Goal: Transaction & Acquisition: Purchase product/service

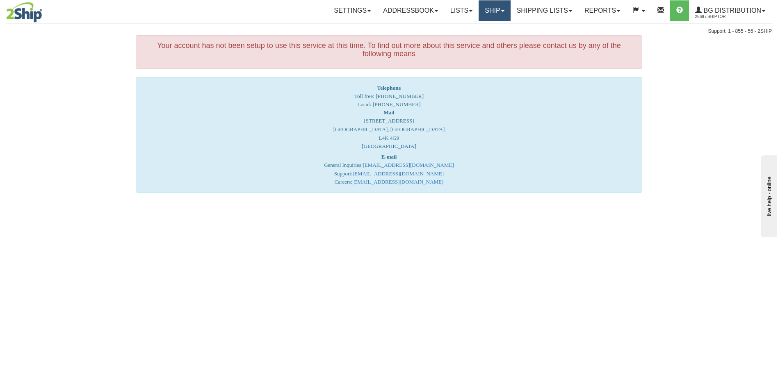
click at [486, 6] on link "Ship" at bounding box center [495, 10] width 32 height 21
click at [471, 30] on span "Ship Screen" at bounding box center [469, 28] width 31 height 7
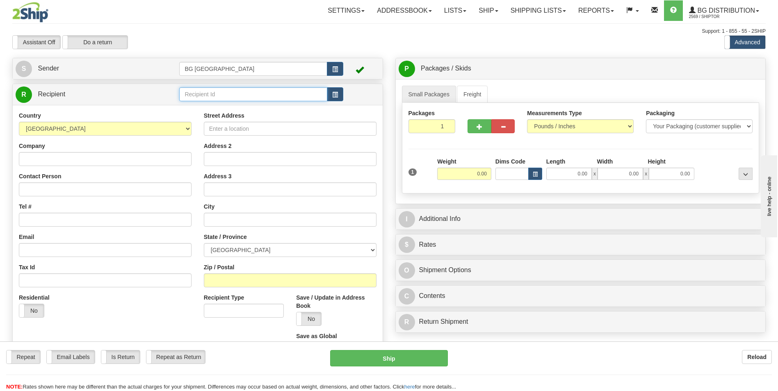
click at [203, 96] on input "text" at bounding box center [253, 94] width 148 height 14
click at [194, 104] on div "60214" at bounding box center [252, 107] width 140 height 9
type input "60214"
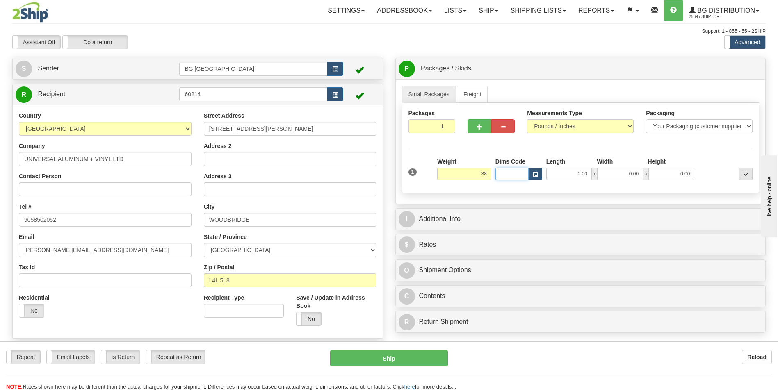
type input "38.00"
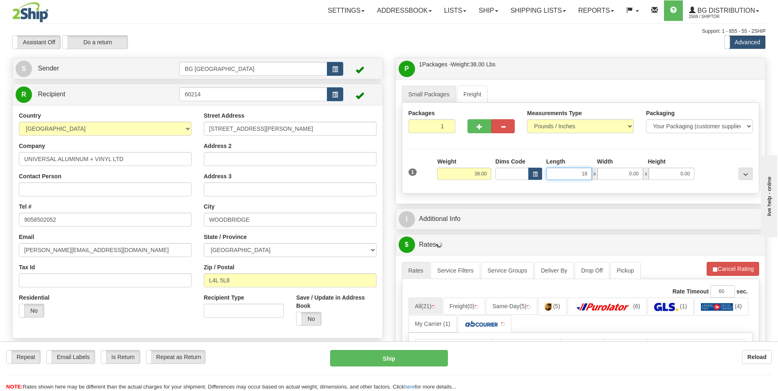
type input "18.00"
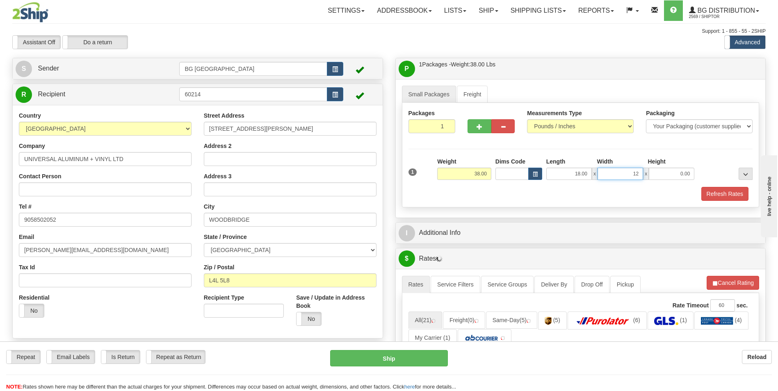
type input "12.00"
click at [471, 132] on button "button" at bounding box center [478, 126] width 23 height 14
type input "2"
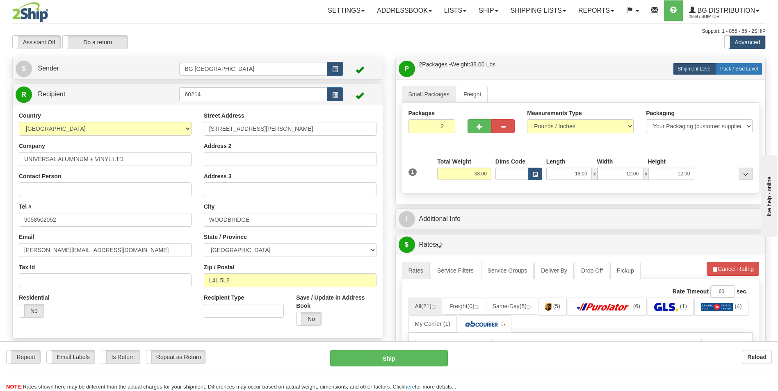
click at [724, 72] on label "Pack / Skid Level Pack.." at bounding box center [739, 69] width 47 height 12
radio input "true"
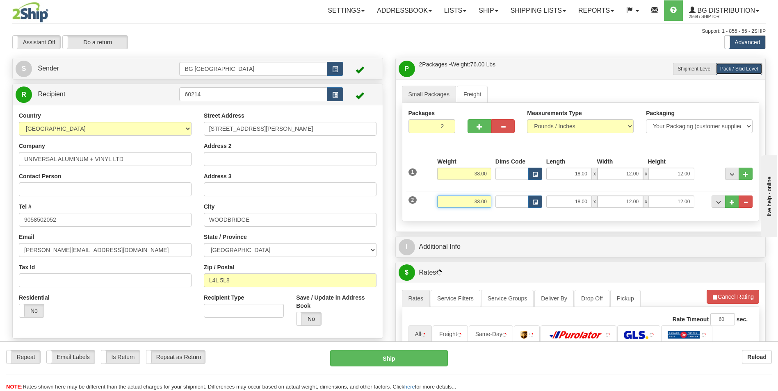
click at [471, 205] on input "38.00" at bounding box center [464, 202] width 54 height 12
type input "19.00"
type input "12.00"
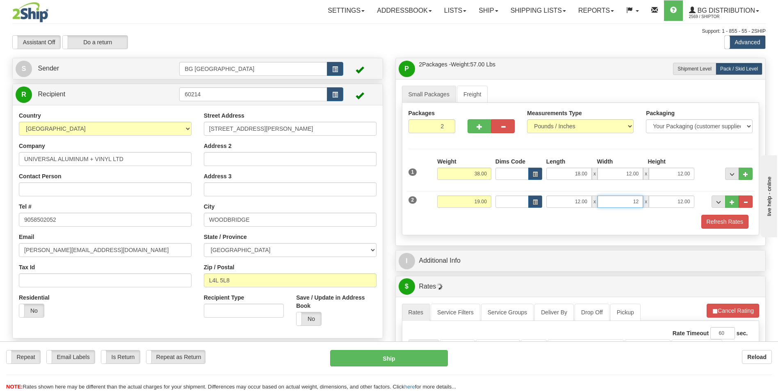
type input "12.00"
type input "8.00"
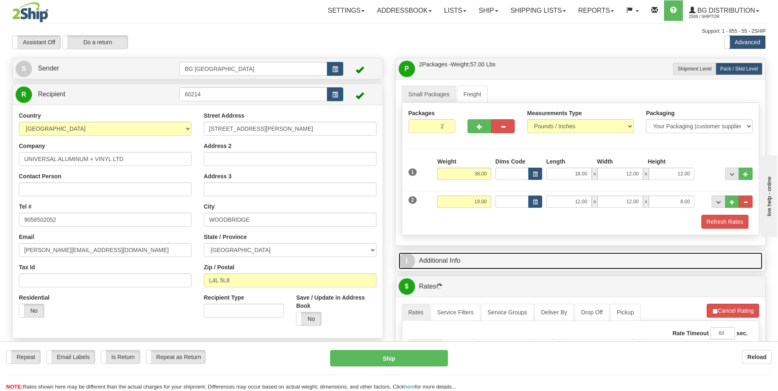
click at [466, 263] on link "I Additional Info" at bounding box center [581, 261] width 364 height 17
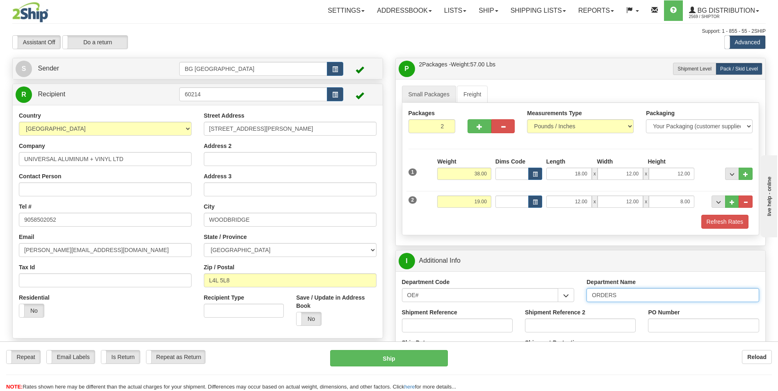
click at [629, 296] on input "ORDERS" at bounding box center [672, 295] width 173 height 14
type input "70176429-01"
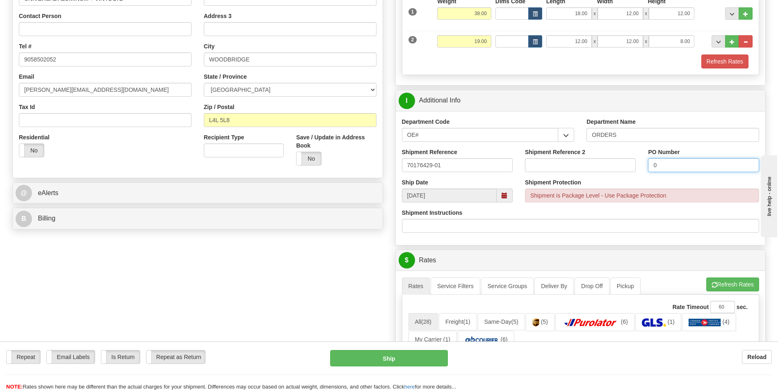
scroll to position [164, 0]
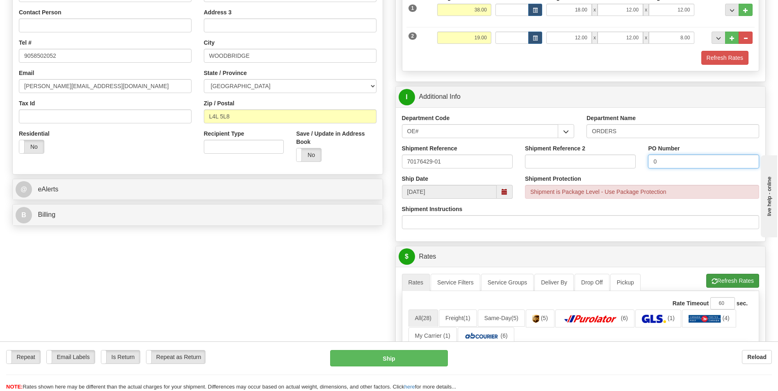
type input "0"
click at [713, 274] on button "Refresh Rates" at bounding box center [732, 281] width 53 height 14
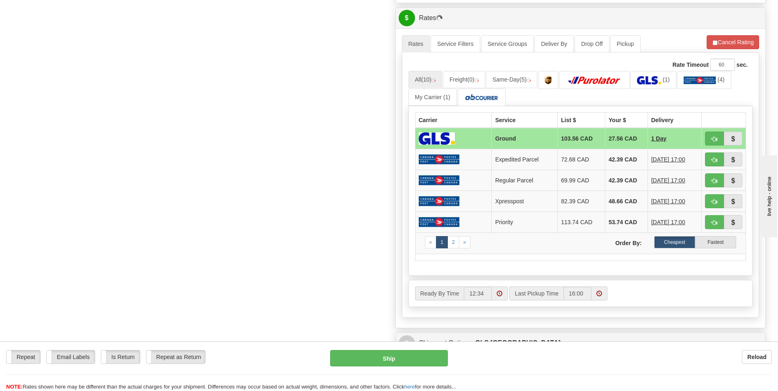
scroll to position [410, 0]
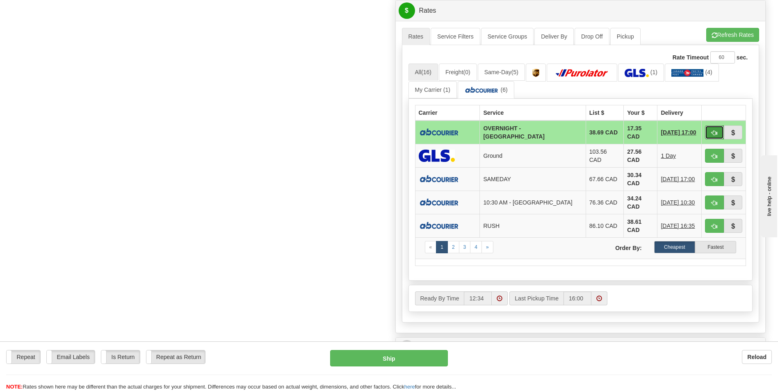
click at [716, 126] on button "button" at bounding box center [714, 132] width 19 height 14
type input "4"
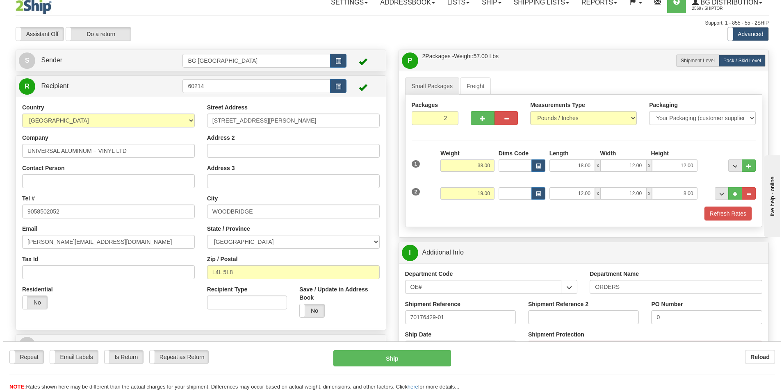
scroll to position [0, 0]
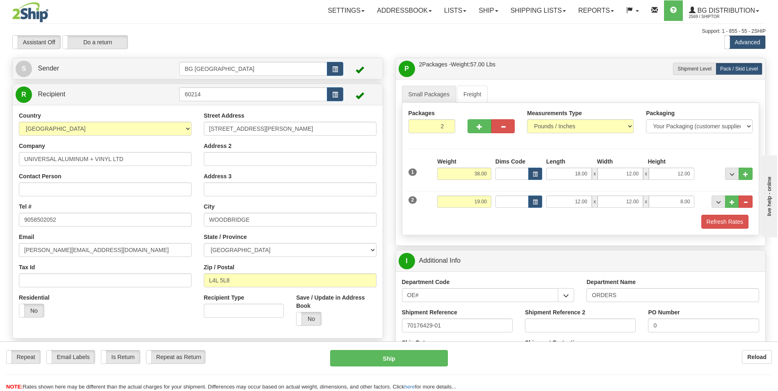
click at [377, 350] on div "Repeat Repeat Email Labels Email Labels Edit Is Return Is Return Repeat as Retu…" at bounding box center [389, 367] width 778 height 50
click at [376, 353] on button "Ship" at bounding box center [388, 358] width 117 height 16
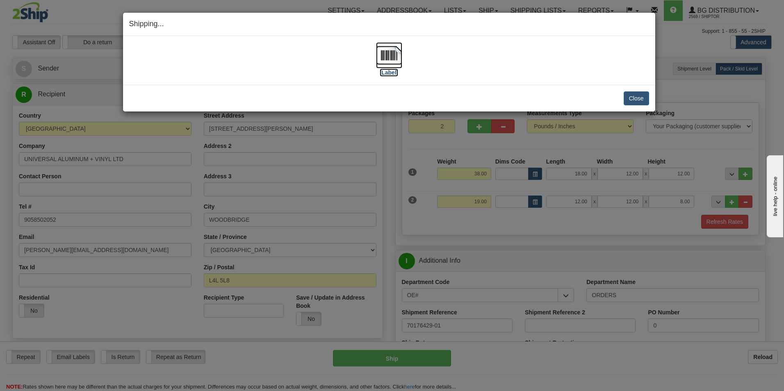
click at [378, 56] on img at bounding box center [389, 55] width 26 height 26
click at [634, 99] on button "Close" at bounding box center [636, 98] width 25 height 14
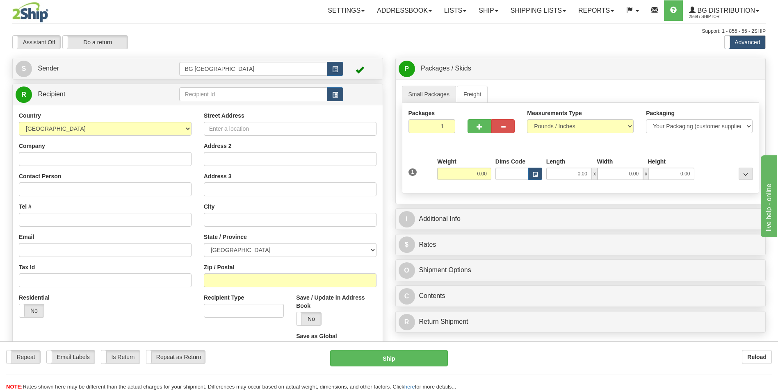
click at [239, 102] on td at bounding box center [261, 94] width 164 height 17
click at [242, 97] on input "text" at bounding box center [253, 94] width 148 height 14
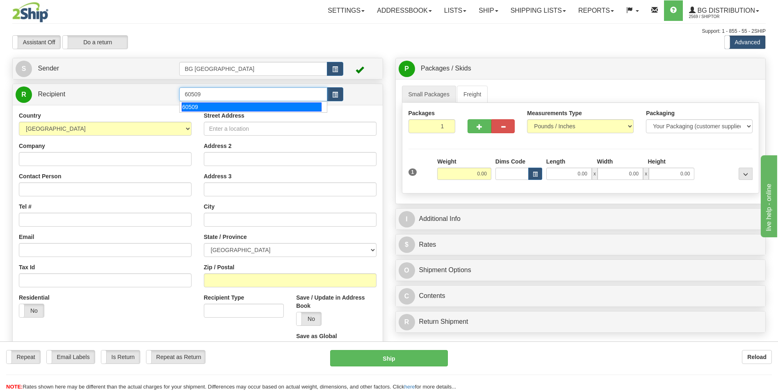
click at [227, 106] on div "60509" at bounding box center [252, 107] width 140 height 9
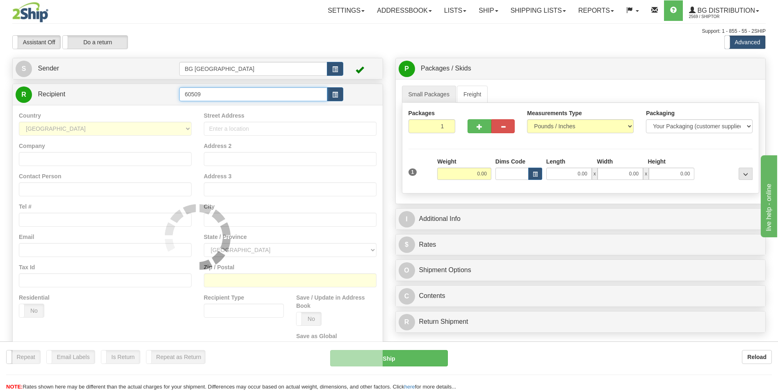
type input "60509"
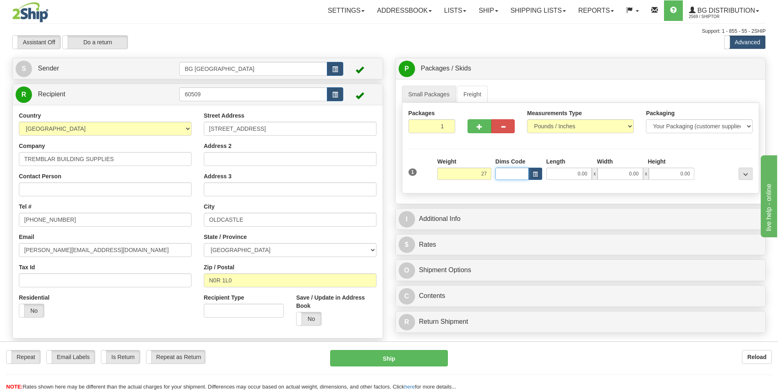
type input "27.00"
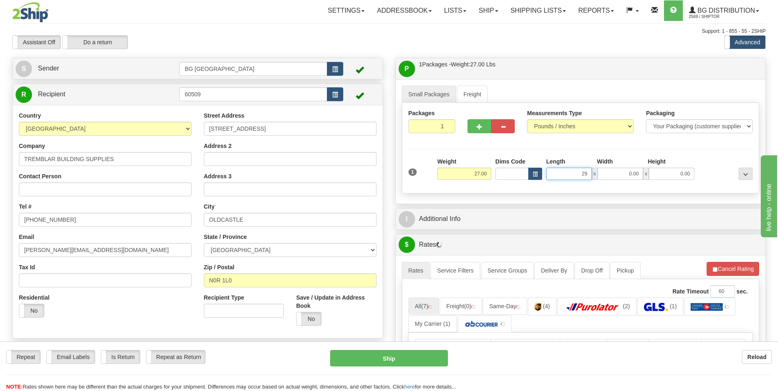
type input "29.00"
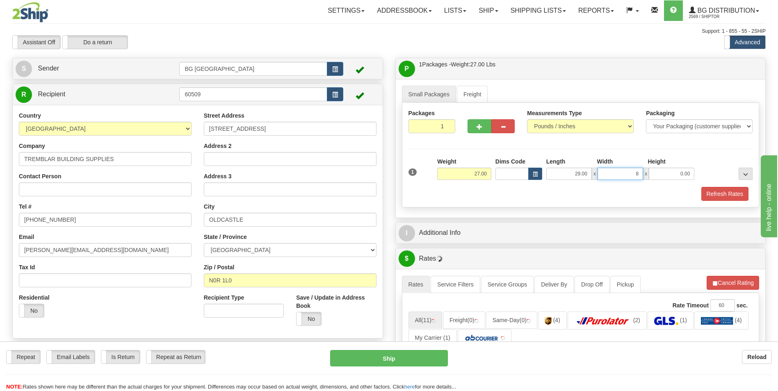
type input "8.00"
type input "9.00"
click at [479, 125] on span "button" at bounding box center [479, 126] width 6 height 5
type input "2"
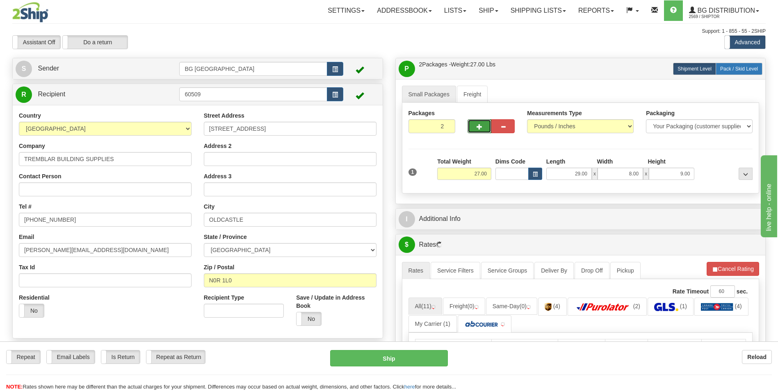
click at [726, 67] on span "Pack / Skid Level" at bounding box center [739, 69] width 38 height 6
radio input "true"
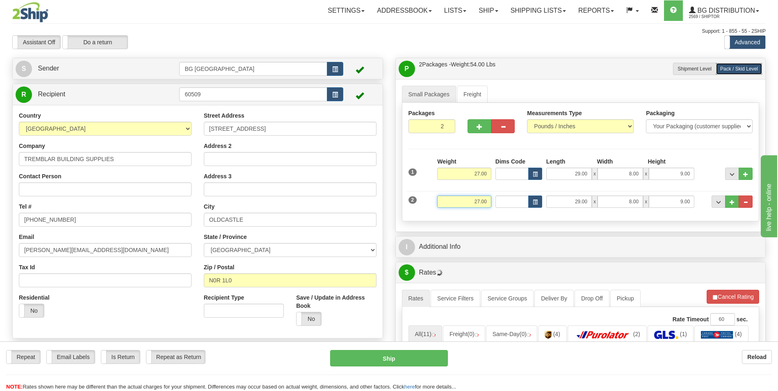
click at [470, 196] on input "27.00" at bounding box center [464, 202] width 54 height 12
type input "18.00"
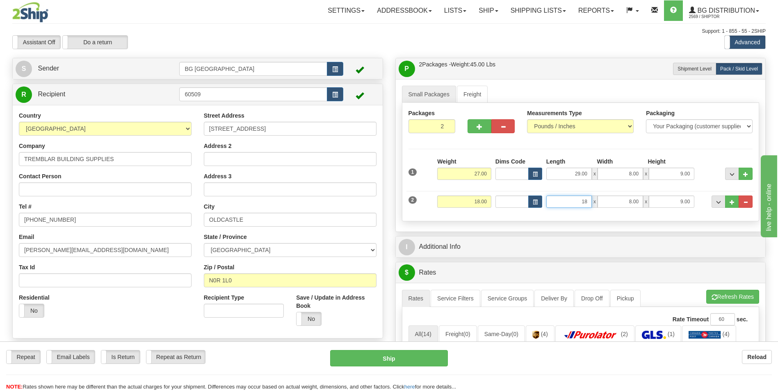
type input "18.00"
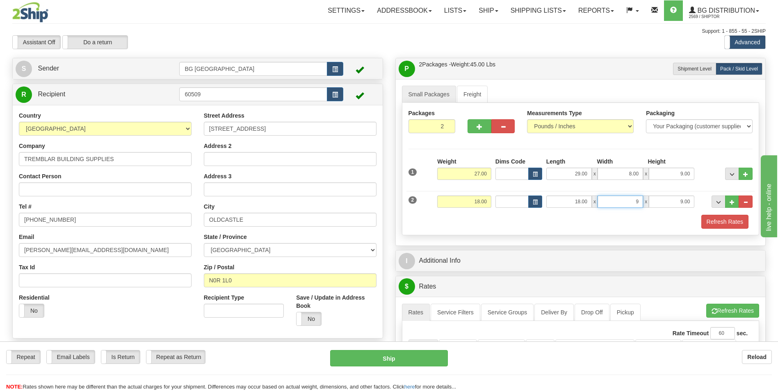
type input "9.00"
type input "8.00"
click at [736, 204] on button "..." at bounding box center [732, 202] width 14 height 12
type input "3"
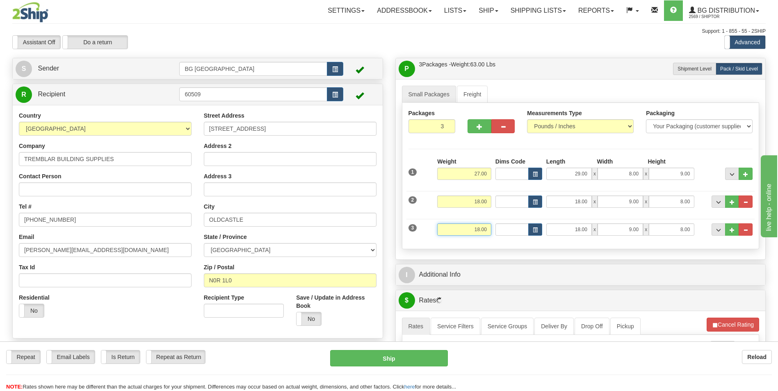
click at [460, 230] on input "18.00" at bounding box center [464, 229] width 54 height 12
type input "15.00"
type input "84.00"
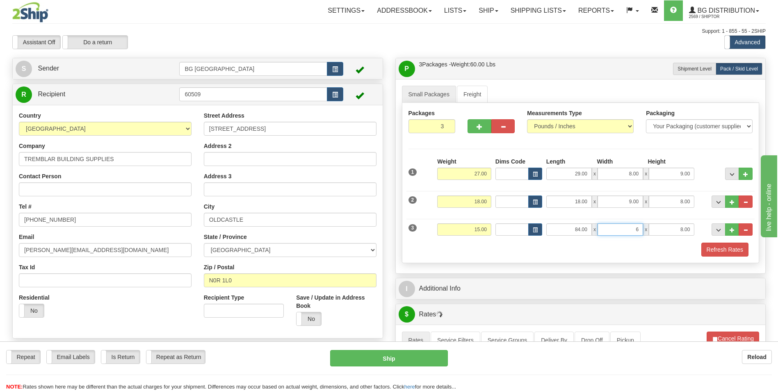
type input "6.00"
type input "4.00"
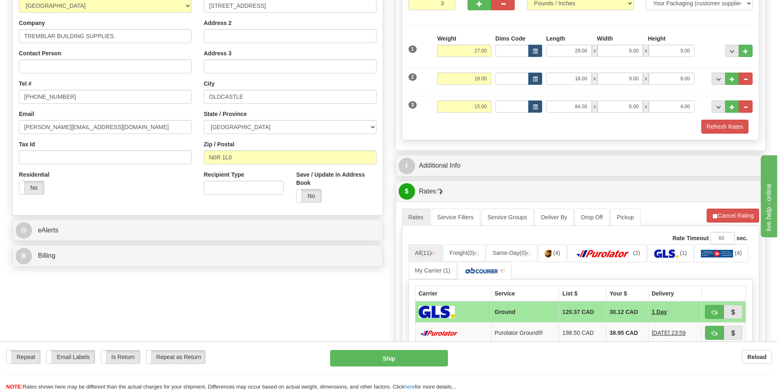
click at [486, 174] on div "I Additional Info" at bounding box center [581, 165] width 370 height 21
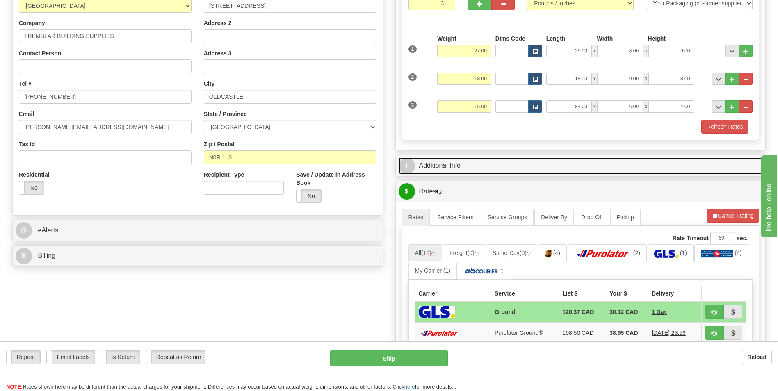
click at [487, 168] on link "I Additional Info" at bounding box center [581, 165] width 364 height 17
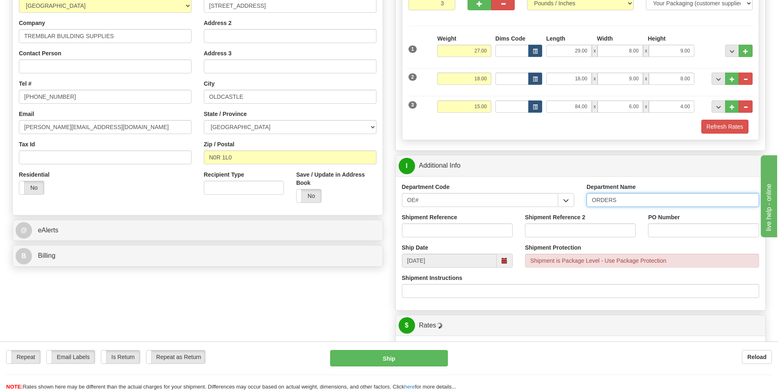
click at [619, 198] on input "ORDERS" at bounding box center [672, 200] width 173 height 14
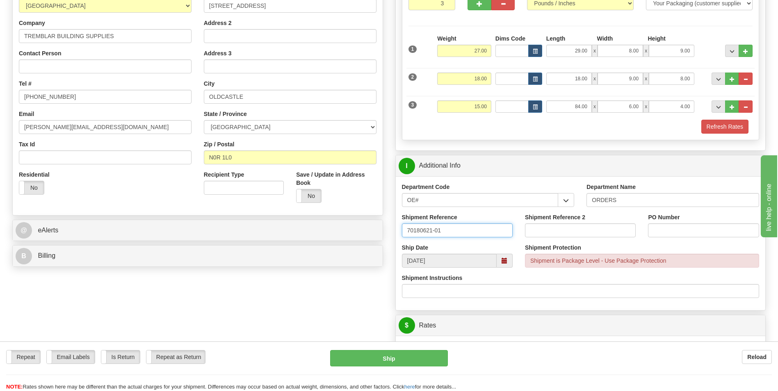
type input "70180621-01"
click at [666, 232] on input "PO Number" at bounding box center [703, 230] width 111 height 14
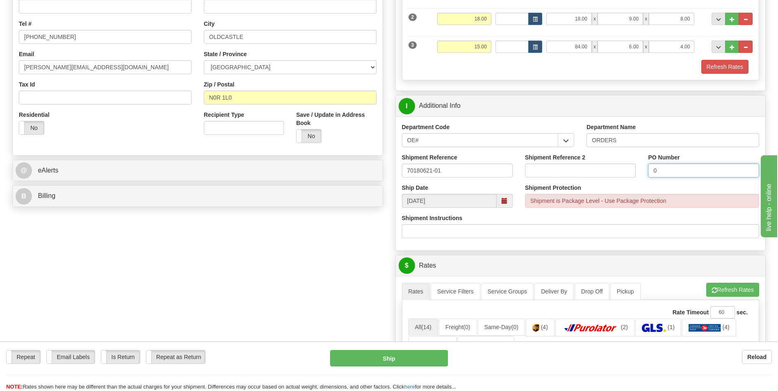
scroll to position [287, 0]
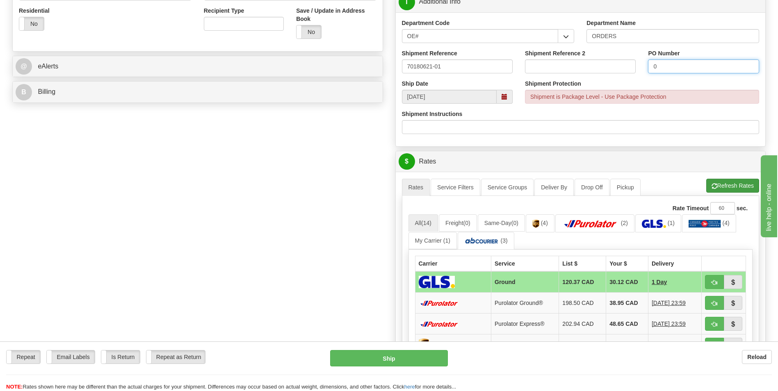
type input "0"
click at [717, 193] on button "Refresh Rates" at bounding box center [732, 186] width 53 height 14
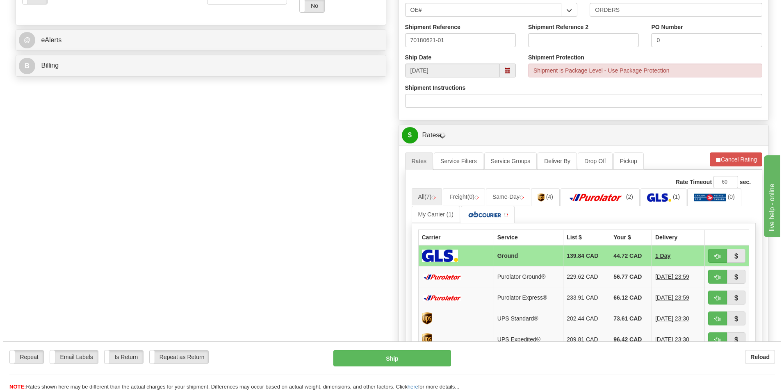
scroll to position [328, 0]
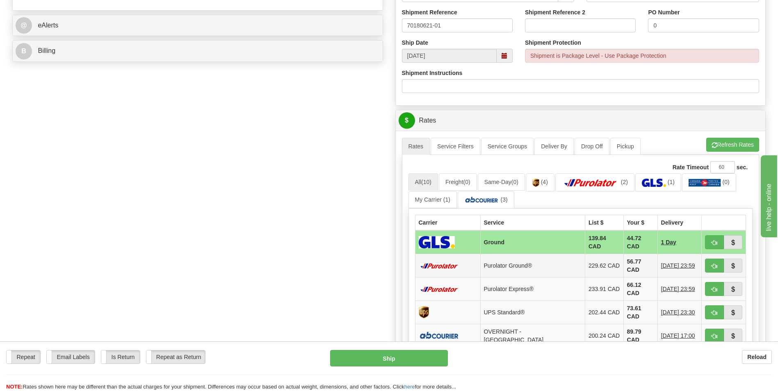
click at [630, 258] on td "56.77 CAD" at bounding box center [640, 265] width 34 height 23
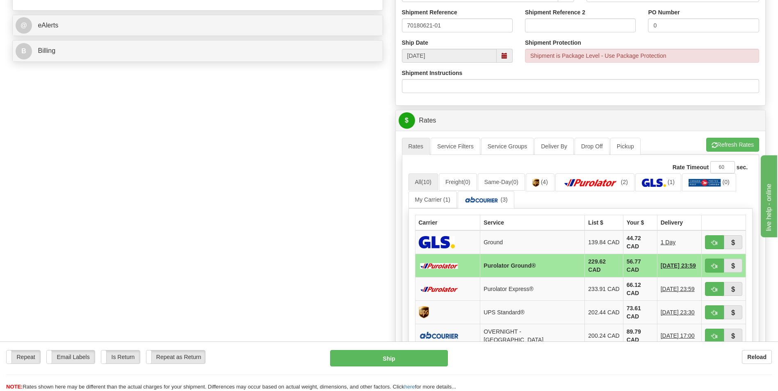
click at [726, 153] on ul "Rates Service Filters Service Groups Deliver By Drop Off Pickup Refresh Rates C…" at bounding box center [581, 146] width 358 height 17
click at [725, 146] on button "Refresh Rates" at bounding box center [732, 145] width 53 height 14
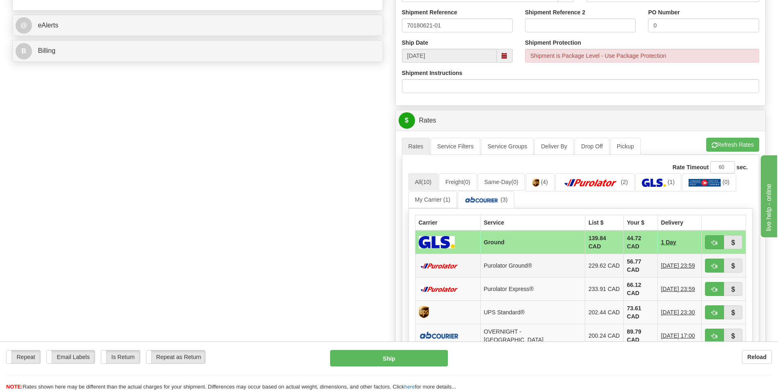
drag, startPoint x: 624, startPoint y: 259, endPoint x: 635, endPoint y: 259, distance: 11.5
click at [624, 259] on td "56.77 CAD" at bounding box center [640, 265] width 34 height 23
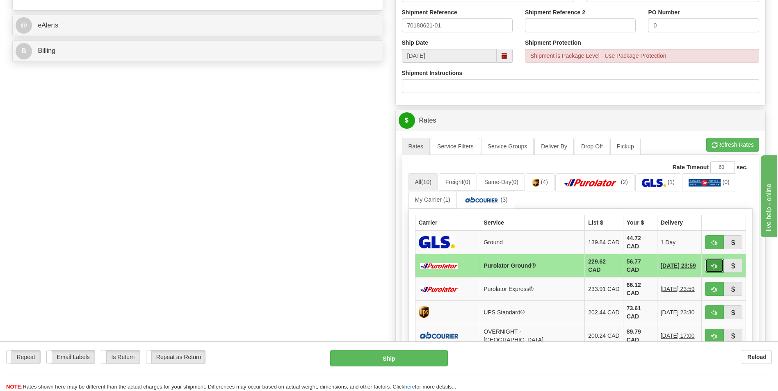
click at [710, 259] on button "button" at bounding box center [714, 266] width 19 height 14
type input "260"
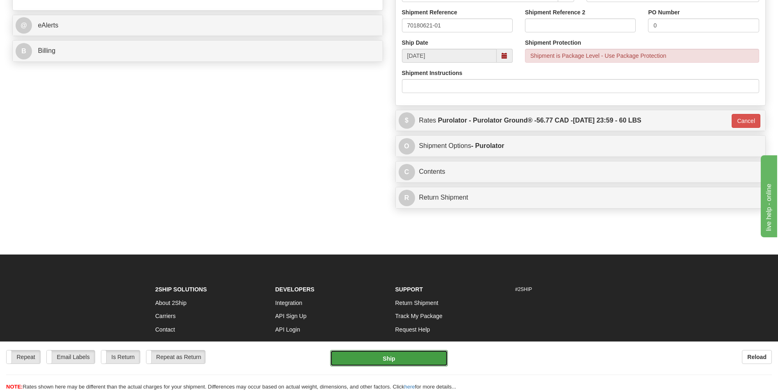
click at [410, 353] on button "Ship" at bounding box center [388, 358] width 117 height 16
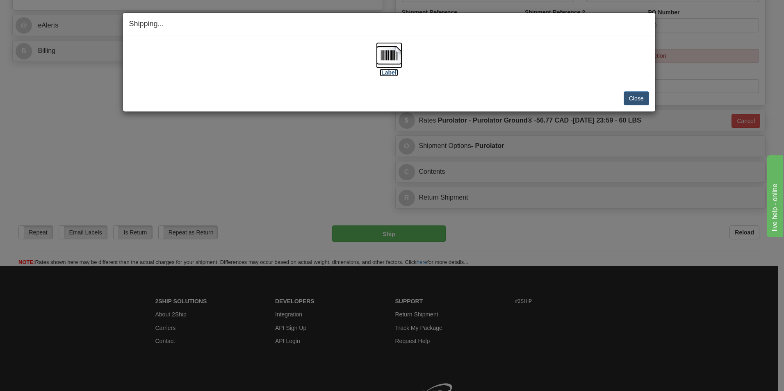
click at [376, 46] on img at bounding box center [389, 55] width 26 height 26
click at [639, 104] on button "Close" at bounding box center [636, 98] width 25 height 14
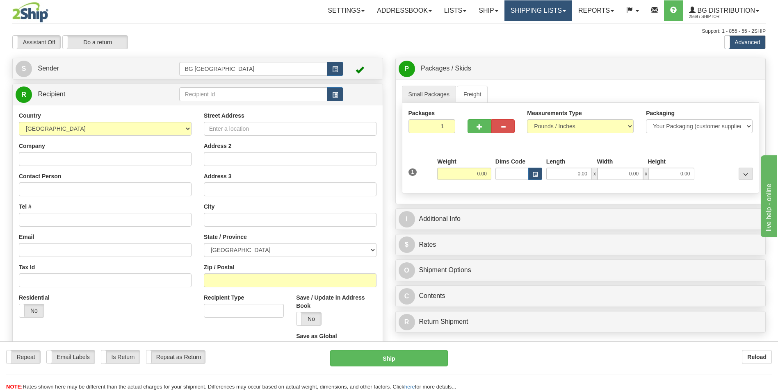
click at [546, 11] on link "Shipping lists" at bounding box center [538, 10] width 68 height 21
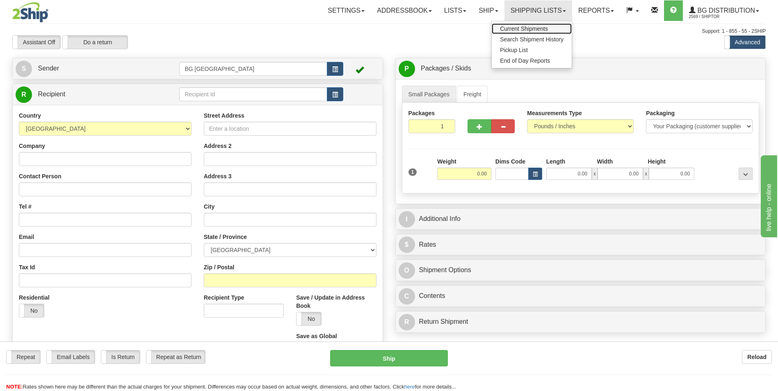
click at [532, 25] on span "Current Shipments" at bounding box center [524, 28] width 48 height 7
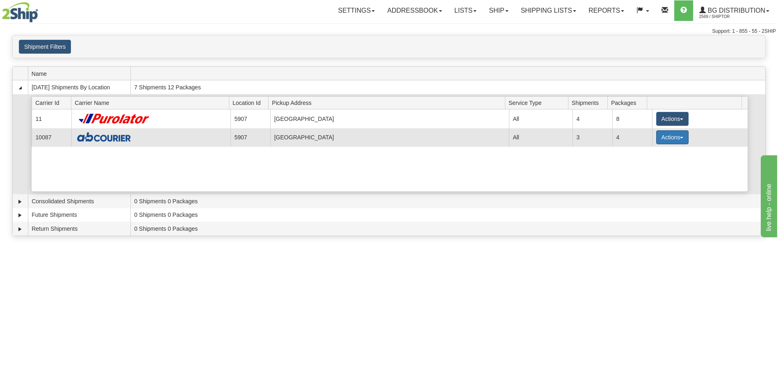
click at [669, 138] on button "Actions" at bounding box center [672, 137] width 33 height 14
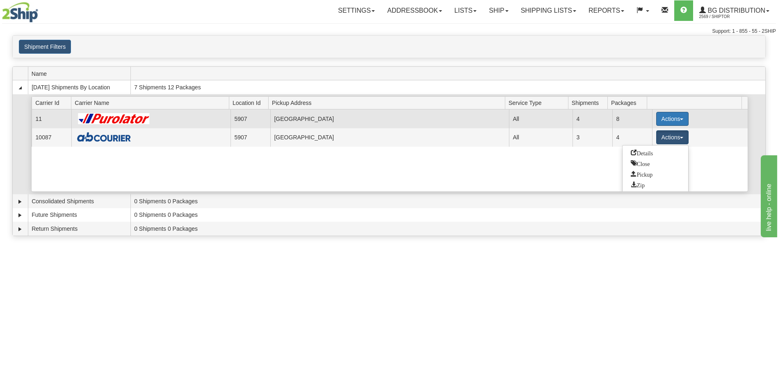
click at [666, 121] on button "Actions" at bounding box center [672, 119] width 33 height 14
click at [641, 132] on span "Details" at bounding box center [642, 134] width 22 height 6
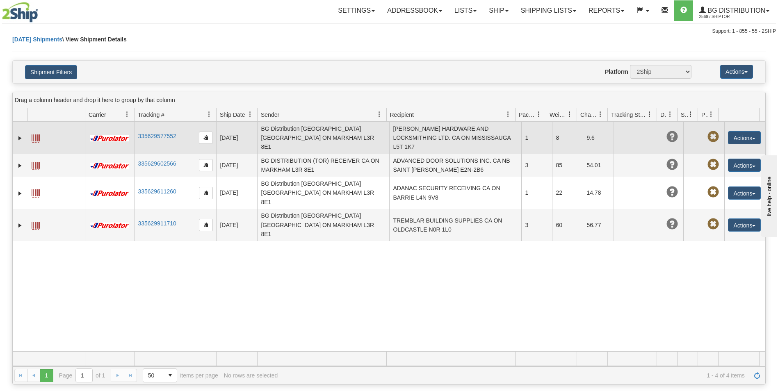
click at [471, 131] on td "[PERSON_NAME] HARDWARE AND LOCKSMITHING LTD. CA ON MISSISSAUGA L5T 1K7" at bounding box center [455, 138] width 132 height 32
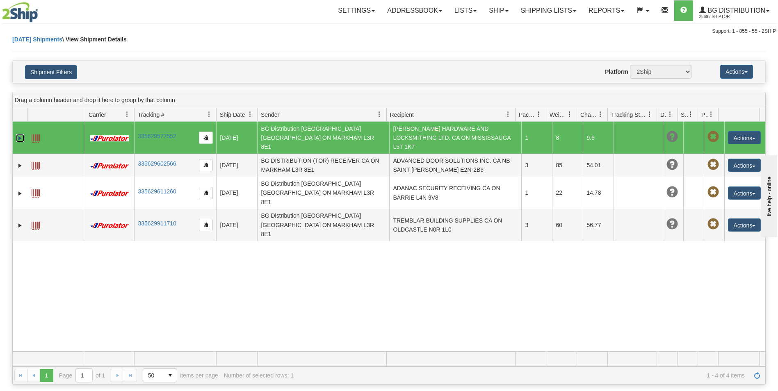
click at [19, 134] on link "Expand" at bounding box center [20, 138] width 8 height 8
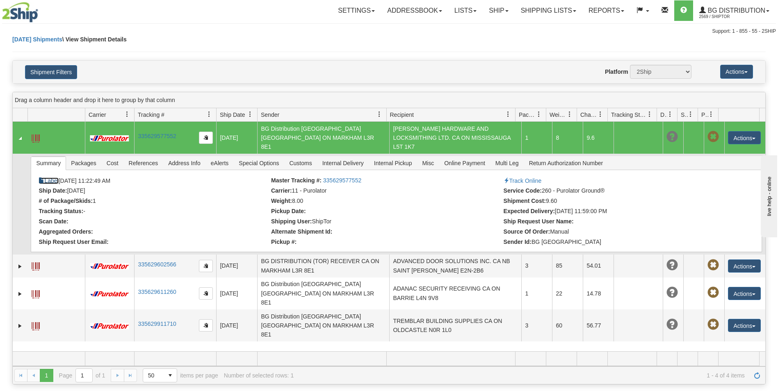
click at [48, 178] on link "Label" at bounding box center [49, 181] width 20 height 7
click at [504, 6] on link "Ship" at bounding box center [499, 10] width 32 height 21
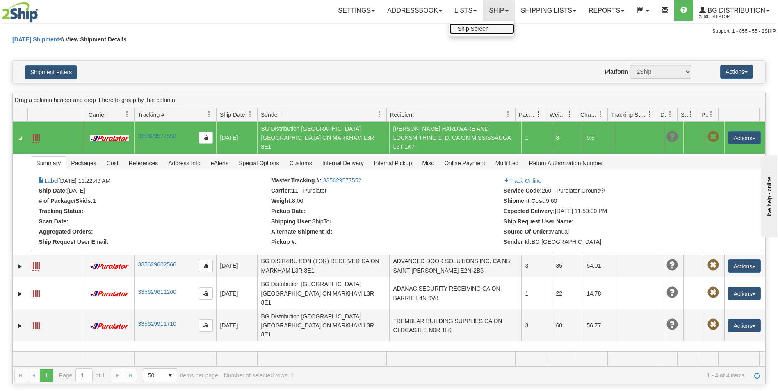
click at [479, 25] on span "Ship Screen" at bounding box center [473, 28] width 31 height 7
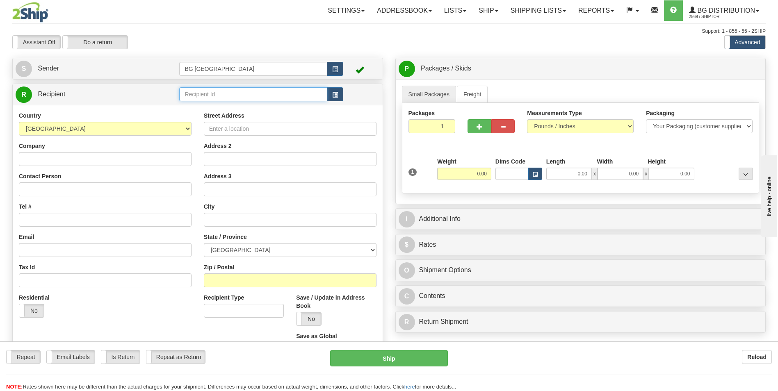
click at [215, 96] on input "text" at bounding box center [253, 94] width 148 height 14
click at [212, 109] on div "BG DISTRIBUTION ([GEOGRAPHIC_DATA])" at bounding box center [251, 107] width 139 height 8
type input "BG DISTRIBUTION ([GEOGRAPHIC_DATA])"
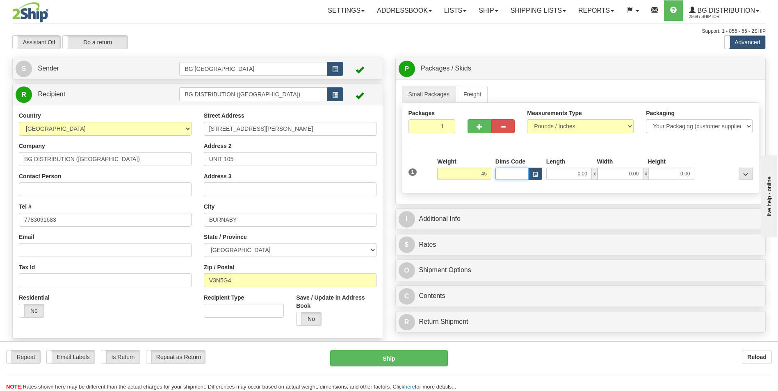
type input "45.00"
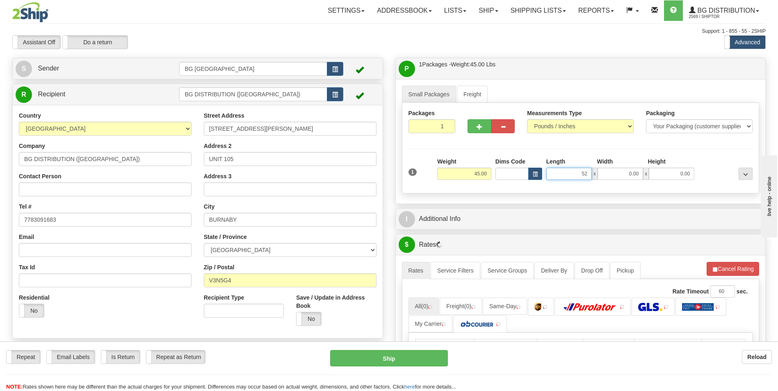
type input "52.00"
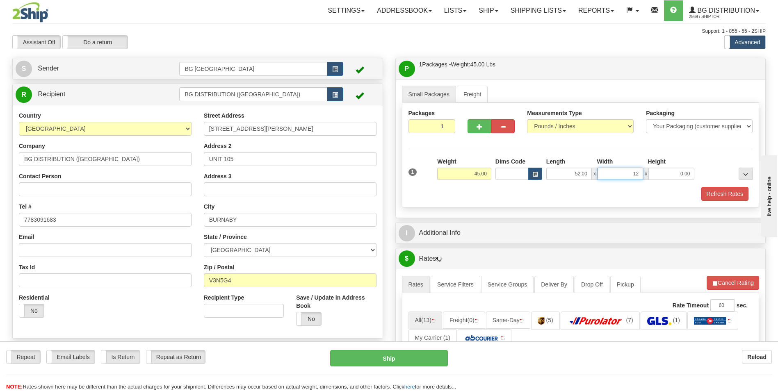
type input "12.00"
type input "7.00"
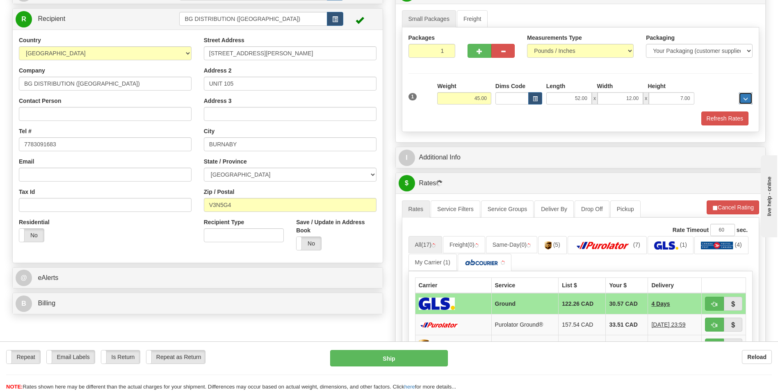
scroll to position [205, 0]
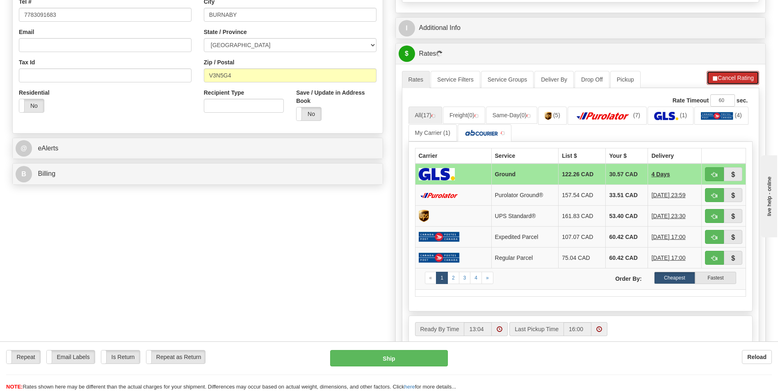
click at [720, 78] on button "Cancel Rating" at bounding box center [732, 78] width 52 height 14
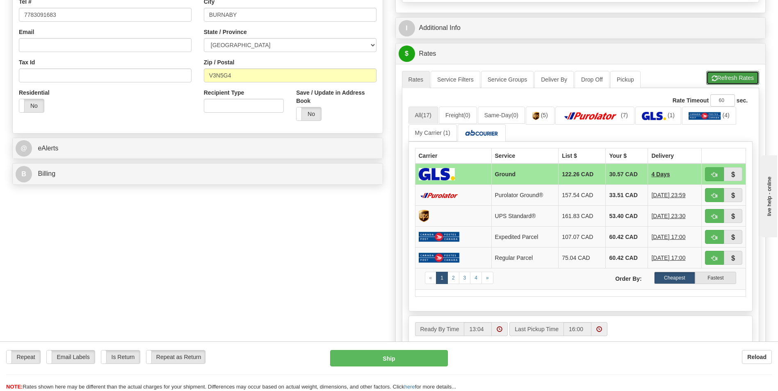
click at [720, 78] on button "Refresh Rates" at bounding box center [732, 78] width 53 height 14
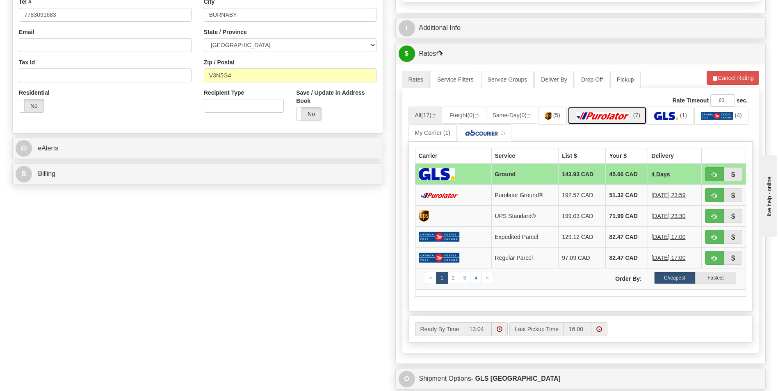
click at [614, 119] on img at bounding box center [602, 116] width 57 height 8
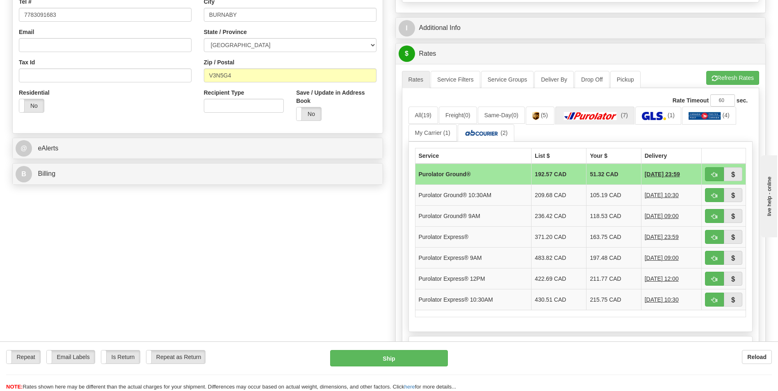
click at [333, 253] on div "Create a label for the return Create Pickup Without Label S" at bounding box center [389, 159] width 766 height 613
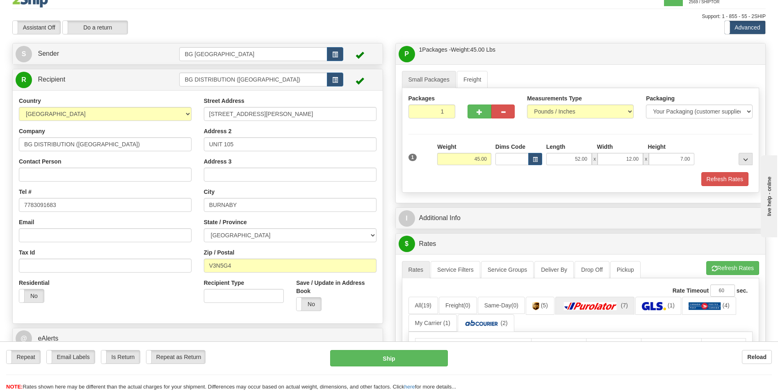
scroll to position [0, 0]
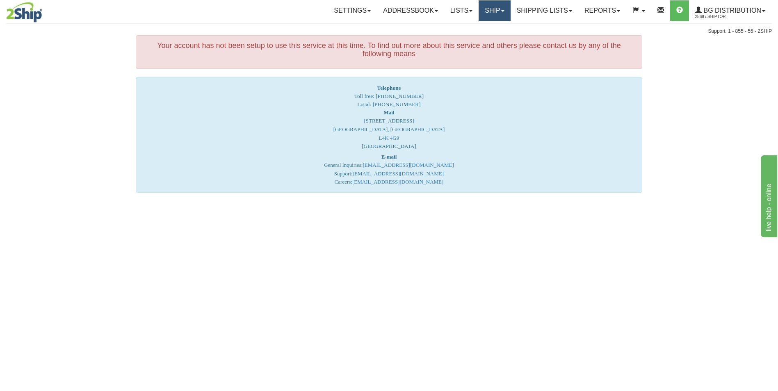
click at [485, 12] on link "Ship" at bounding box center [495, 10] width 32 height 21
click at [479, 27] on span "Ship Screen" at bounding box center [469, 28] width 31 height 7
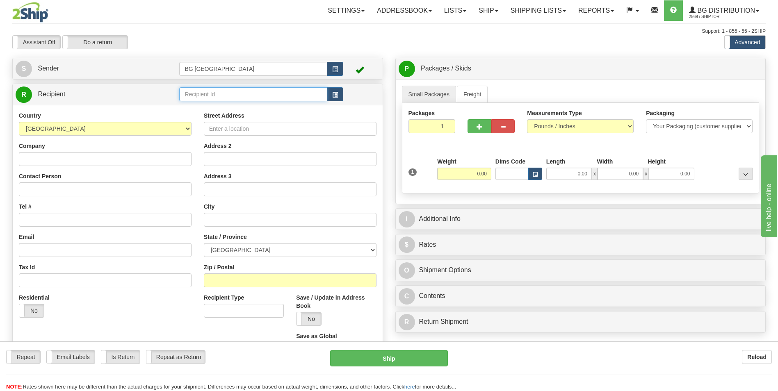
click at [251, 93] on input "text" at bounding box center [253, 94] width 148 height 14
click at [273, 108] on div "60096" at bounding box center [252, 107] width 140 height 9
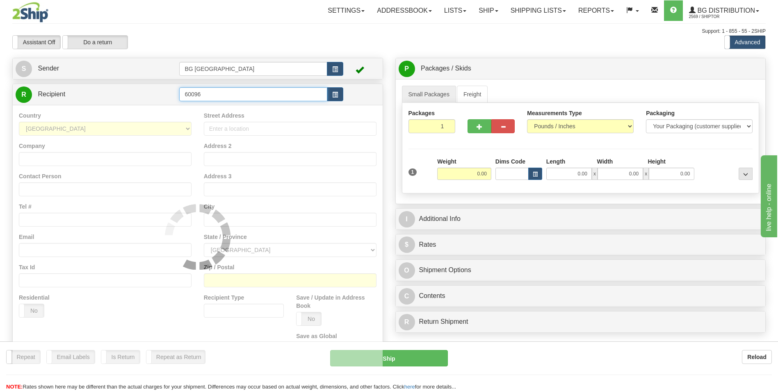
type input "60096"
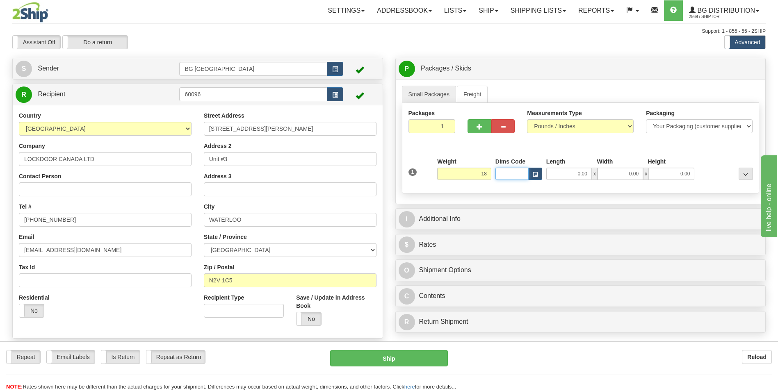
type input "18.00"
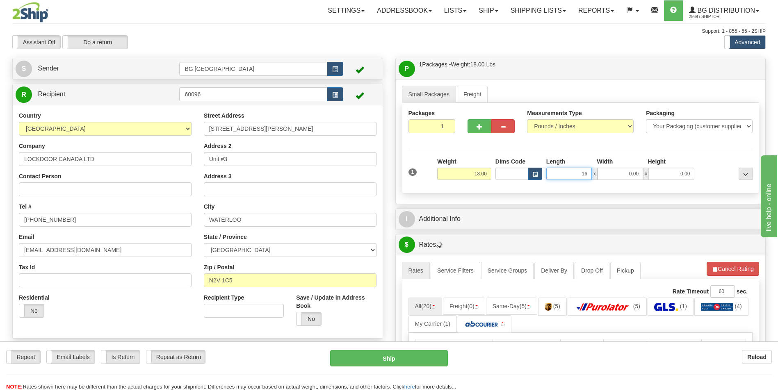
type input "16.00"
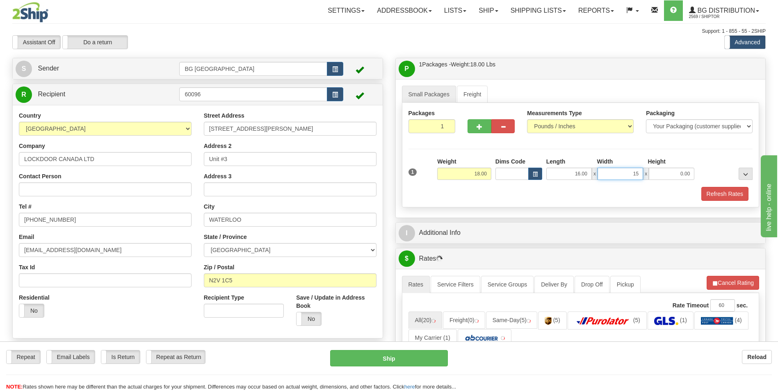
type input "15.00"
type input "11.00"
click at [493, 196] on div "Refresh Rates" at bounding box center [580, 194] width 349 height 14
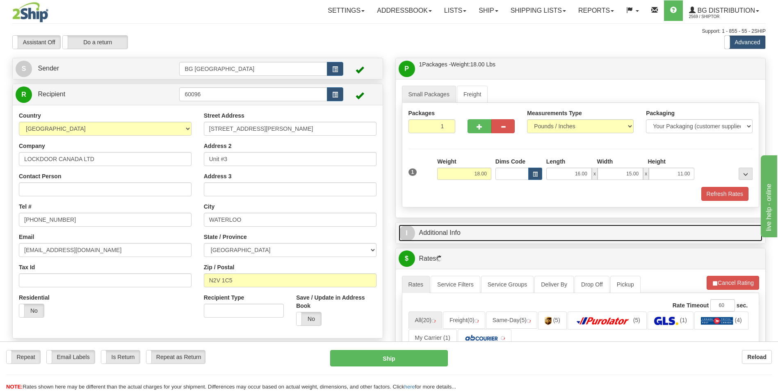
click at [485, 230] on link "I Additional Info" at bounding box center [581, 233] width 364 height 17
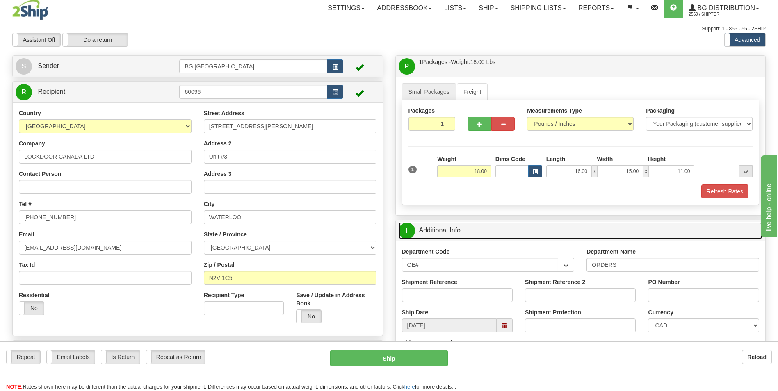
scroll to position [41, 0]
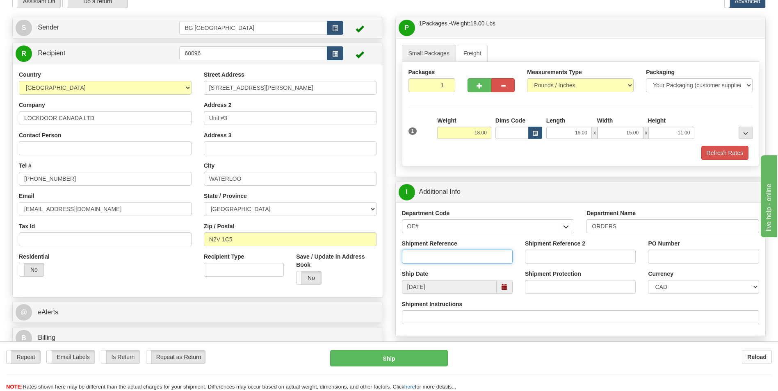
click at [445, 255] on input "Shipment Reference" at bounding box center [457, 257] width 111 height 14
type input "70179707-01"
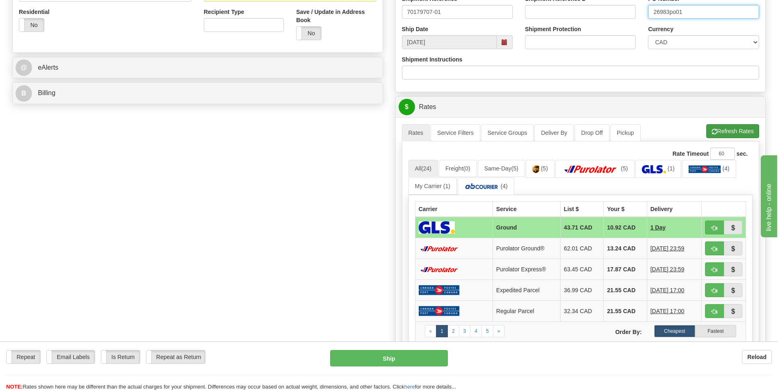
scroll to position [328, 0]
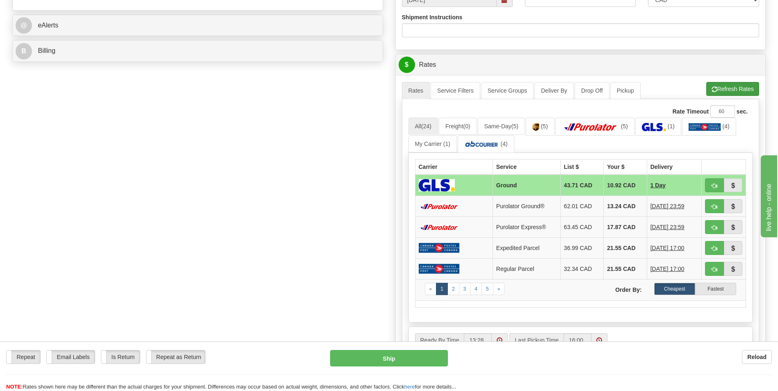
type input "26983po01"
click at [736, 87] on button "Refresh Rates" at bounding box center [732, 89] width 53 height 14
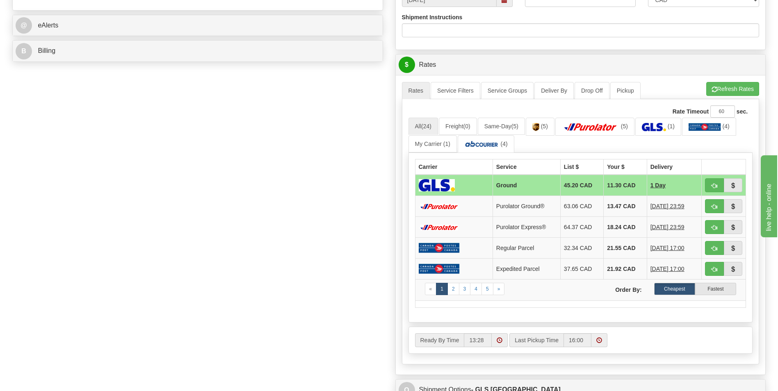
click at [710, 205] on button "button" at bounding box center [714, 206] width 19 height 14
type input "260"
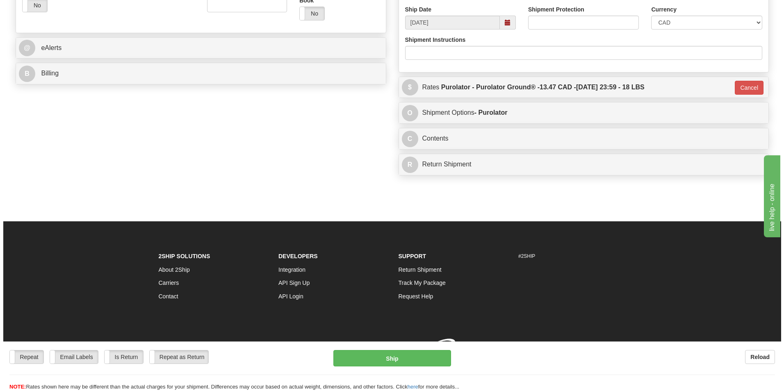
scroll to position [317, 0]
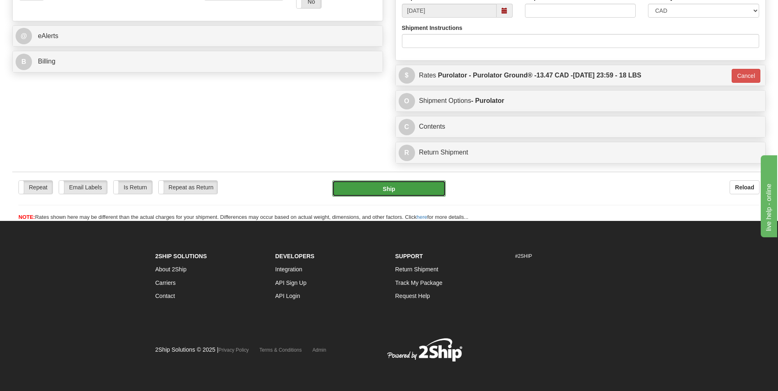
click at [427, 185] on button "Ship" at bounding box center [388, 188] width 113 height 16
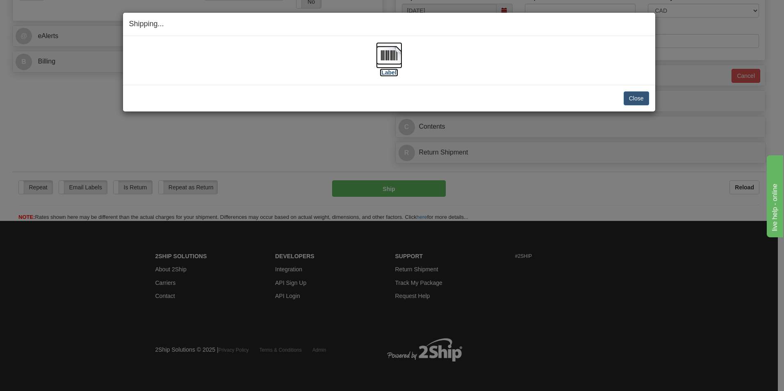
click at [392, 69] on label "[Label]" at bounding box center [389, 72] width 19 height 8
click at [626, 102] on button "Close" at bounding box center [636, 98] width 25 height 14
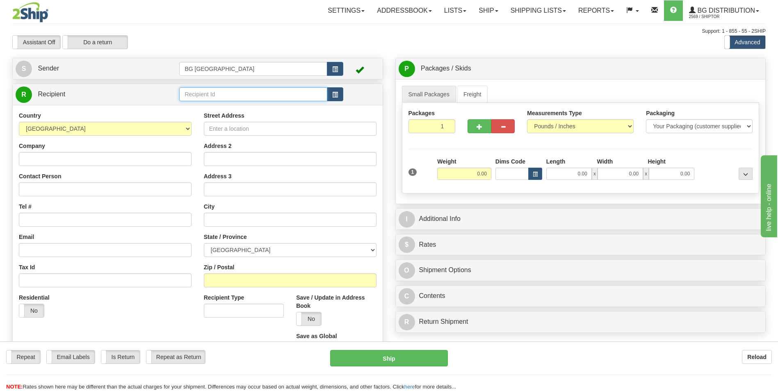
click at [218, 95] on input "text" at bounding box center [253, 94] width 148 height 14
click at [226, 110] on div "60730" at bounding box center [252, 107] width 140 height 9
type input "60730"
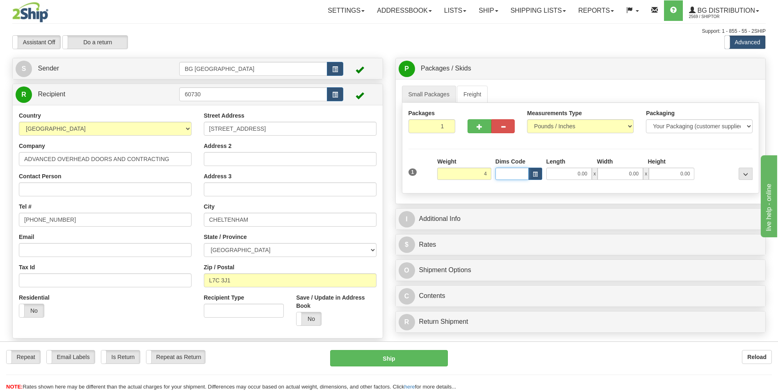
type input "4.00"
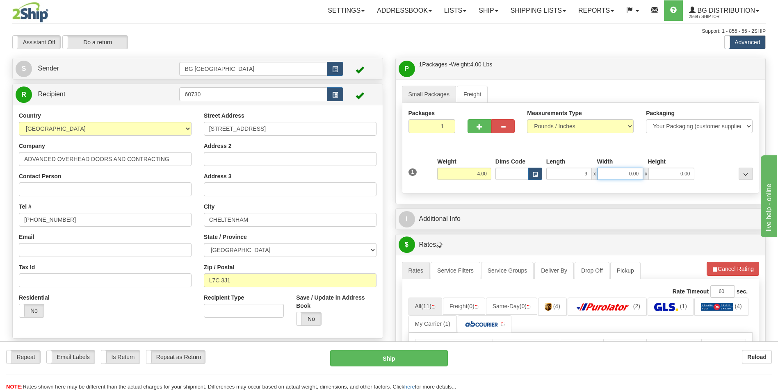
type input "9.00"
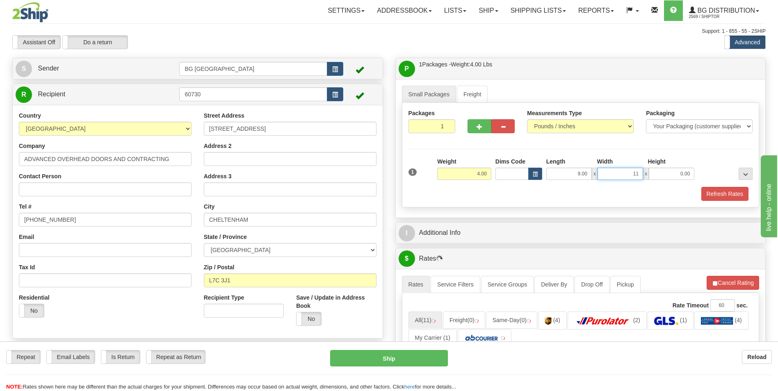
type input "11.00"
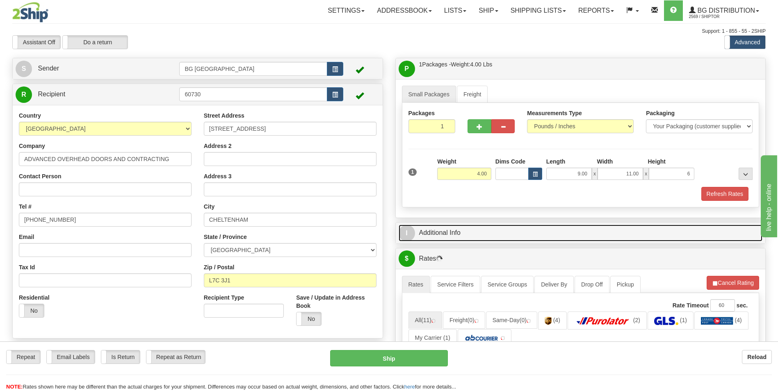
type input "6.00"
click at [490, 231] on link "I Additional Info" at bounding box center [581, 233] width 364 height 17
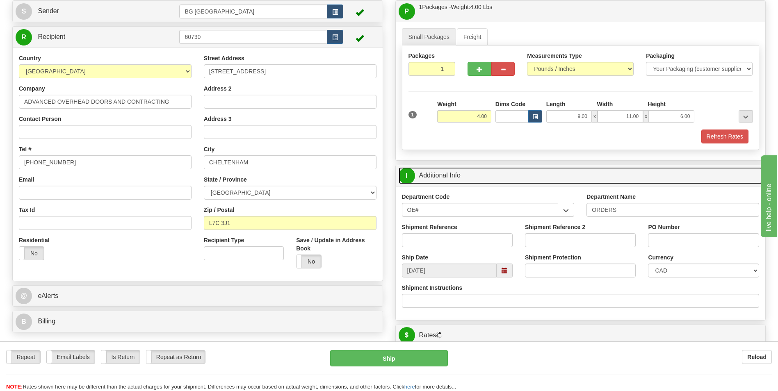
scroll to position [82, 0]
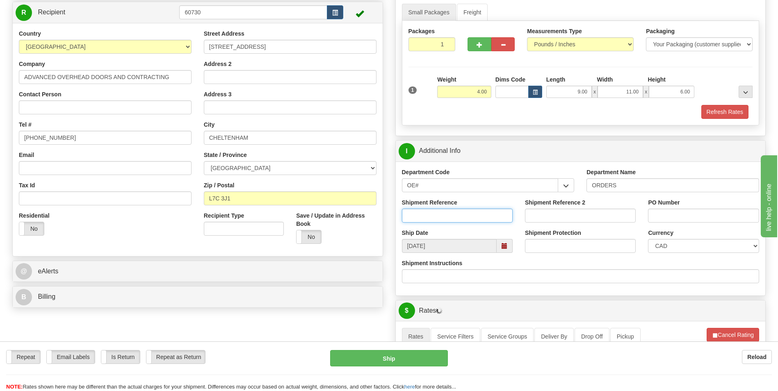
click at [433, 210] on input "Shipment Reference" at bounding box center [457, 216] width 111 height 14
type input "70182353-00"
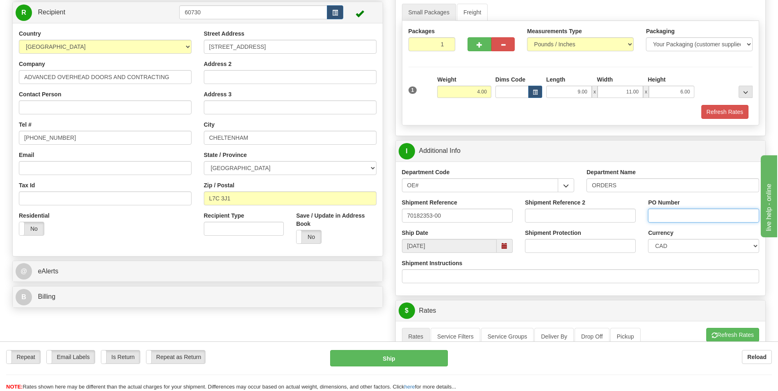
click at [673, 218] on input "PO Number" at bounding box center [703, 216] width 111 height 14
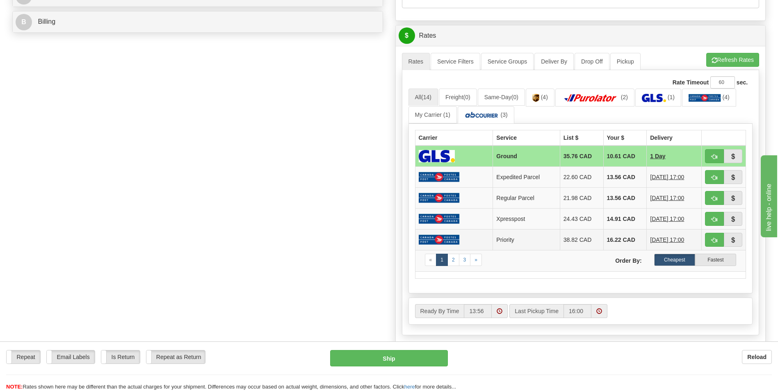
scroll to position [369, 0]
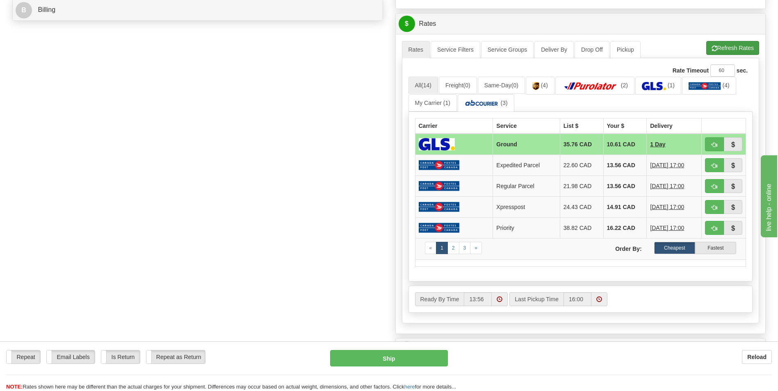
type input "Stock"
click at [725, 48] on button "Refresh Rates" at bounding box center [732, 48] width 53 height 14
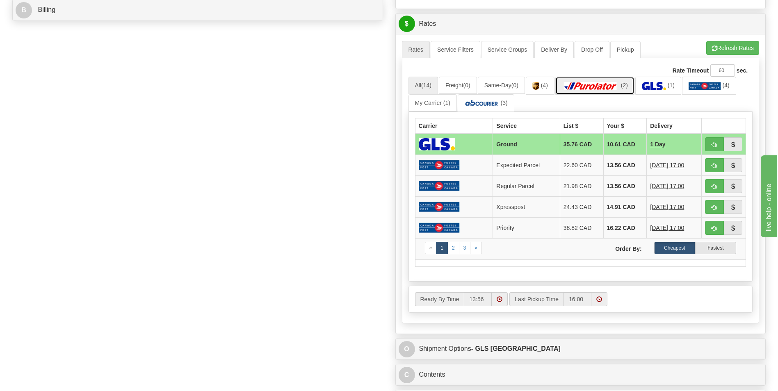
click at [619, 84] on img at bounding box center [590, 86] width 57 height 8
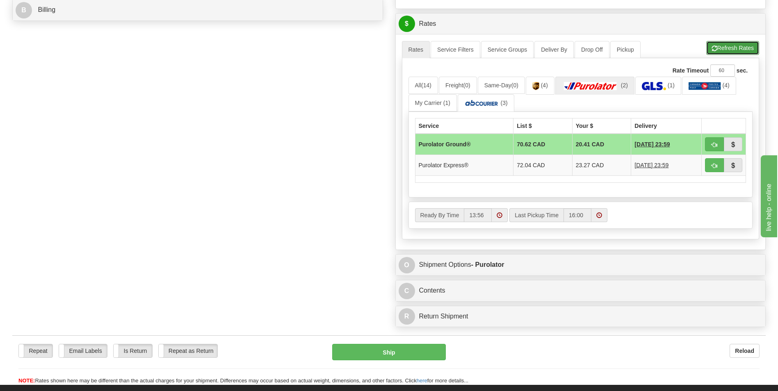
click at [729, 49] on button "Refresh Rates" at bounding box center [732, 48] width 53 height 14
click at [713, 144] on span "button" at bounding box center [714, 144] width 6 height 5
type input "260"
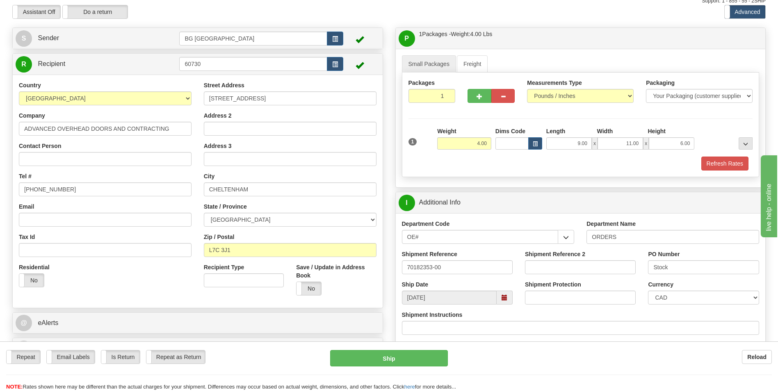
scroll to position [0, 0]
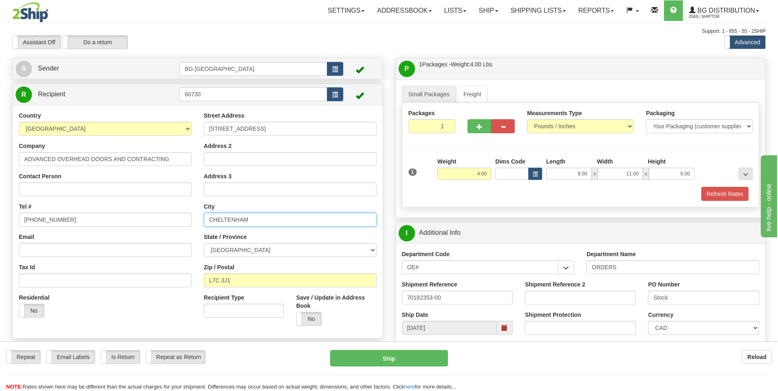
drag, startPoint x: 248, startPoint y: 221, endPoint x: 187, endPoint y: 218, distance: 61.2
click at [187, 218] on div "Country AFGHANISTAN ALAND ISLANDS ALBANIA ALGERIA AMERICAN SAMOA ANDORRA ANGOLA…" at bounding box center [198, 222] width 370 height 221
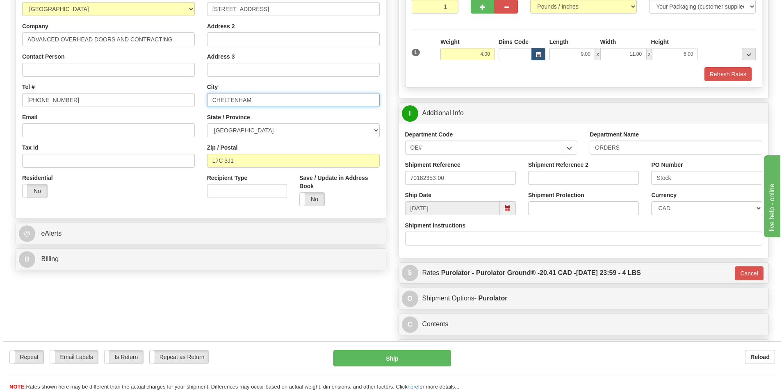
scroll to position [205, 0]
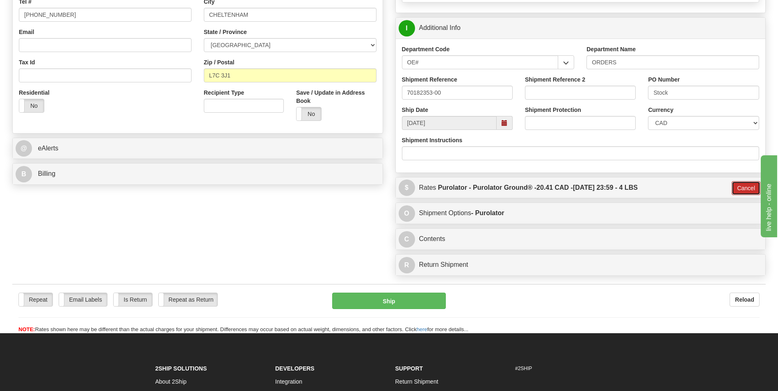
click at [741, 192] on button "Cancel" at bounding box center [746, 188] width 29 height 14
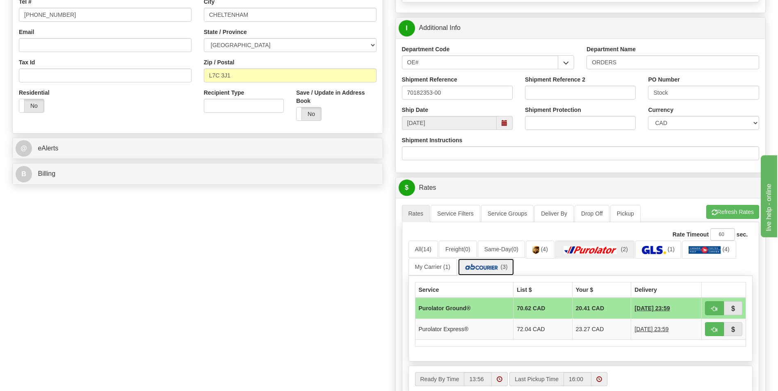
click at [485, 268] on img at bounding box center [481, 267] width 35 height 8
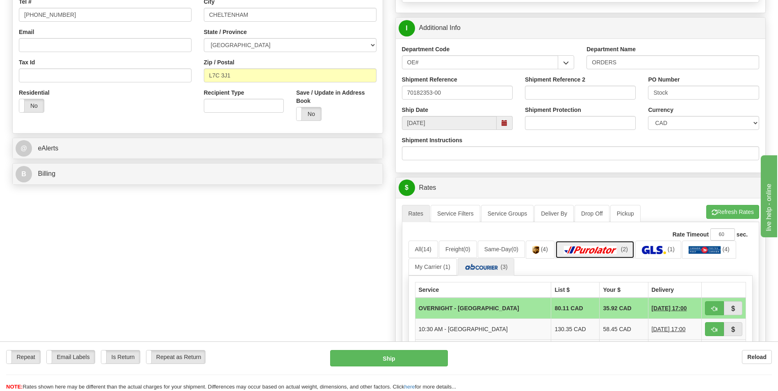
click at [618, 251] on img at bounding box center [590, 250] width 57 height 8
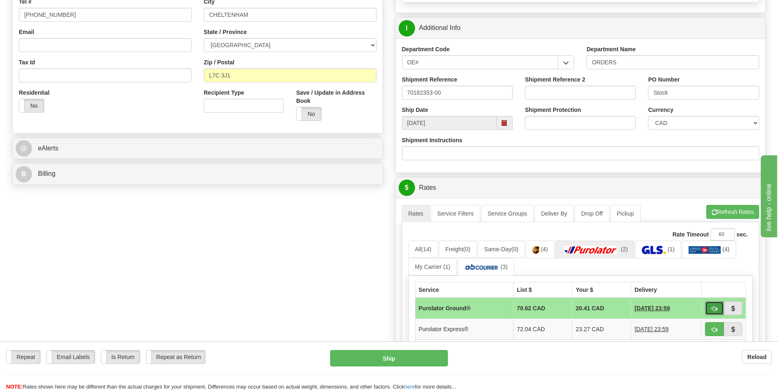
click at [713, 304] on button "button" at bounding box center [714, 308] width 19 height 14
type input "260"
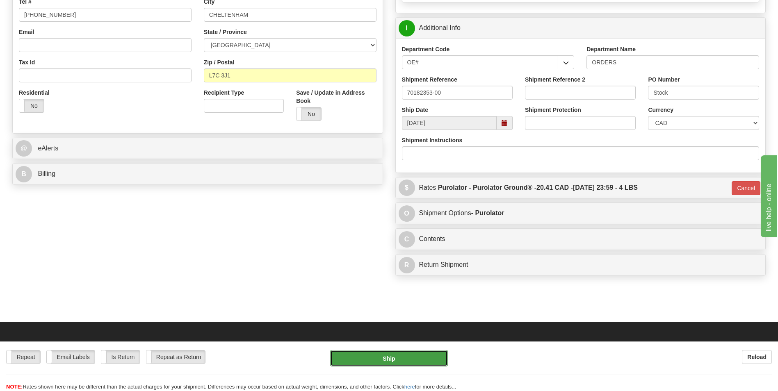
click at [419, 360] on button "Ship" at bounding box center [388, 358] width 117 height 16
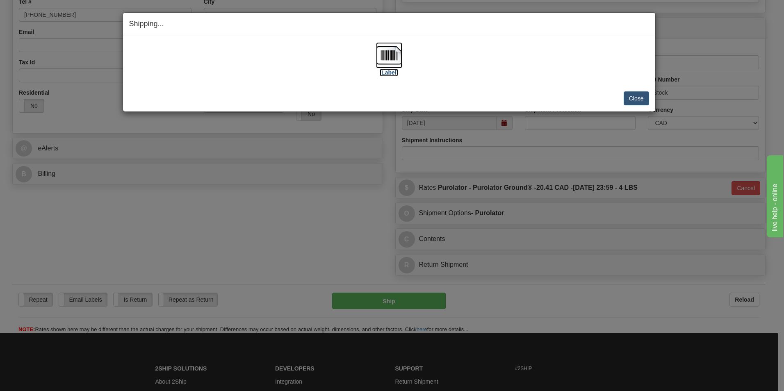
click at [385, 68] on label "[Label]" at bounding box center [389, 72] width 19 height 8
click at [635, 93] on button "Close" at bounding box center [636, 98] width 25 height 14
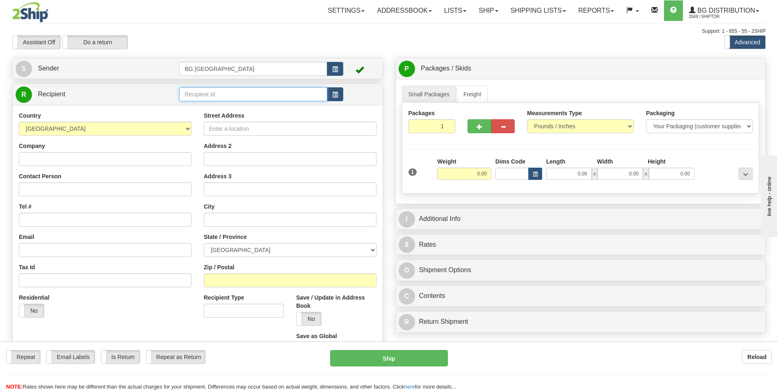
click at [219, 93] on input "text" at bounding box center [253, 94] width 148 height 14
click at [222, 107] on div "920013" at bounding box center [252, 107] width 140 height 9
type input "920013"
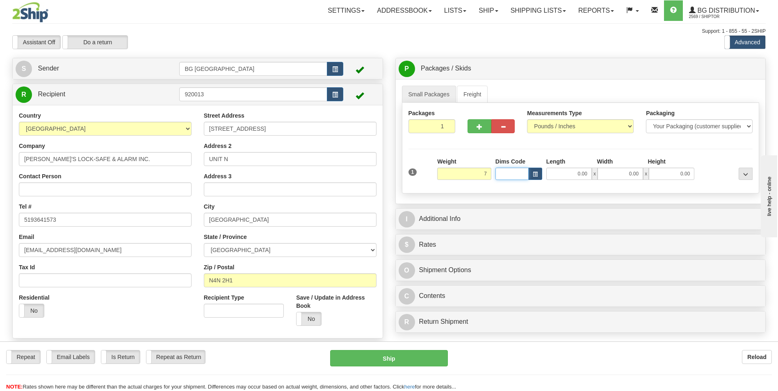
type input "7.00"
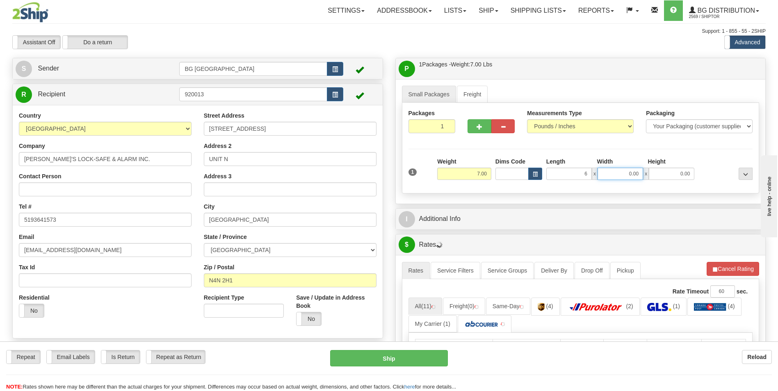
type input "6.00"
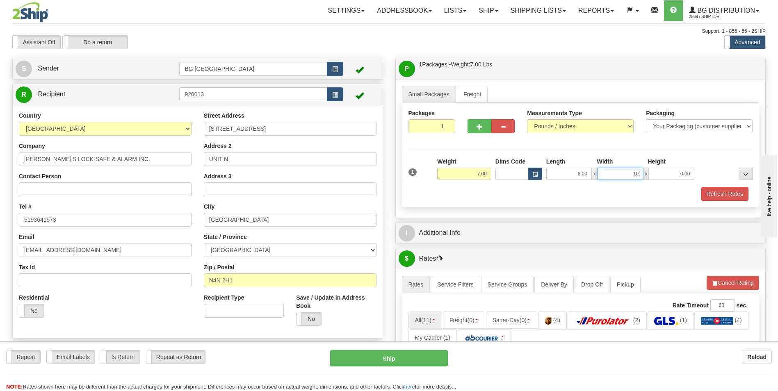
type input "10.00"
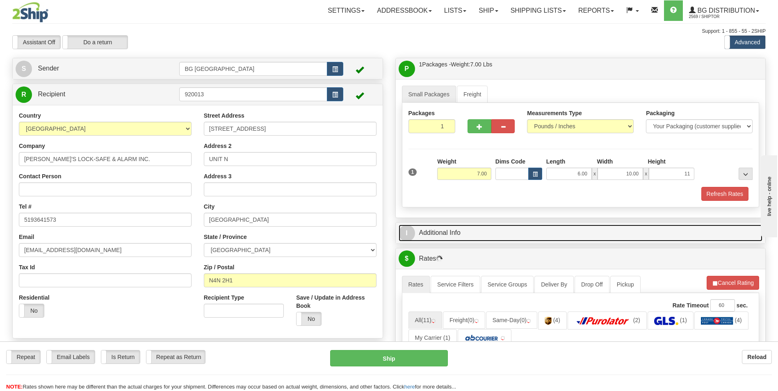
type input "11.00"
click at [463, 229] on link "I Additional Info" at bounding box center [581, 233] width 364 height 17
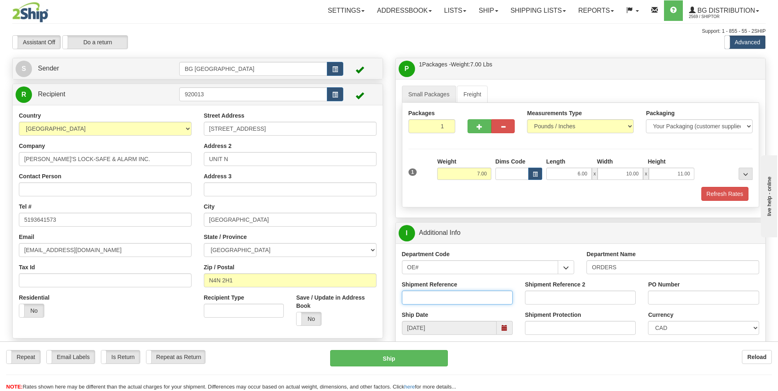
click at [460, 296] on input "Shipment Reference" at bounding box center [457, 298] width 111 height 14
type input "70180512-00"
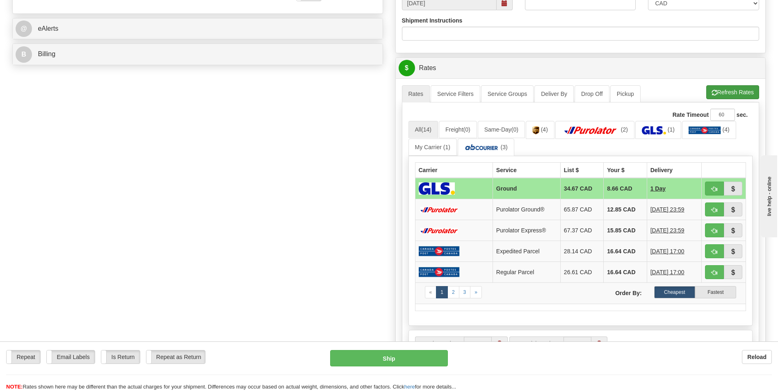
scroll to position [328, 0]
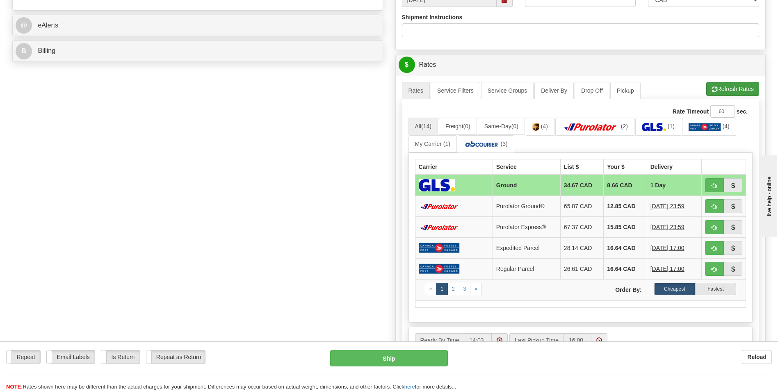
type input "3535"
click at [734, 85] on button "Refresh Rates" at bounding box center [732, 89] width 53 height 14
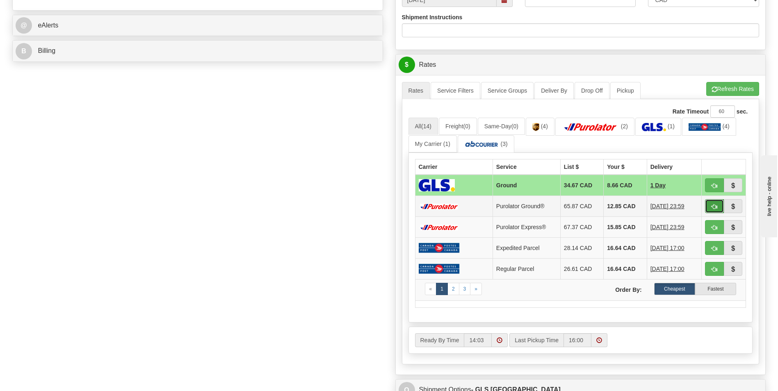
click at [712, 208] on span "button" at bounding box center [714, 206] width 6 height 5
type input "260"
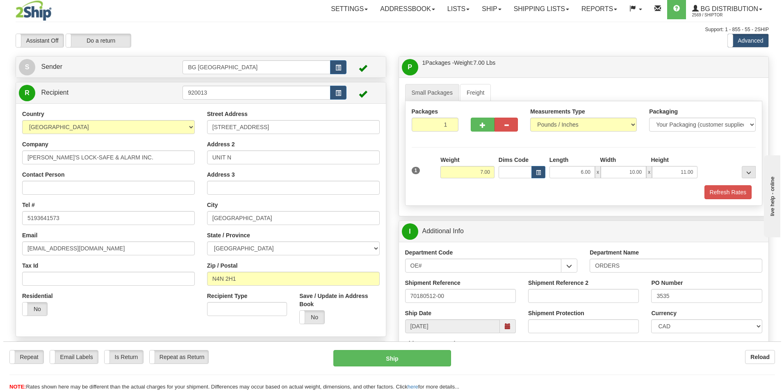
scroll to position [0, 0]
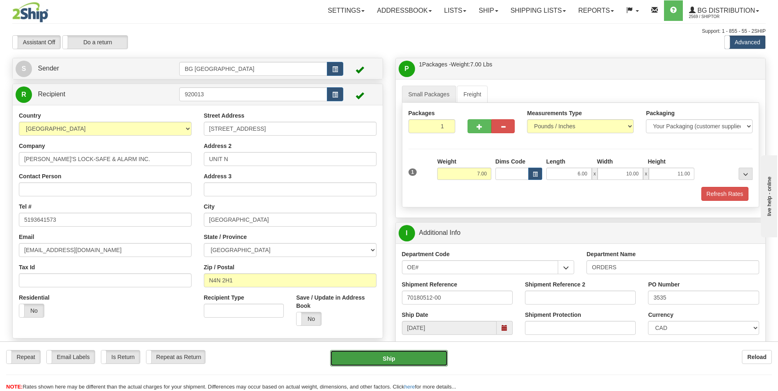
click at [403, 358] on button "Ship" at bounding box center [388, 358] width 117 height 16
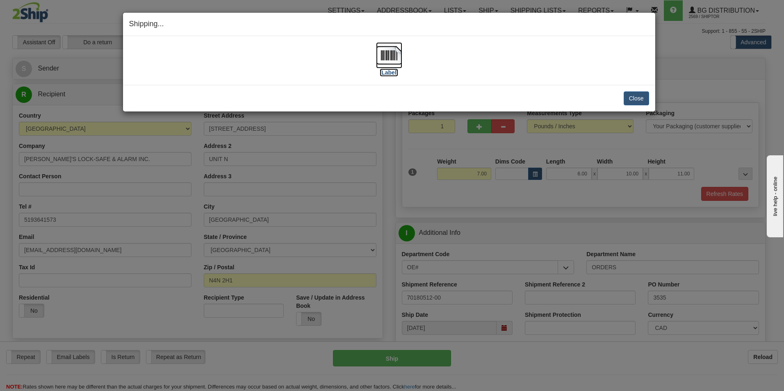
click at [394, 73] on label "[Label]" at bounding box center [389, 72] width 19 height 8
drag, startPoint x: 626, startPoint y: 98, endPoint x: 377, endPoint y: 5, distance: 265.6
click at [623, 96] on div "Close Cancel" at bounding box center [389, 98] width 520 height 14
click at [636, 99] on button "Close" at bounding box center [636, 98] width 25 height 14
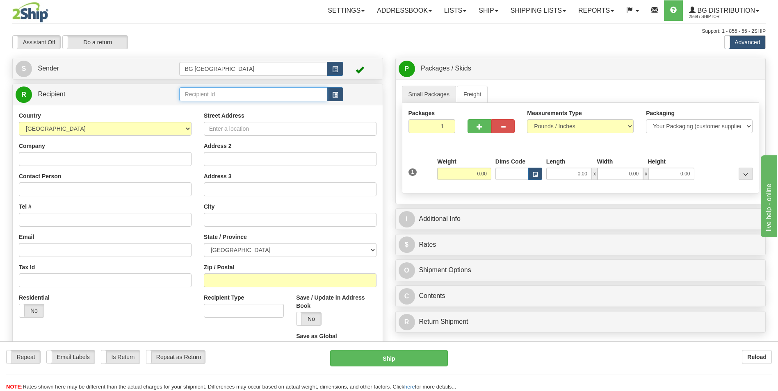
click at [228, 91] on input "text" at bounding box center [253, 94] width 148 height 14
click at [227, 109] on div "60379" at bounding box center [252, 107] width 140 height 9
type input "60379"
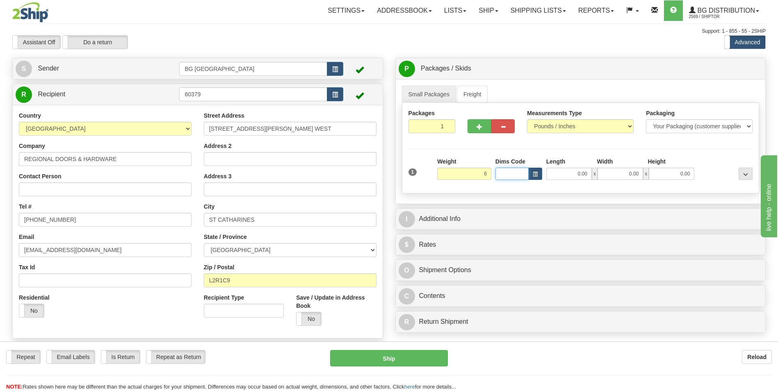
type input "6.00"
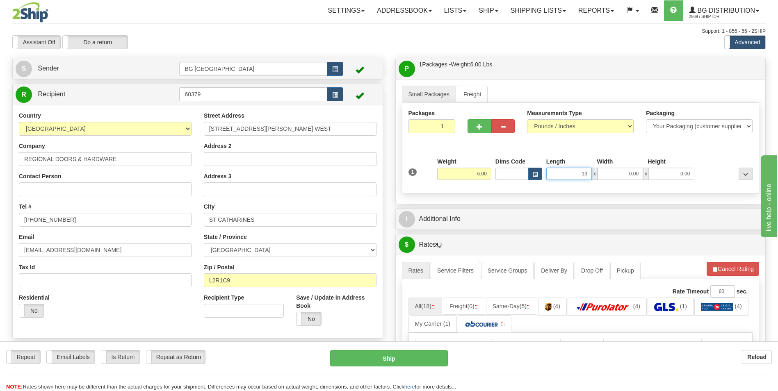
type input "13.00"
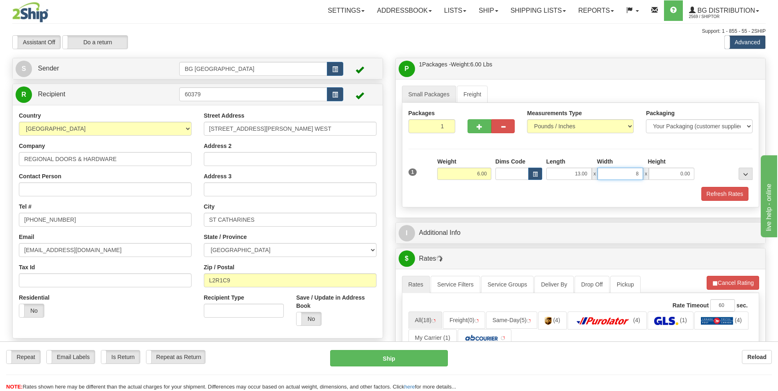
type input "8.00"
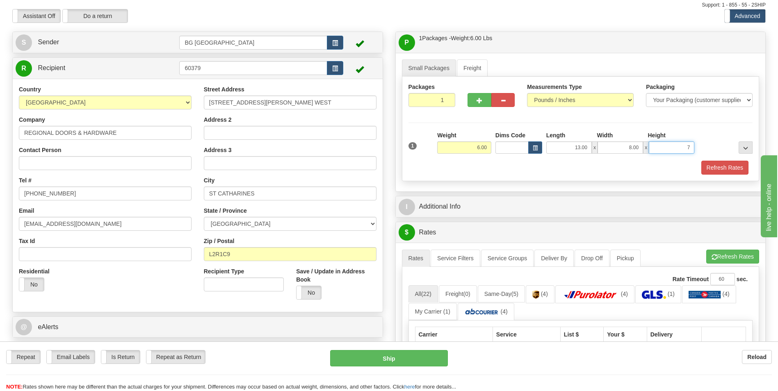
scroll to position [41, 0]
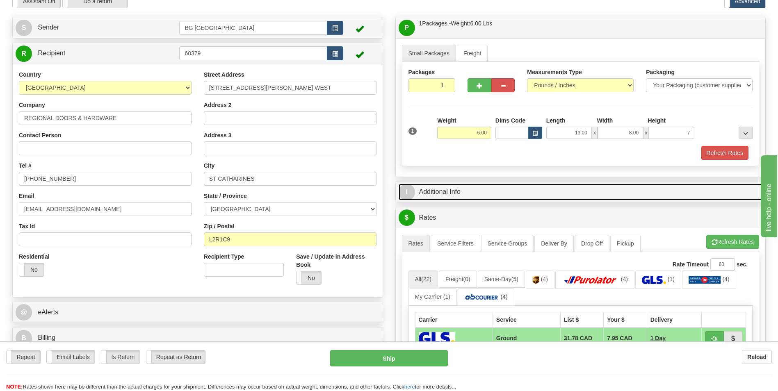
type input "7.00"
click at [497, 193] on link "I Additional Info" at bounding box center [581, 192] width 364 height 17
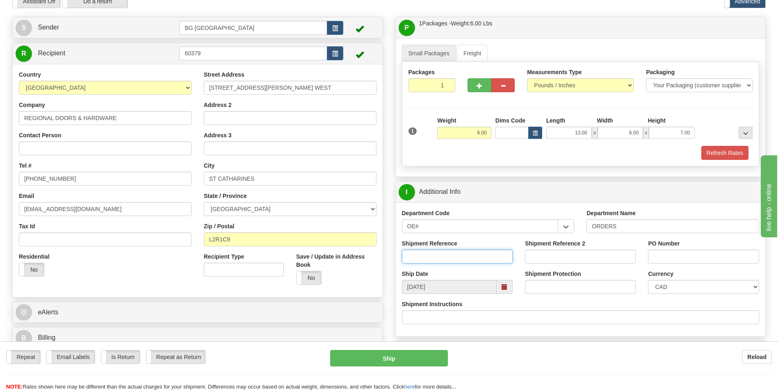
click at [470, 261] on input "Shipment Reference" at bounding box center [457, 257] width 111 height 14
type input "70182349-00"
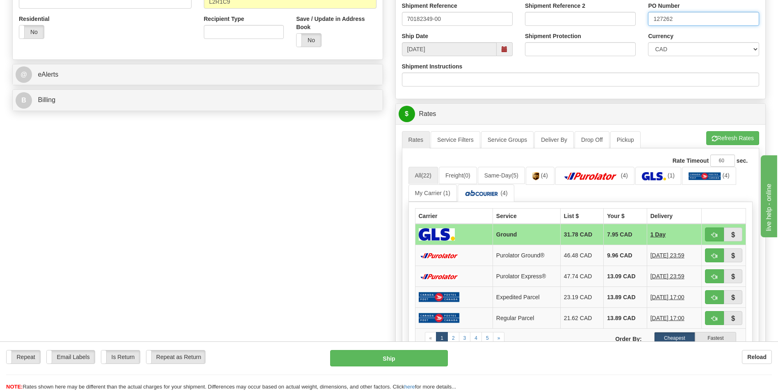
scroll to position [287, 0]
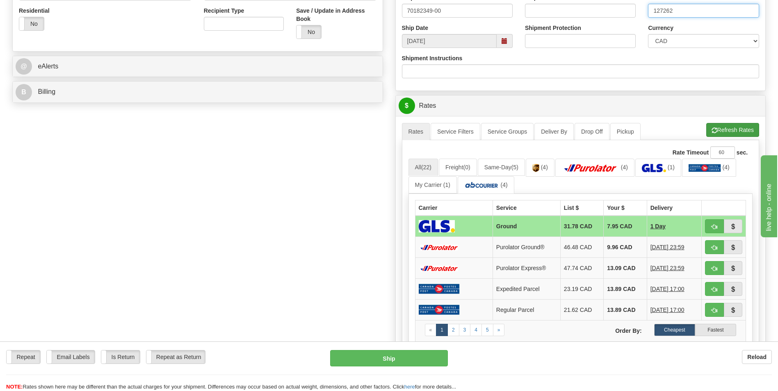
type input "127262"
click at [729, 130] on button "Refresh Rates" at bounding box center [732, 130] width 53 height 14
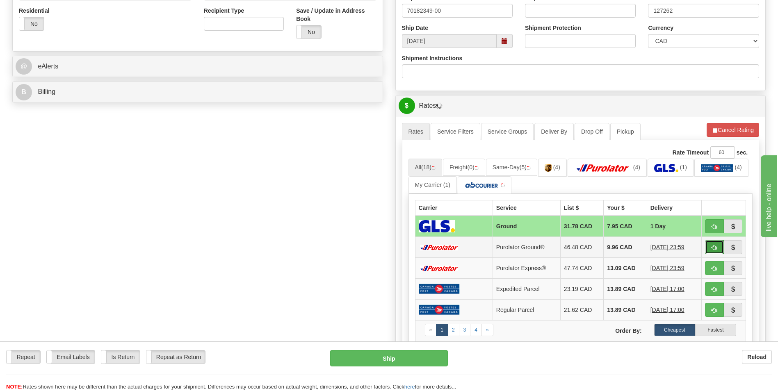
click at [716, 246] on span "button" at bounding box center [714, 247] width 6 height 5
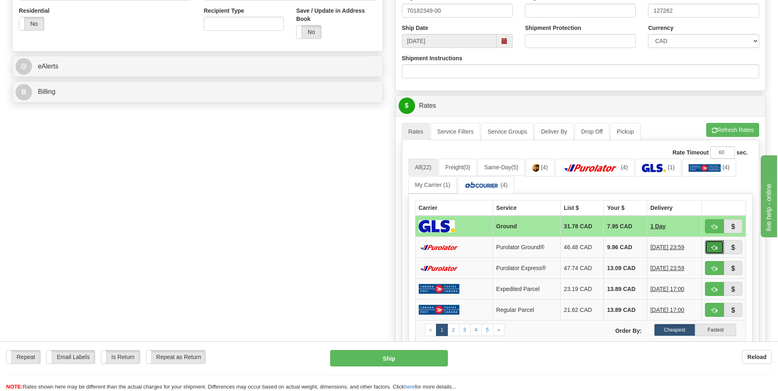
click at [716, 246] on span "button" at bounding box center [714, 247] width 6 height 5
type input "260"
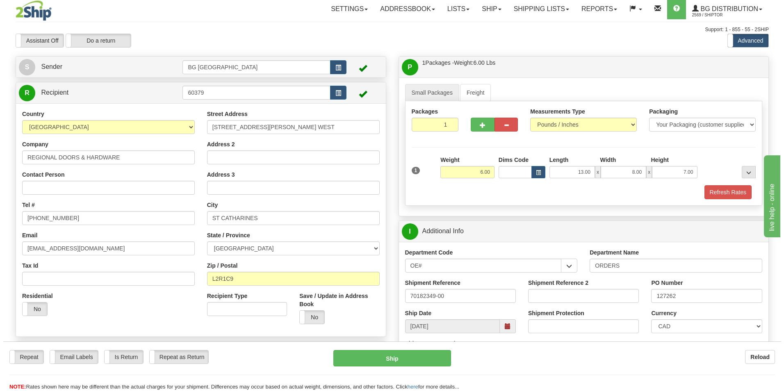
scroll to position [0, 0]
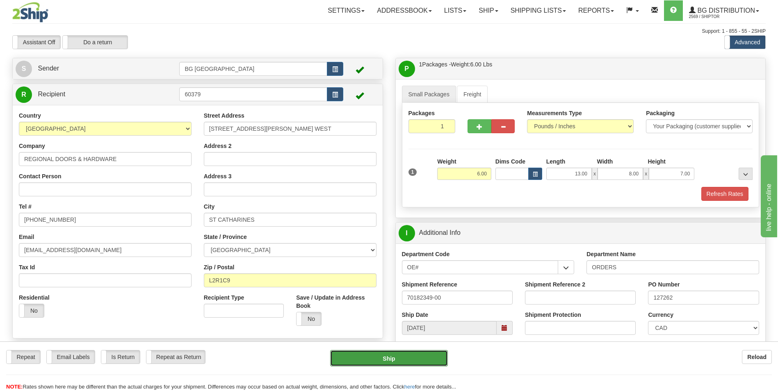
click at [364, 357] on button "Ship" at bounding box center [388, 358] width 117 height 16
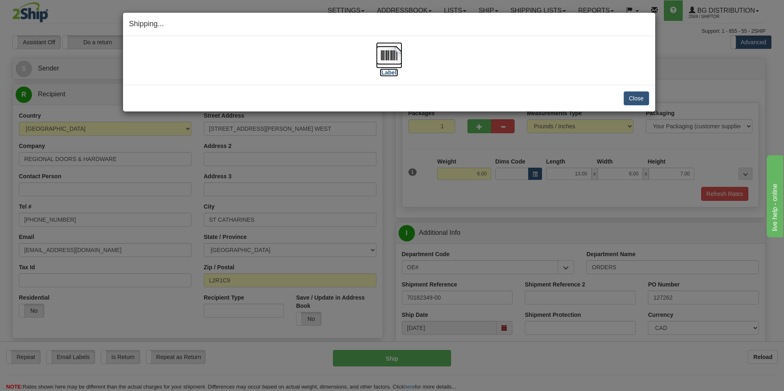
click at [394, 72] on label "[Label]" at bounding box center [389, 72] width 19 height 8
click at [646, 97] on button "Close" at bounding box center [636, 98] width 25 height 14
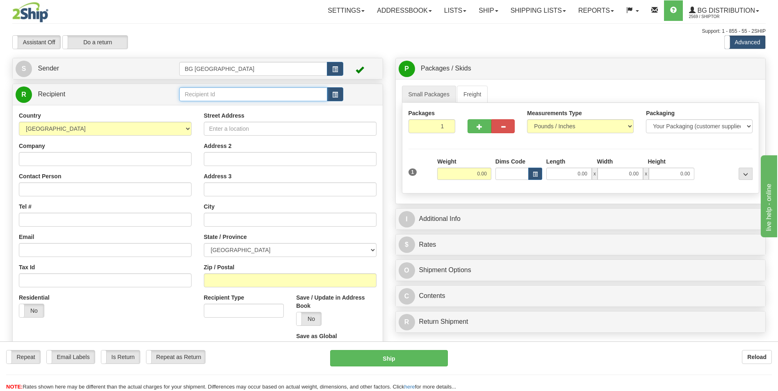
click at [264, 95] on input "text" at bounding box center [253, 94] width 148 height 14
click at [230, 103] on div "60080" at bounding box center [252, 107] width 140 height 9
type input "60080"
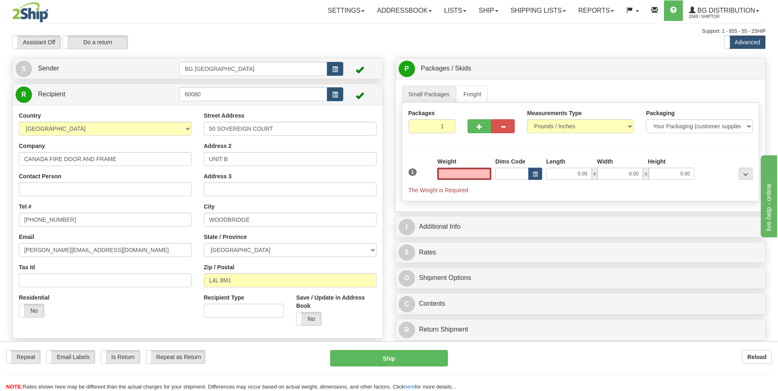
type input "0.00"
click at [459, 171] on input "0.00" at bounding box center [464, 174] width 54 height 12
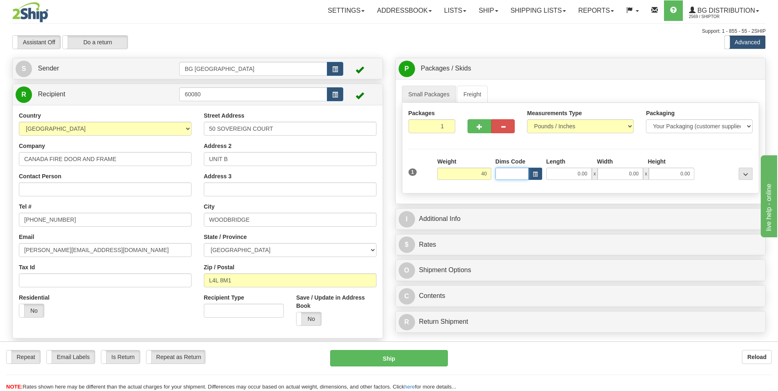
type input "40.00"
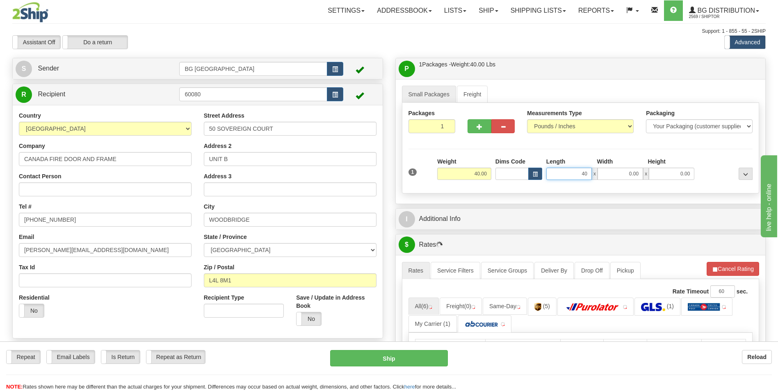
type input "40.00"
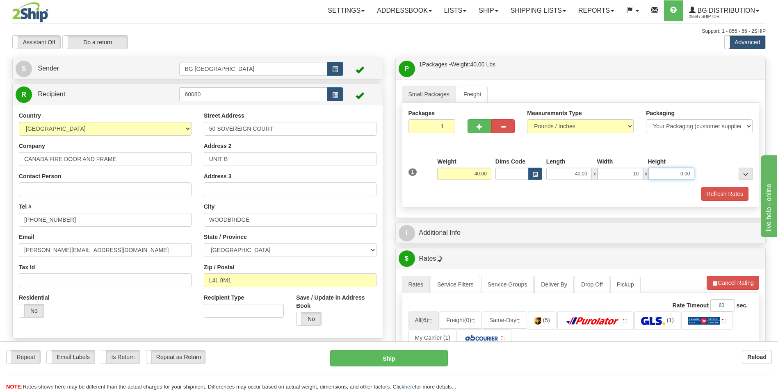
type input "10.00"
click at [479, 123] on button "button" at bounding box center [478, 126] width 23 height 14
type input "2"
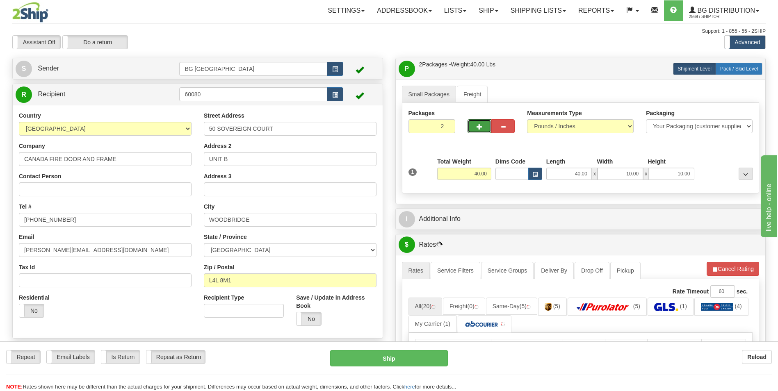
click at [731, 66] on span "Pack / Skid Level" at bounding box center [739, 69] width 38 height 6
radio input "true"
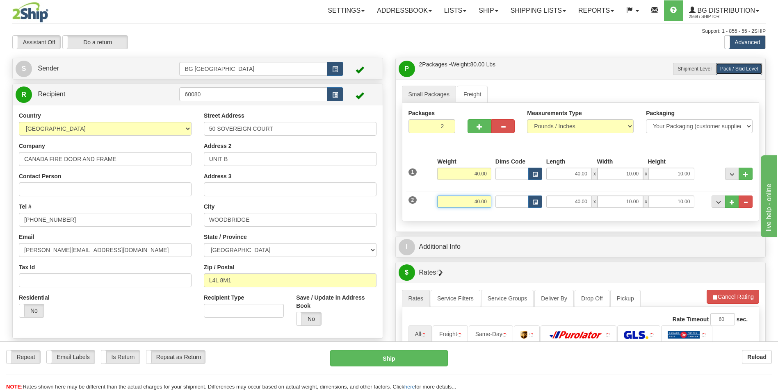
click at [483, 201] on input "40.00" at bounding box center [464, 202] width 54 height 12
type input "30.00"
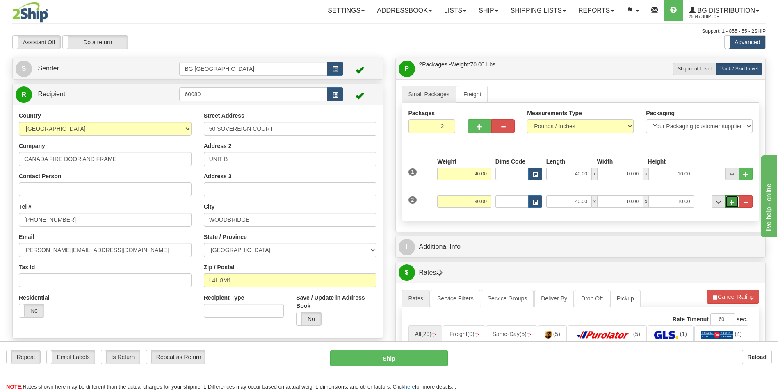
click at [736, 201] on button "..." at bounding box center [732, 202] width 14 height 12
type input "3"
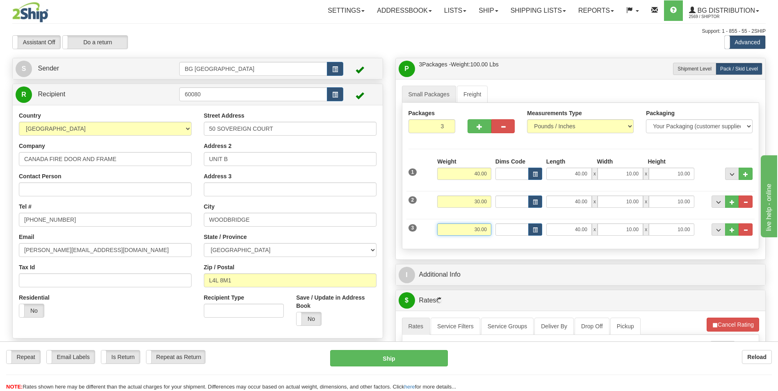
click at [459, 232] on input "30.00" at bounding box center [464, 229] width 54 height 12
type input "1"
type input "30.00"
type input "47.00"
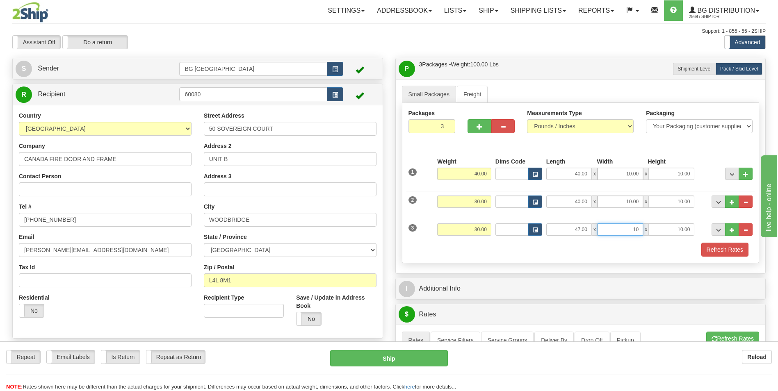
type input "10.00"
type input "10"
type input "10.00"
click at [734, 228] on span "..." at bounding box center [731, 230] width 5 height 5
type input "4"
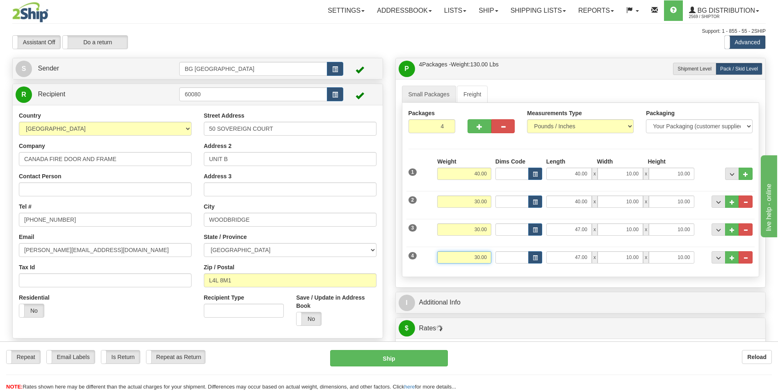
click at [483, 261] on input "30.00" at bounding box center [464, 257] width 54 height 12
type input "10.00"
type input "96.00"
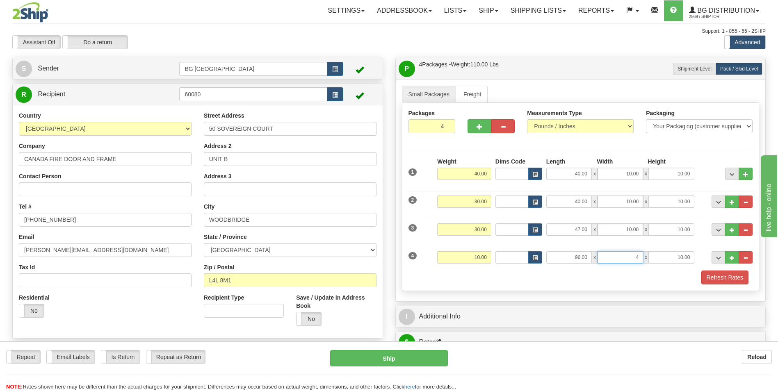
type input "4.00"
type input "3.00"
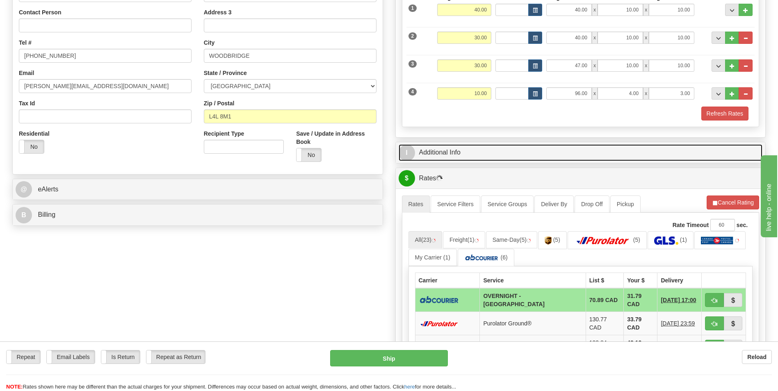
click at [458, 153] on link "I Additional Info" at bounding box center [581, 152] width 364 height 17
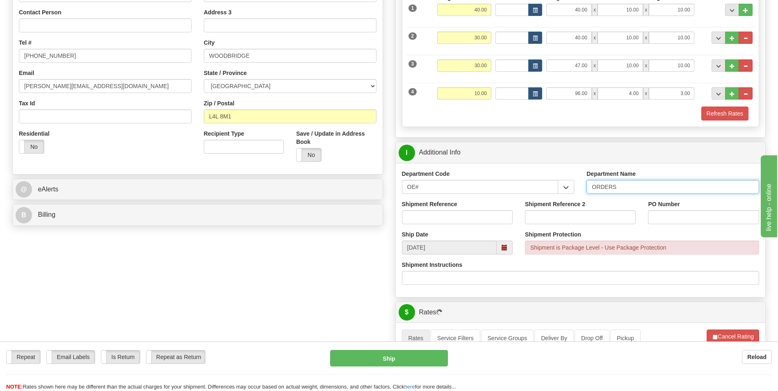
click at [620, 187] on input "ORDERS" at bounding box center [672, 187] width 173 height 14
type input "70179518-00"
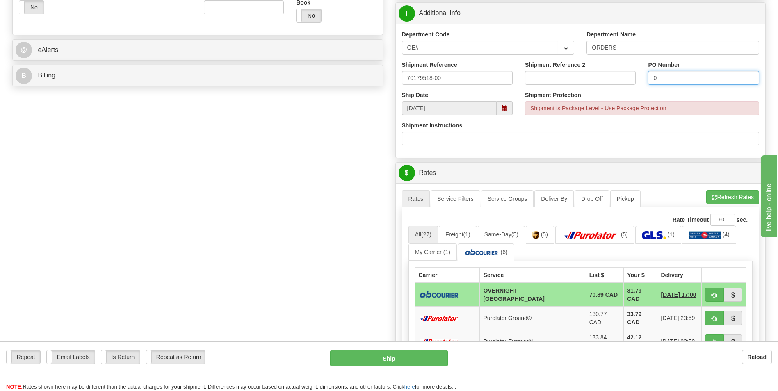
scroll to position [328, 0]
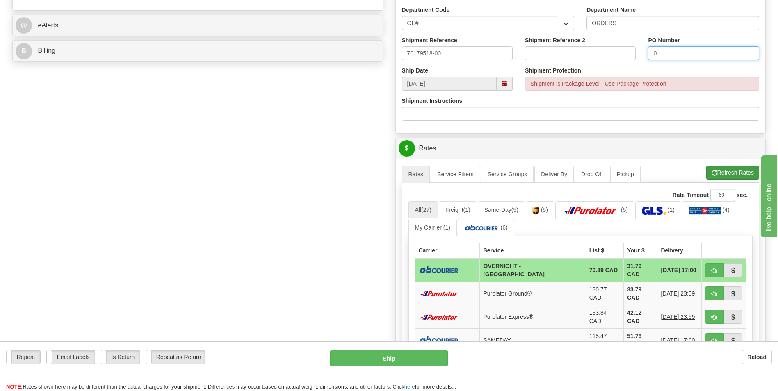
type input "0"
click at [726, 168] on button "Refresh Rates" at bounding box center [732, 173] width 53 height 14
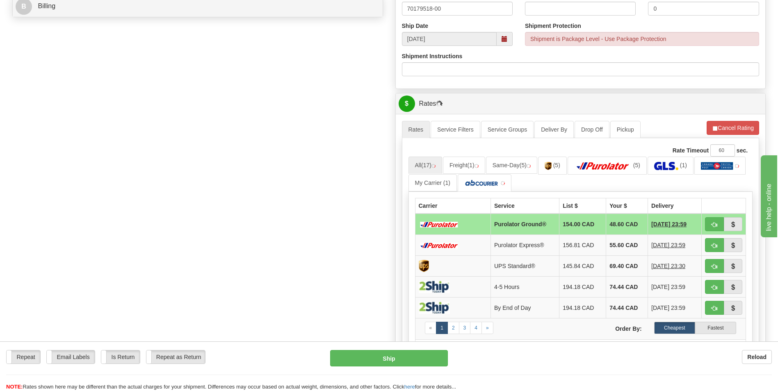
scroll to position [451, 0]
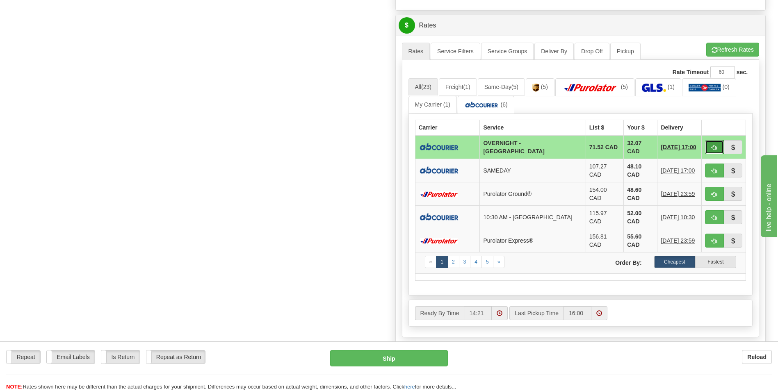
click at [707, 143] on button "button" at bounding box center [714, 147] width 19 height 14
type input "4"
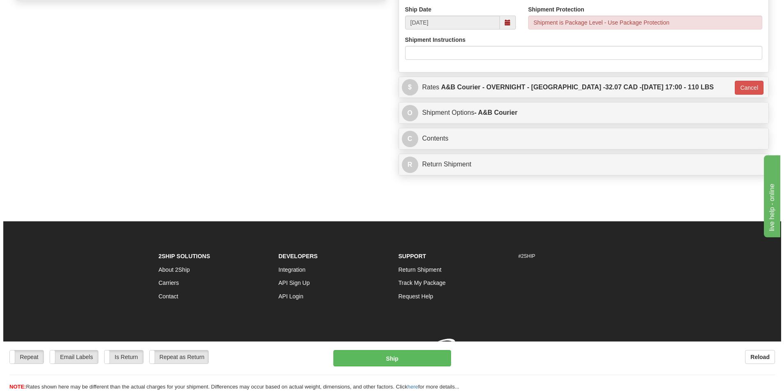
scroll to position [401, 0]
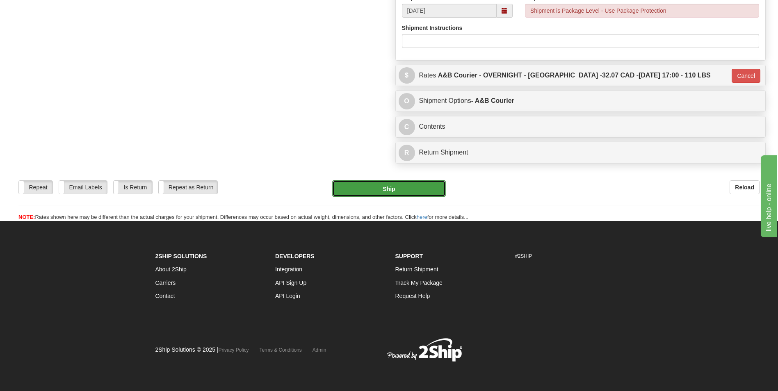
click at [429, 191] on button "Ship" at bounding box center [388, 188] width 113 height 16
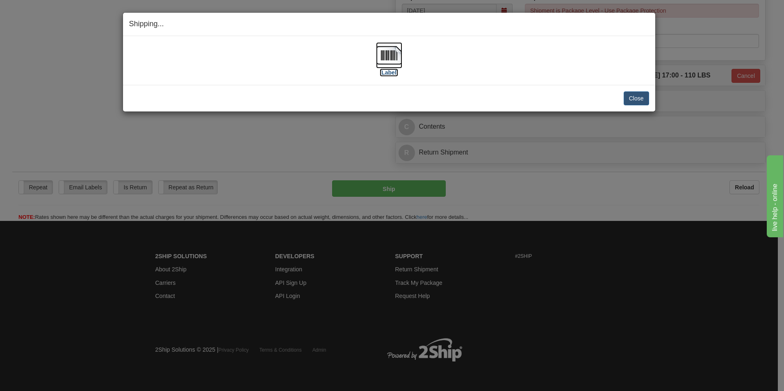
click at [387, 55] on img at bounding box center [389, 55] width 26 height 26
click at [639, 103] on button "Close" at bounding box center [636, 98] width 25 height 14
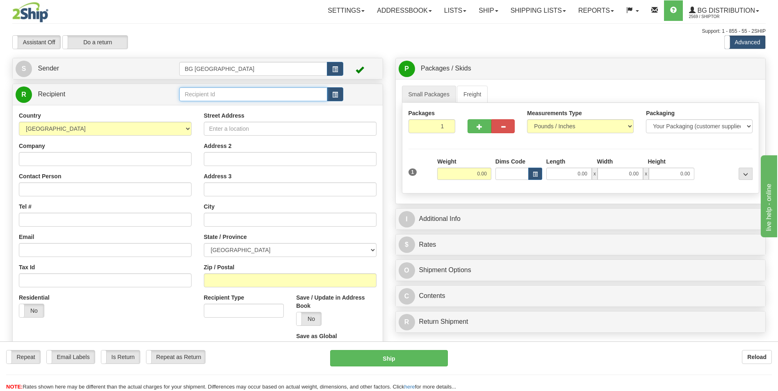
click at [225, 93] on input "text" at bounding box center [253, 94] width 148 height 14
click at [252, 103] on div "60160" at bounding box center [252, 107] width 140 height 9
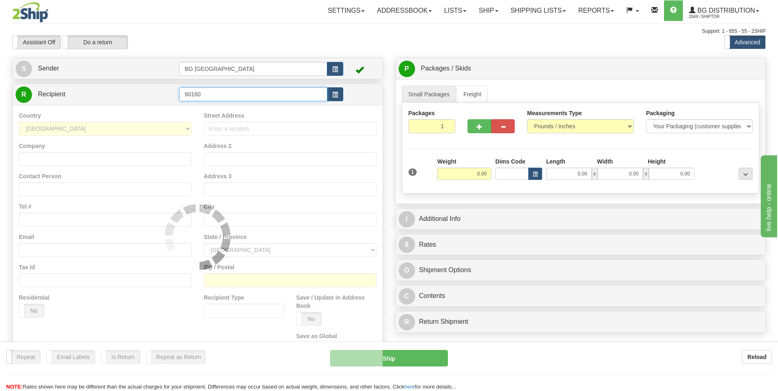
type input "60160"
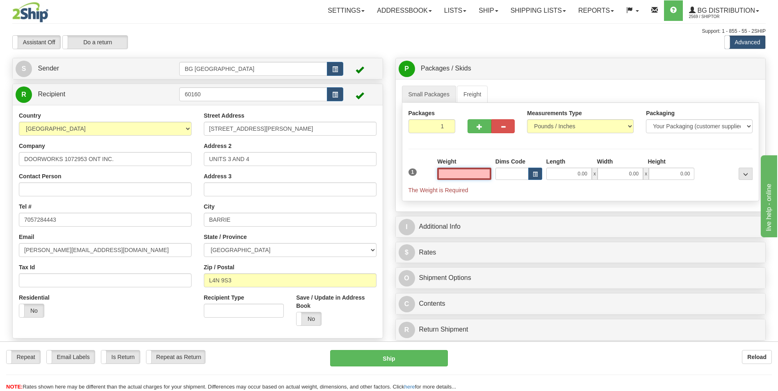
click at [483, 174] on input "text" at bounding box center [464, 174] width 54 height 12
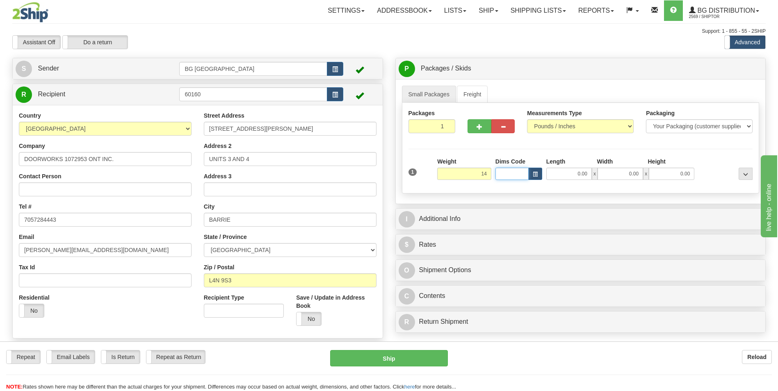
type input "14.00"
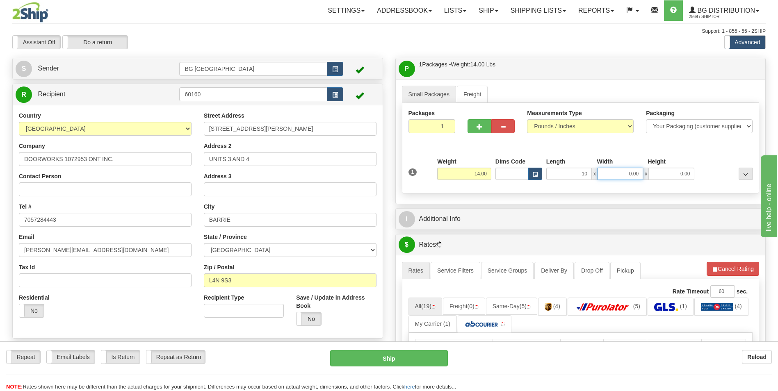
type input "10.00"
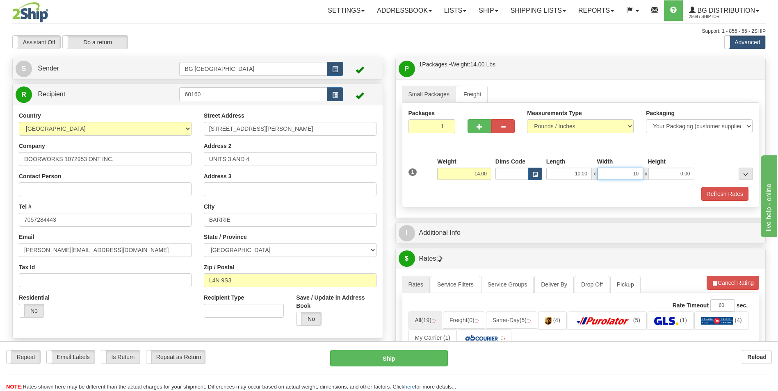
type input "10.00"
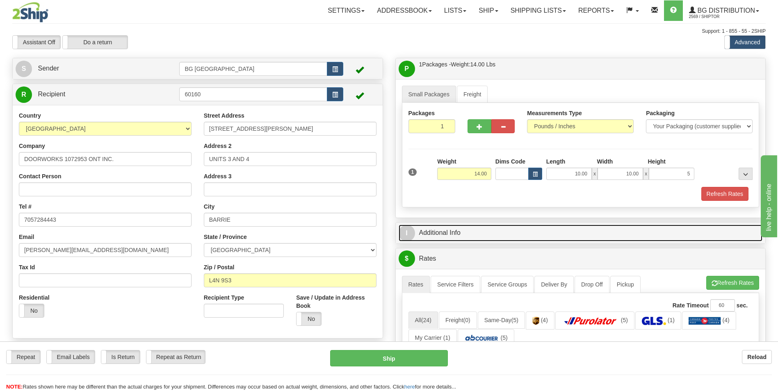
type input "5.00"
click at [417, 228] on link "I Additional Info" at bounding box center [581, 233] width 364 height 17
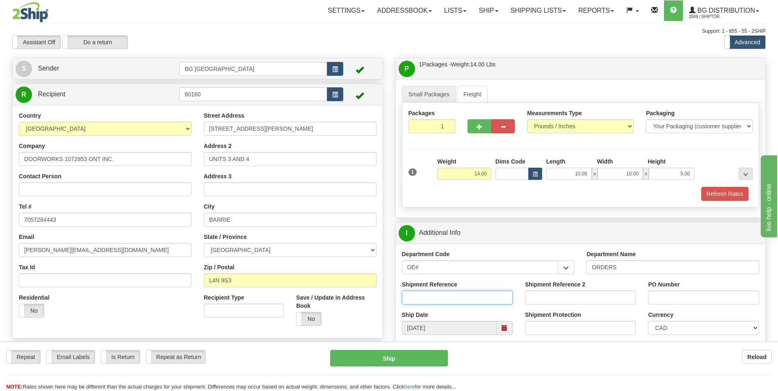
click at [474, 298] on input "Shipment Reference" at bounding box center [457, 298] width 111 height 14
type input "70182305-00"
click at [665, 299] on input "PO Number" at bounding box center [703, 298] width 111 height 14
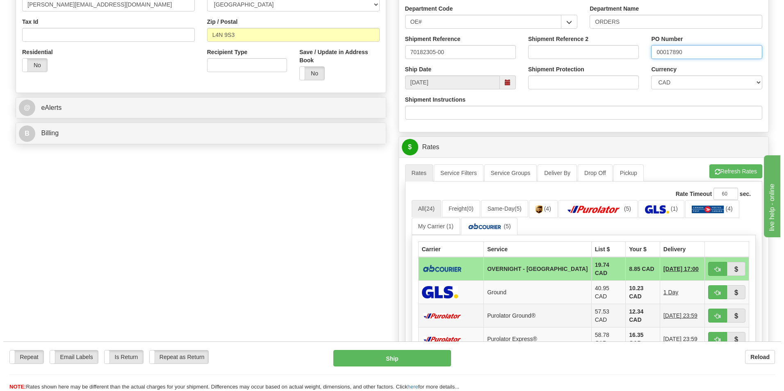
scroll to position [246, 0]
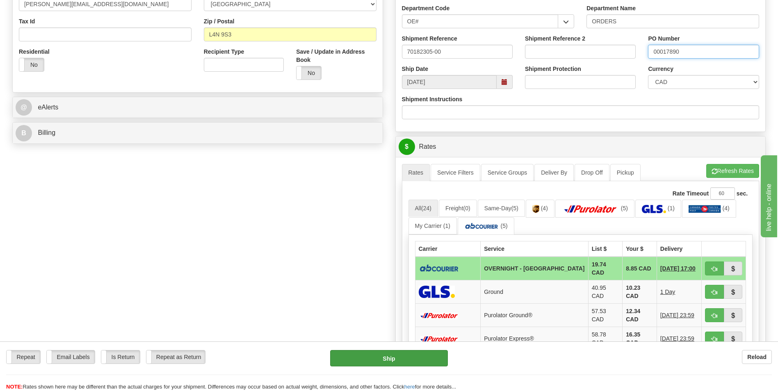
type input "00017890"
click at [396, 362] on button "Ship" at bounding box center [388, 358] width 117 height 16
type input "4"
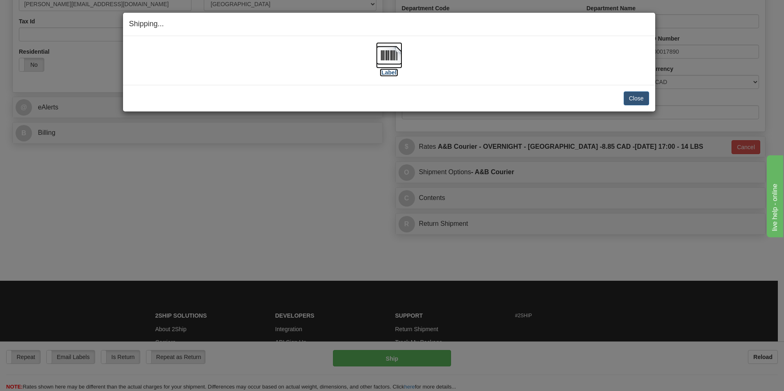
click at [382, 55] on img at bounding box center [389, 55] width 26 height 26
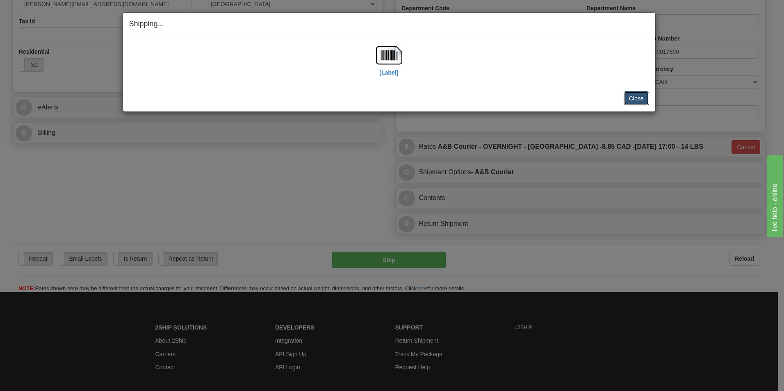
click at [637, 102] on button "Close" at bounding box center [636, 98] width 25 height 14
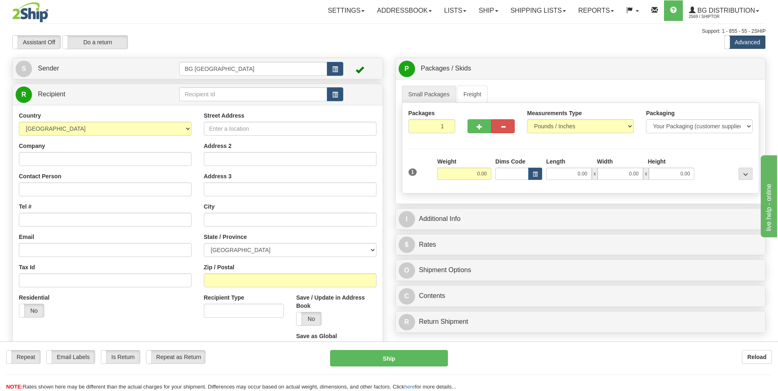
click at [233, 85] on div "R Recipient" at bounding box center [198, 94] width 370 height 21
click at [230, 90] on input "text" at bounding box center [253, 94] width 148 height 14
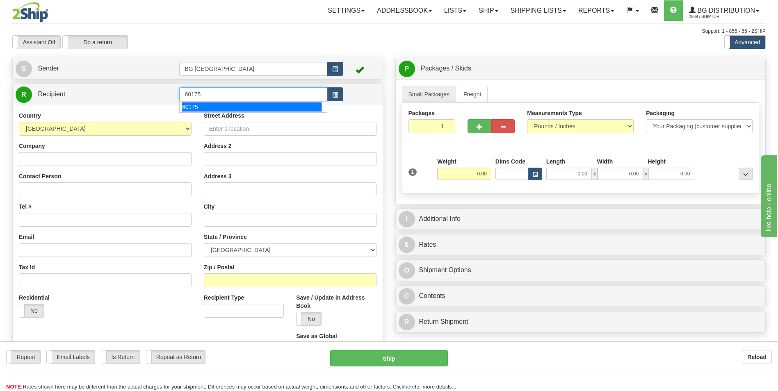
click at [230, 103] on div "60175" at bounding box center [252, 107] width 140 height 9
type input "60175"
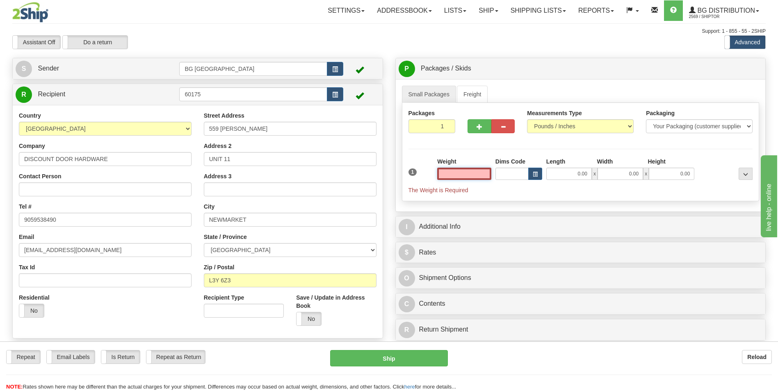
click at [467, 174] on input "text" at bounding box center [464, 174] width 54 height 12
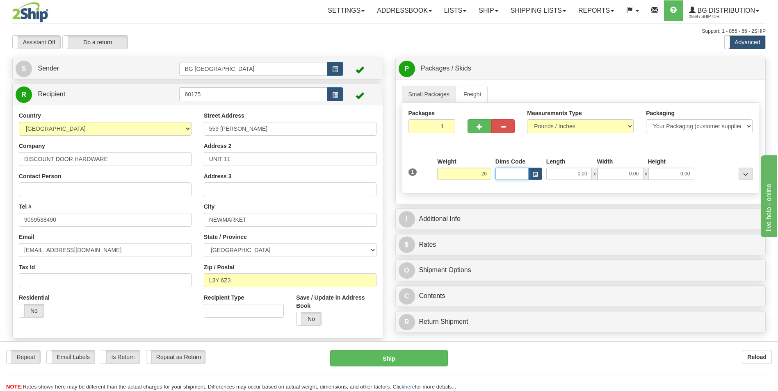
type input "26.00"
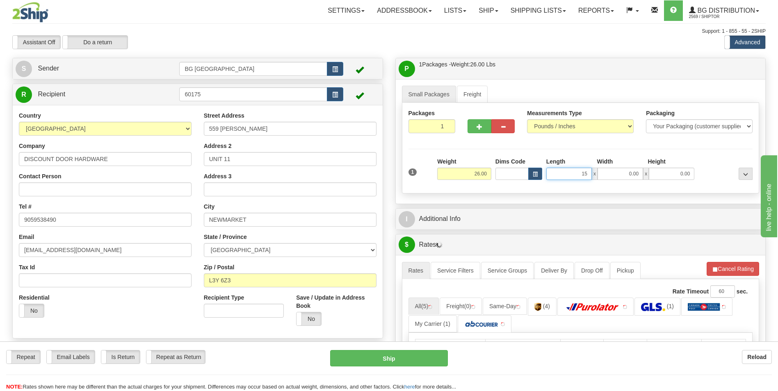
type input "15.00"
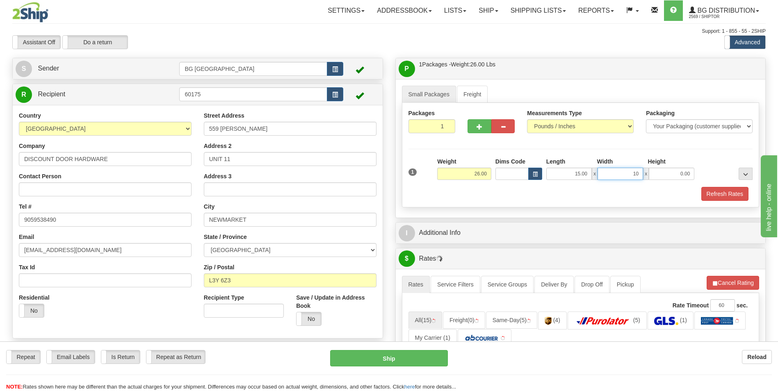
type input "10.00"
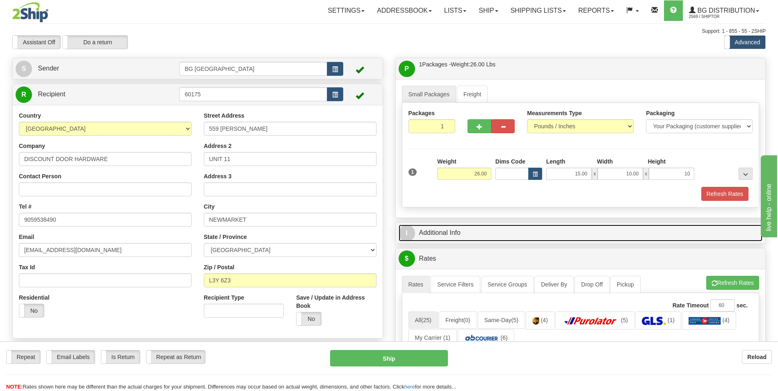
type input "10.00"
click at [411, 231] on span "I" at bounding box center [407, 233] width 16 height 16
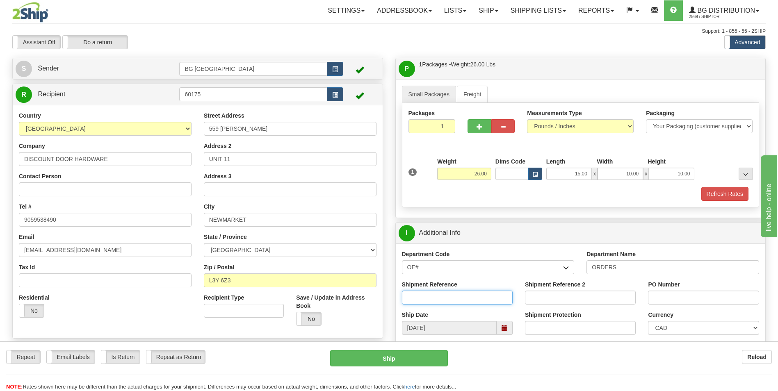
click at [469, 301] on input "Shipment Reference" at bounding box center [457, 298] width 111 height 14
type input "70182387-00"
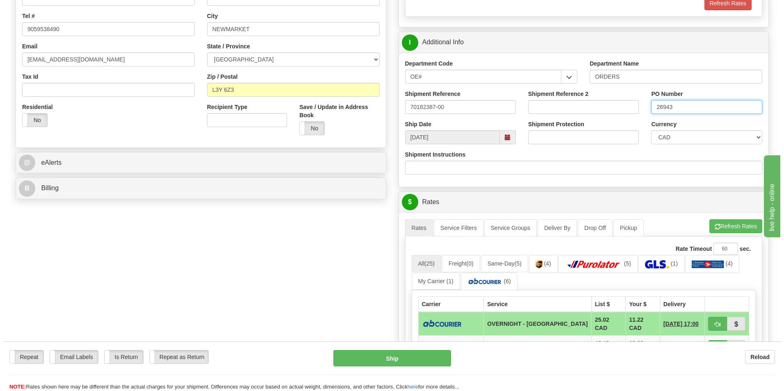
scroll to position [205, 0]
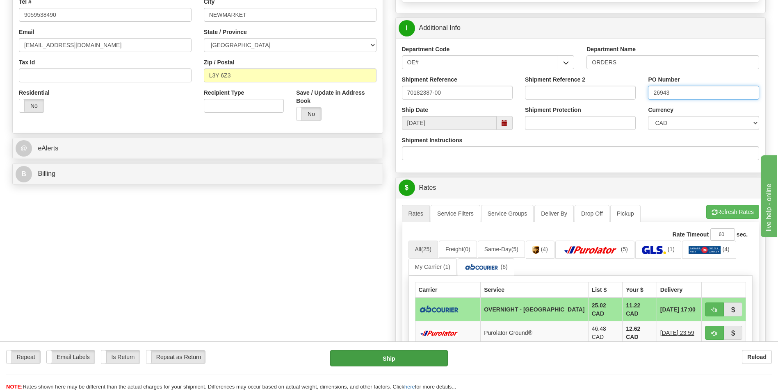
type input "26943"
click at [362, 364] on button "Ship" at bounding box center [388, 358] width 117 height 16
type input "4"
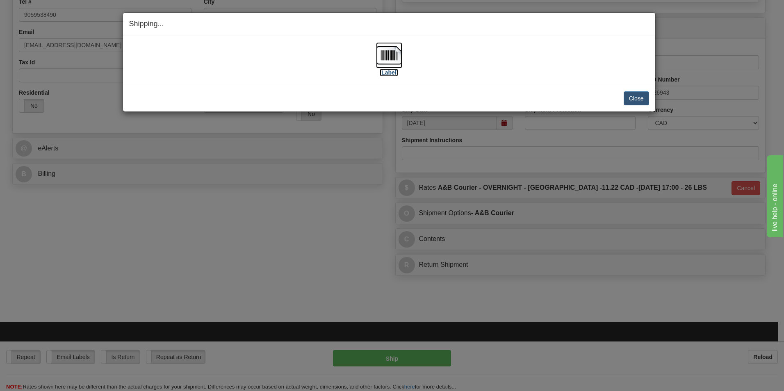
click at [390, 62] on img at bounding box center [389, 55] width 26 height 26
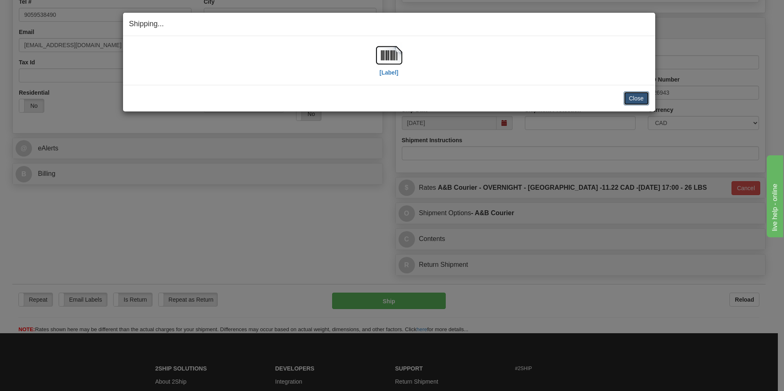
click at [625, 93] on button "Close" at bounding box center [636, 98] width 25 height 14
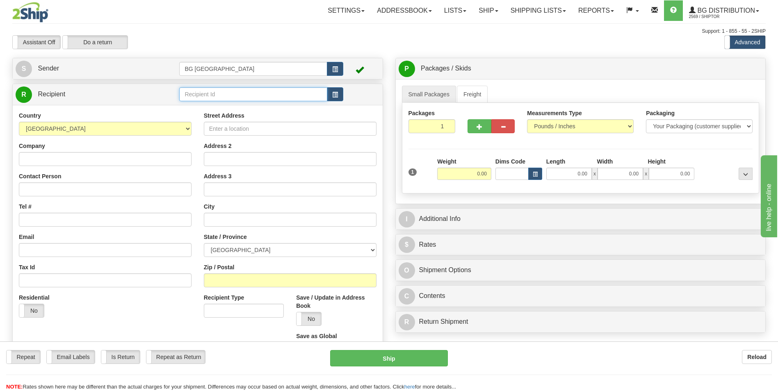
click at [286, 98] on input "text" at bounding box center [253, 94] width 148 height 14
click at [265, 109] on div "60007" at bounding box center [252, 107] width 140 height 9
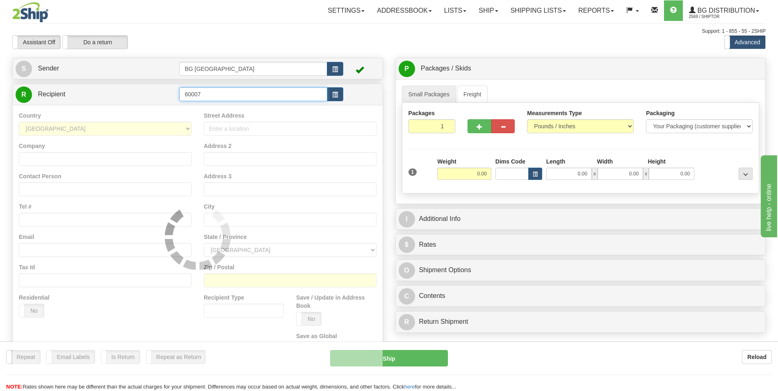
type input "60007"
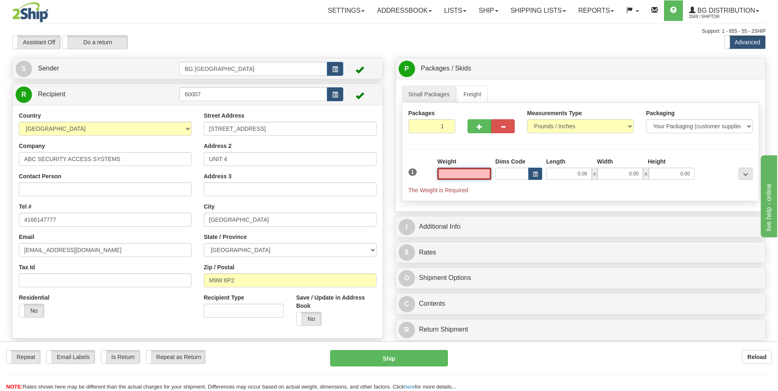
click at [485, 177] on input "text" at bounding box center [464, 174] width 54 height 12
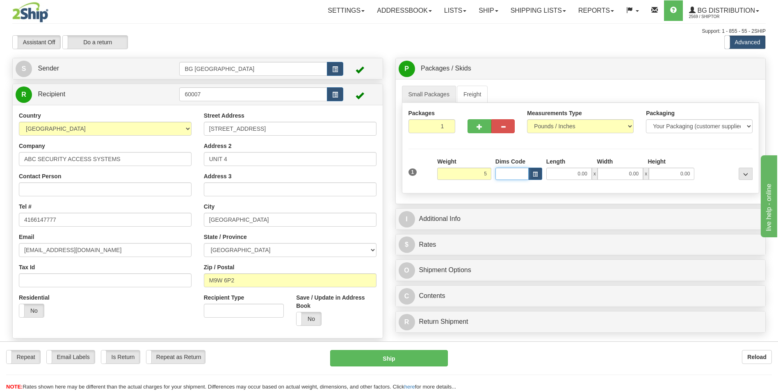
type input "5.00"
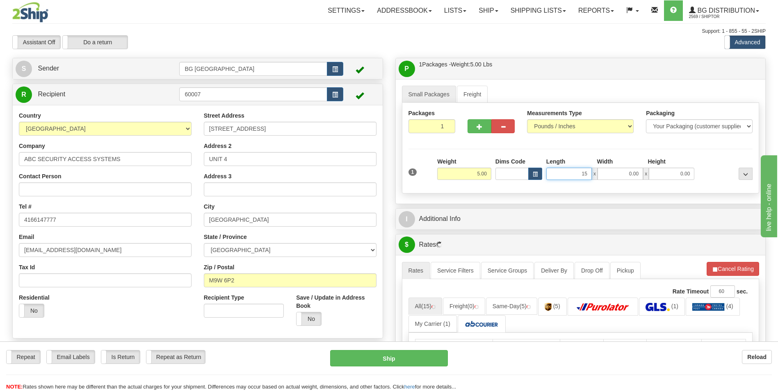
type input "15.00"
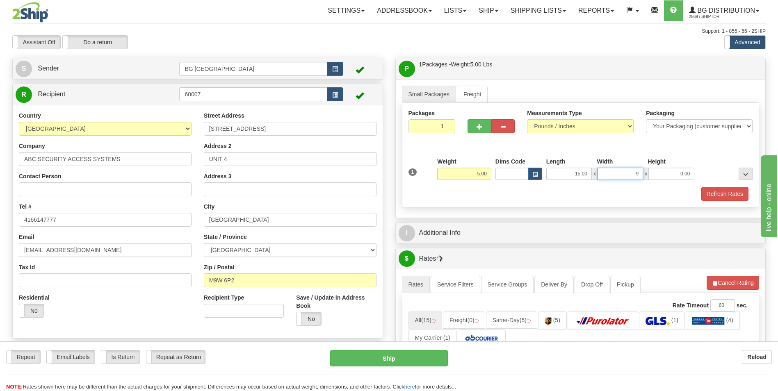
type input "9.00"
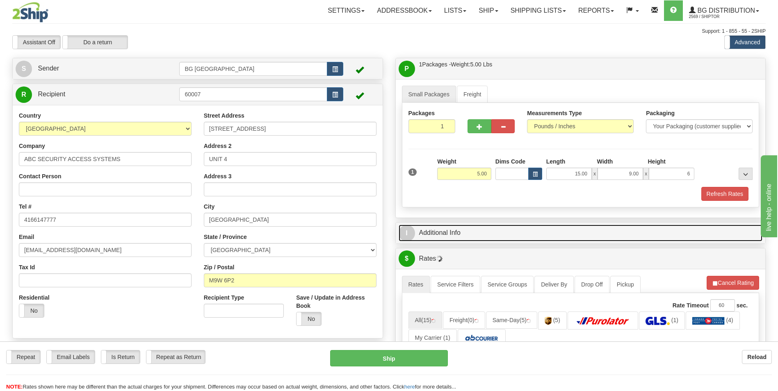
type input "6.00"
click at [412, 236] on span "I" at bounding box center [407, 233] width 16 height 16
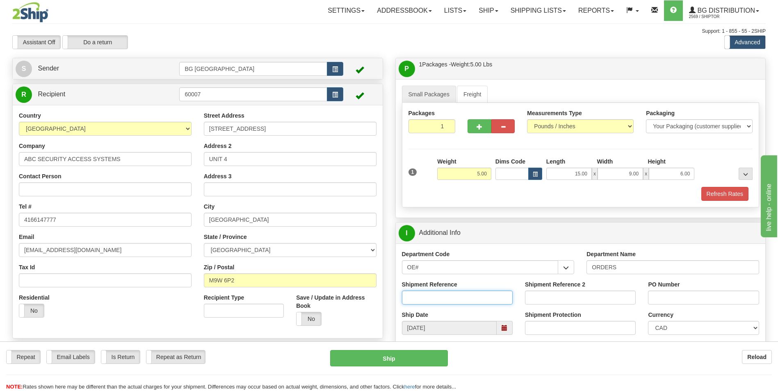
click at [469, 294] on input "Shipment Reference" at bounding box center [457, 298] width 111 height 14
click at [453, 299] on input "Shipment Reference" at bounding box center [457, 298] width 111 height 14
type input "70179034-00"
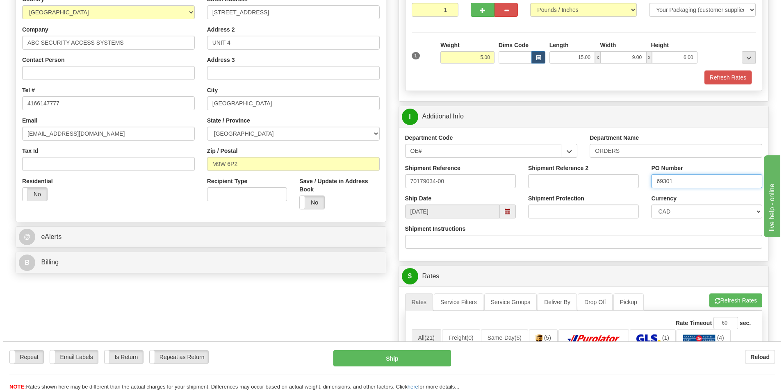
scroll to position [205, 0]
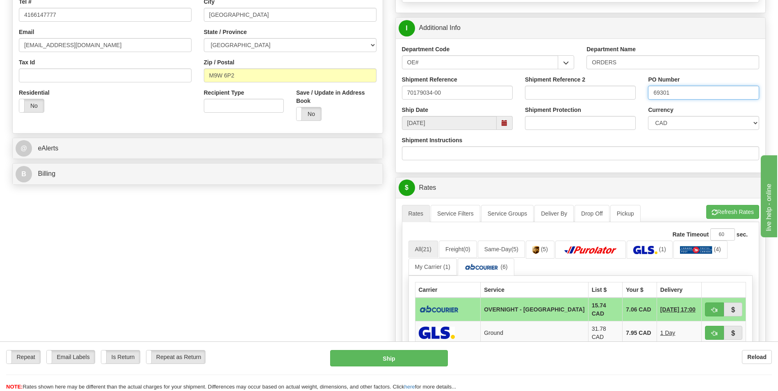
type input "69301"
drag, startPoint x: 479, startPoint y: 316, endPoint x: 446, endPoint y: 325, distance: 34.5
click at [479, 316] on td at bounding box center [448, 310] width 66 height 24
click at [392, 352] on button "Ship" at bounding box center [388, 358] width 117 height 16
type input "4"
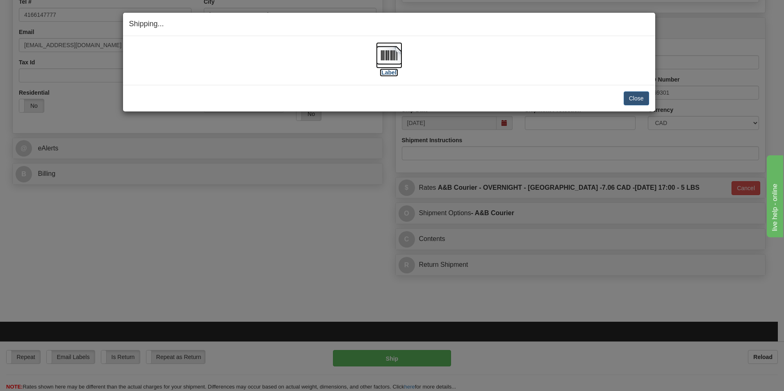
click at [397, 65] on img at bounding box center [389, 55] width 26 height 26
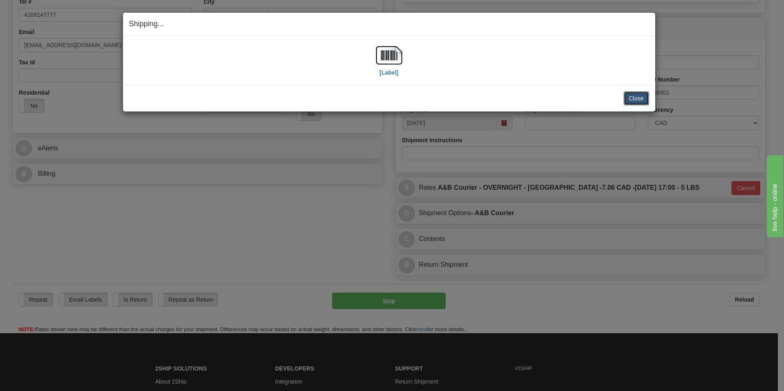
drag, startPoint x: 633, startPoint y: 99, endPoint x: 579, endPoint y: 89, distance: 54.6
click at [633, 99] on button "Close" at bounding box center [636, 98] width 25 height 14
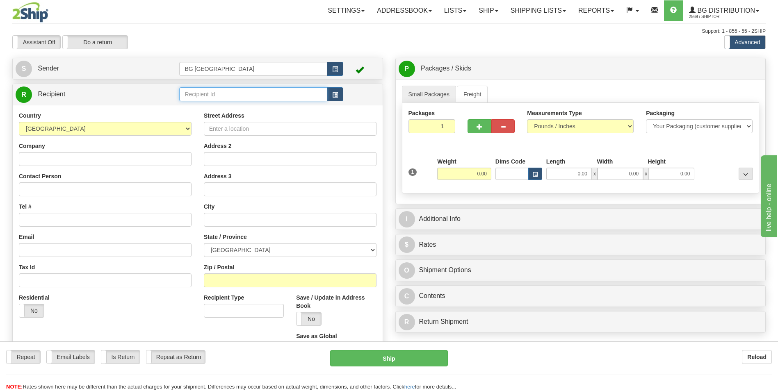
click at [230, 95] on input "text" at bounding box center [253, 94] width 148 height 14
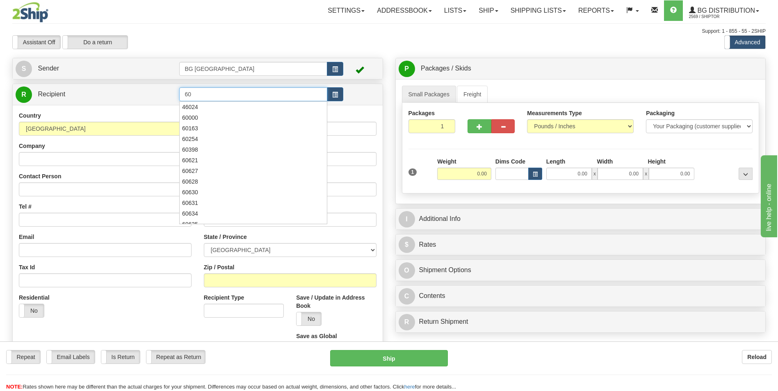
type input "6"
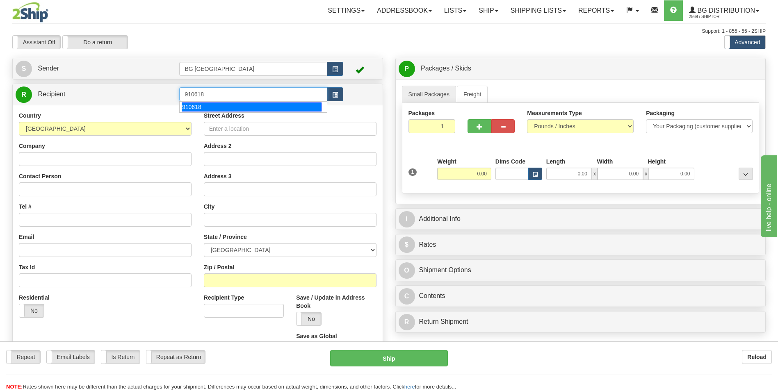
click at [235, 112] on div "910618" at bounding box center [252, 107] width 140 height 9
type input "910618"
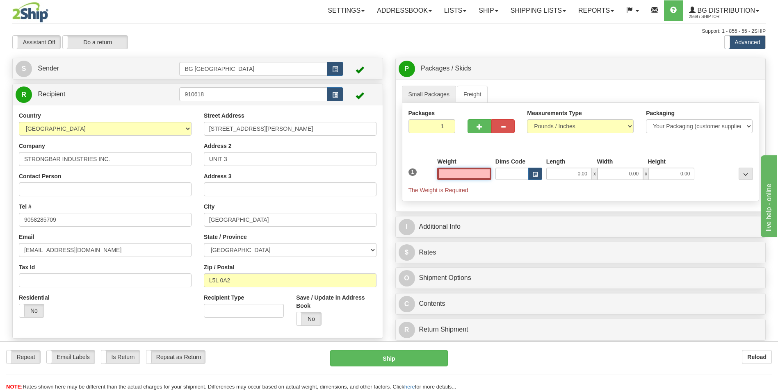
click at [467, 175] on input "text" at bounding box center [464, 174] width 54 height 12
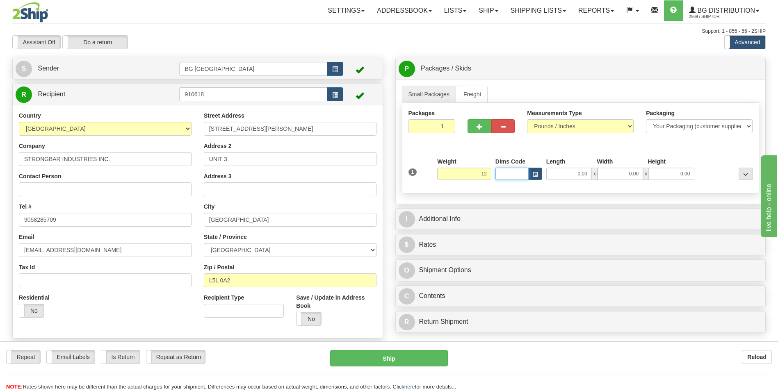
type input "12.00"
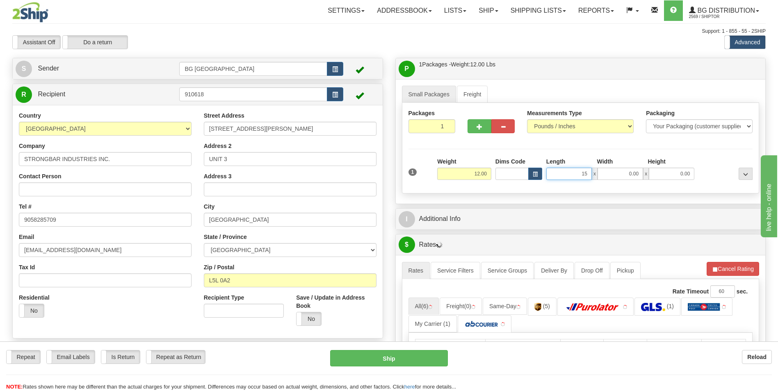
type input "15.00"
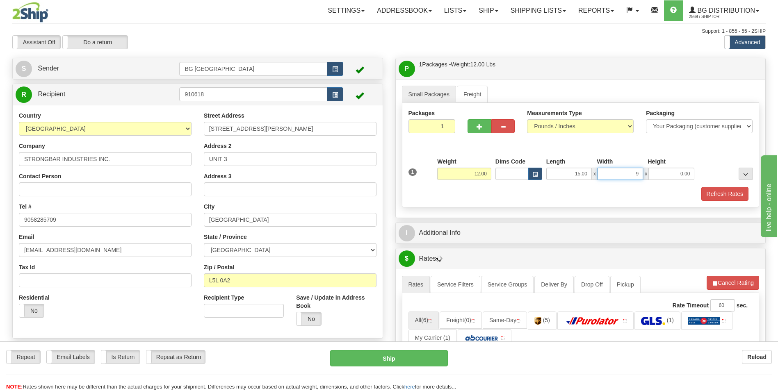
type input "9.00"
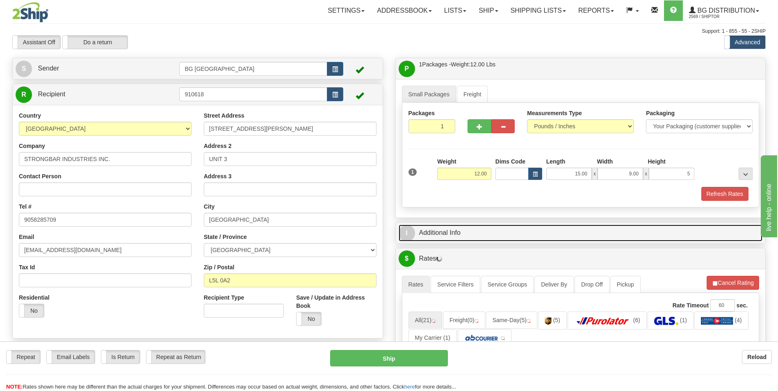
type input "5.00"
click at [415, 238] on link "I Additional Info" at bounding box center [581, 233] width 364 height 17
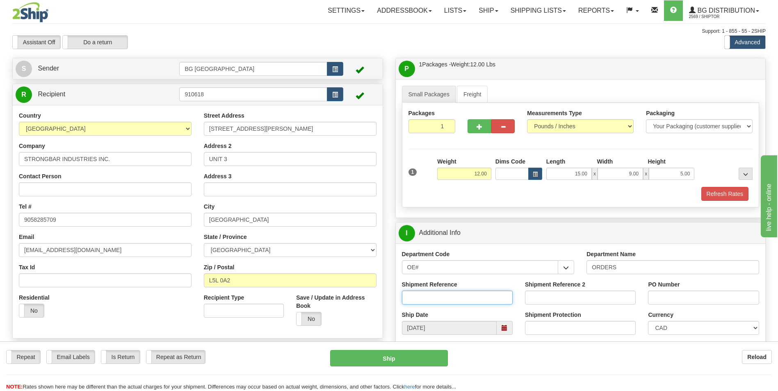
click at [443, 293] on input "Shipment Reference" at bounding box center [457, 298] width 111 height 14
type input "70179723-00"
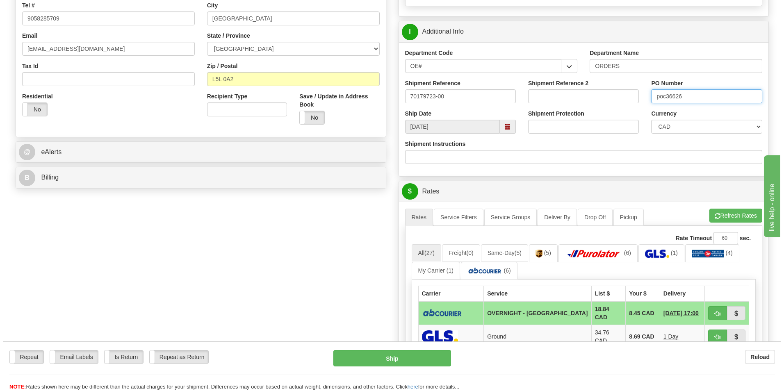
scroll to position [205, 0]
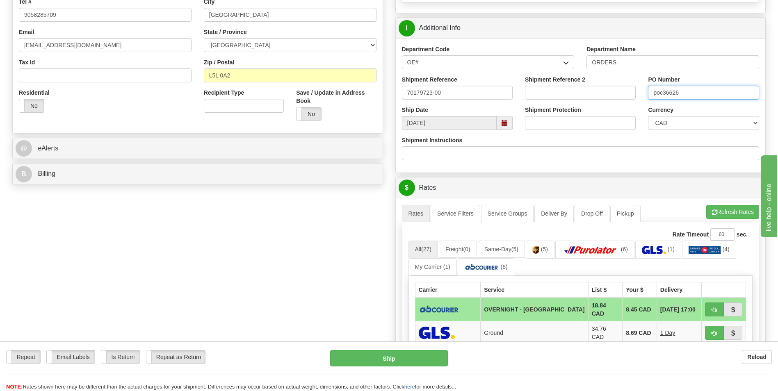
type input "poc36626"
click at [507, 302] on td "OVERNIGHT - [GEOGRAPHIC_DATA]" at bounding box center [534, 310] width 107 height 24
click at [402, 358] on button "Ship" at bounding box center [388, 358] width 117 height 16
type input "4"
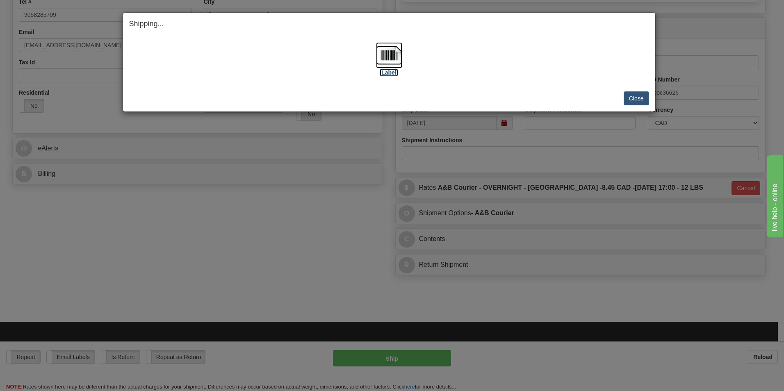
click at [393, 66] on img at bounding box center [389, 55] width 26 height 26
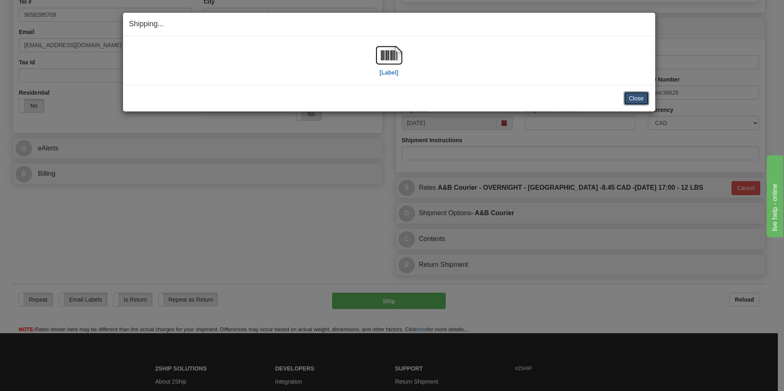
click at [634, 93] on button "Close" at bounding box center [636, 98] width 25 height 14
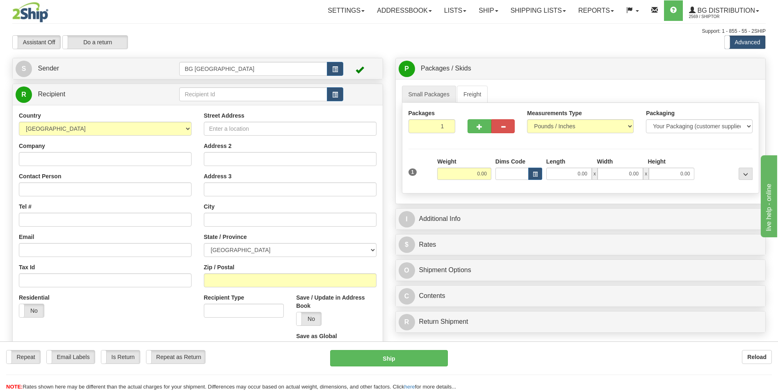
click at [251, 103] on td at bounding box center [261, 94] width 164 height 17
click at [251, 96] on input "text" at bounding box center [253, 94] width 148 height 14
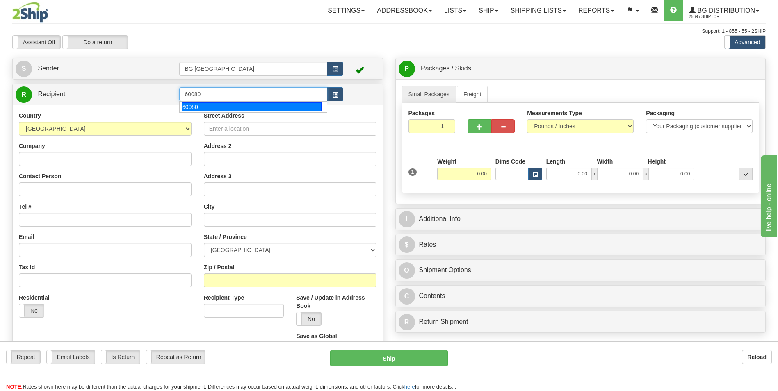
click at [246, 103] on div "60080" at bounding box center [252, 107] width 140 height 9
type input "60080"
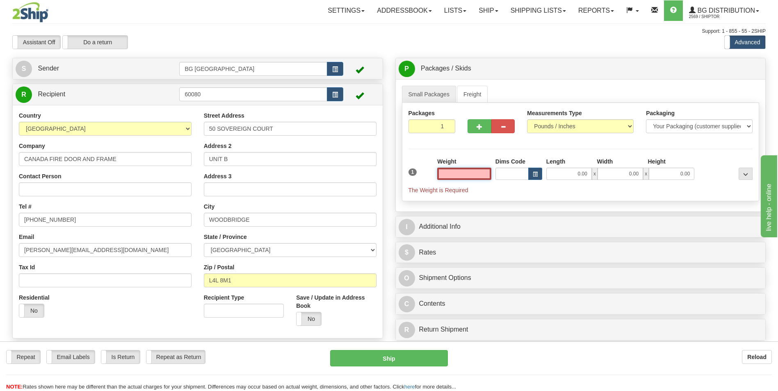
click at [463, 175] on input "text" at bounding box center [464, 174] width 54 height 12
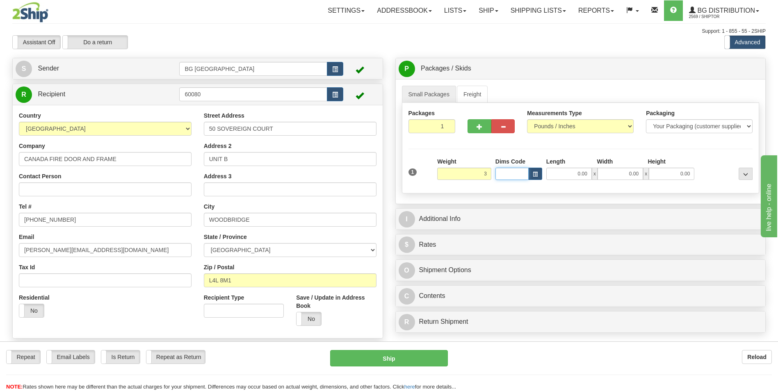
type input "3.00"
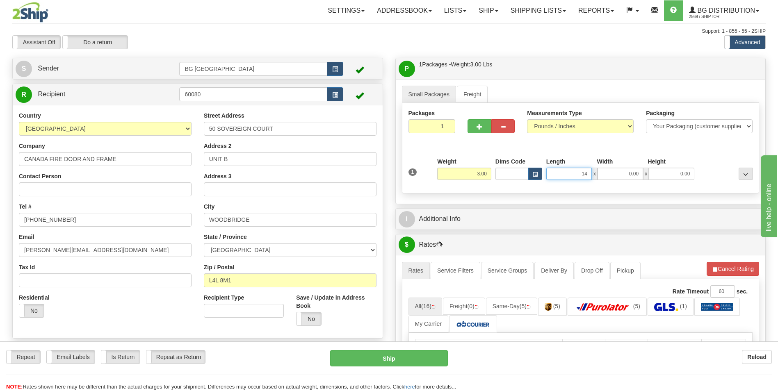
type input "14.00"
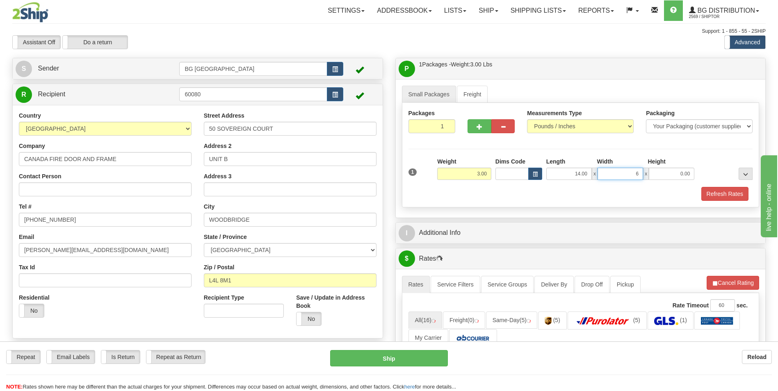
type input "6.00"
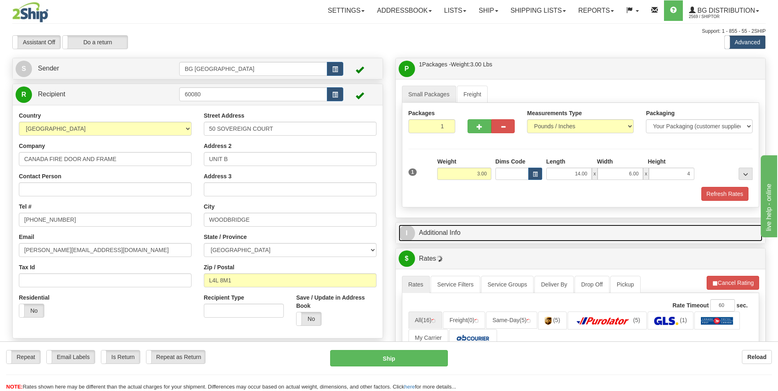
type input "4.00"
click at [408, 229] on span "I" at bounding box center [407, 233] width 16 height 16
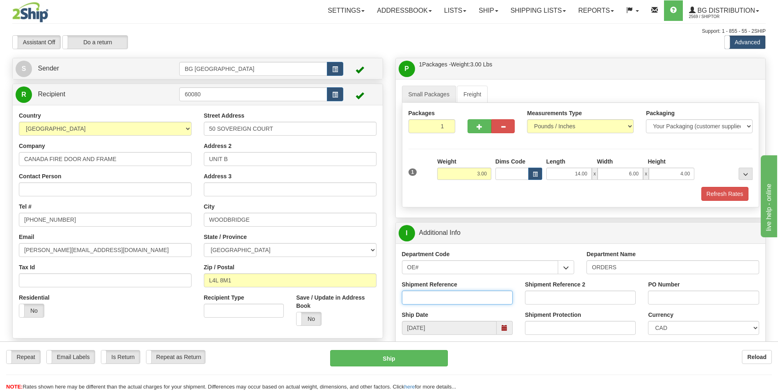
click at [476, 296] on input "Shipment Reference" at bounding box center [457, 298] width 111 height 14
type input "70179687-00"
click at [674, 296] on input "PO Number" at bounding box center [703, 298] width 111 height 14
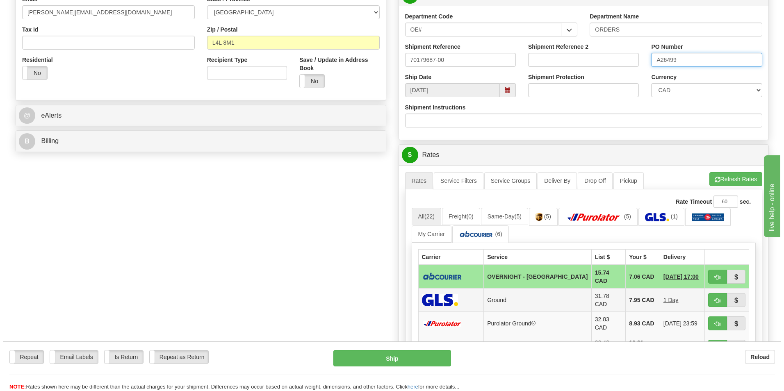
scroll to position [246, 0]
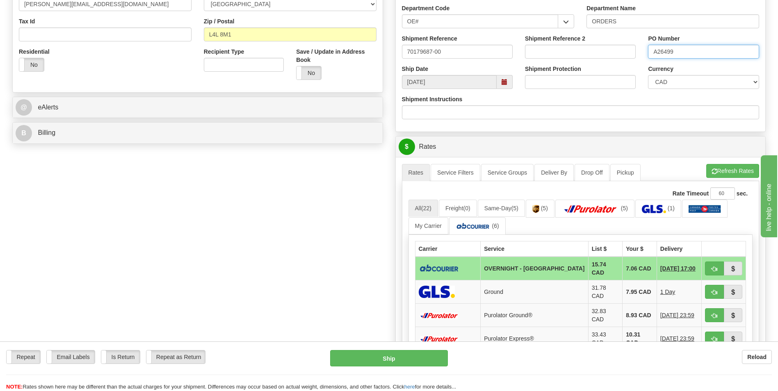
type input "A26499"
click at [537, 267] on td "OVERNIGHT - [GEOGRAPHIC_DATA]" at bounding box center [534, 269] width 107 height 24
click at [426, 348] on div "Repeat Repeat Email Labels Email Labels Edit Is Return Is Return Repeat as Retu…" at bounding box center [389, 367] width 778 height 50
click at [423, 356] on button "Ship" at bounding box center [388, 358] width 117 height 16
type input "4"
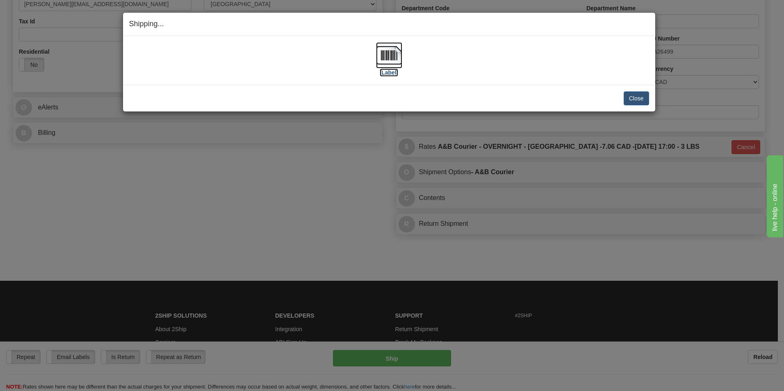
click at [380, 56] on img at bounding box center [389, 55] width 26 height 26
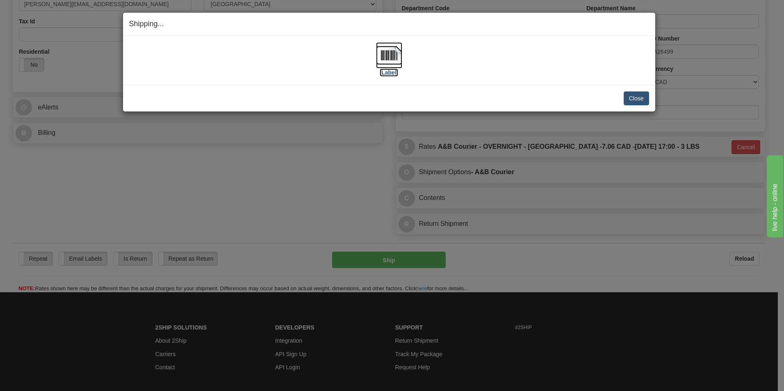
click at [393, 64] on img at bounding box center [389, 55] width 26 height 26
click at [636, 100] on button "Close" at bounding box center [636, 98] width 25 height 14
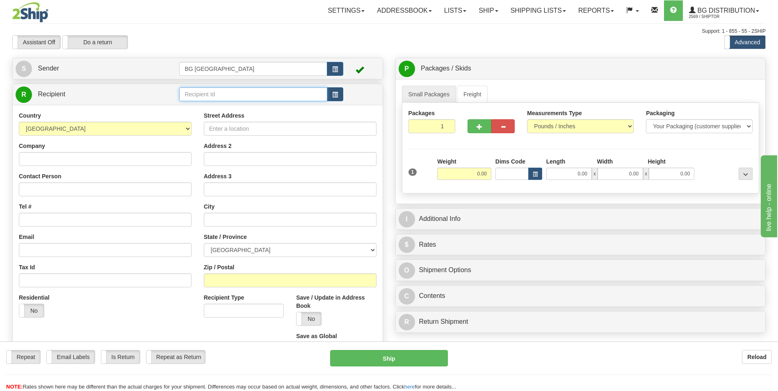
click at [232, 95] on input "text" at bounding box center [253, 94] width 148 height 14
click at [210, 100] on input "text" at bounding box center [253, 94] width 148 height 14
click at [218, 105] on div "60419" at bounding box center [252, 107] width 140 height 9
type input "60419"
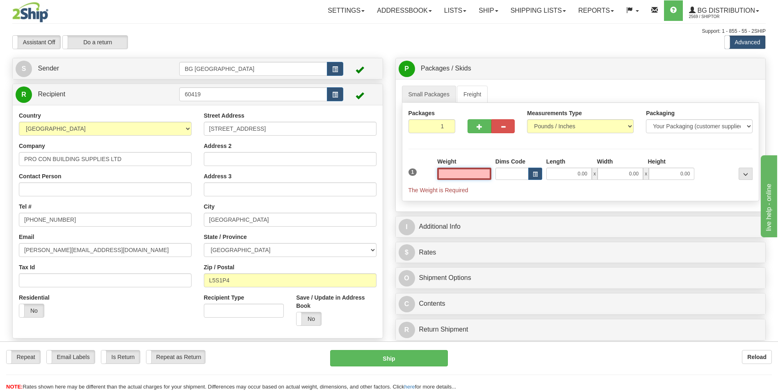
click at [480, 175] on input "text" at bounding box center [464, 174] width 54 height 12
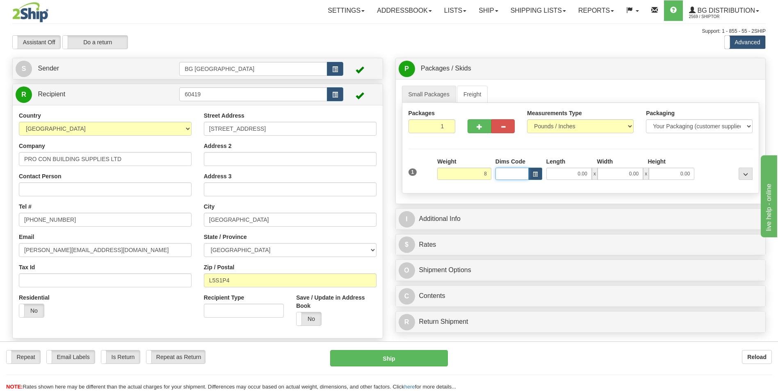
type input "8.00"
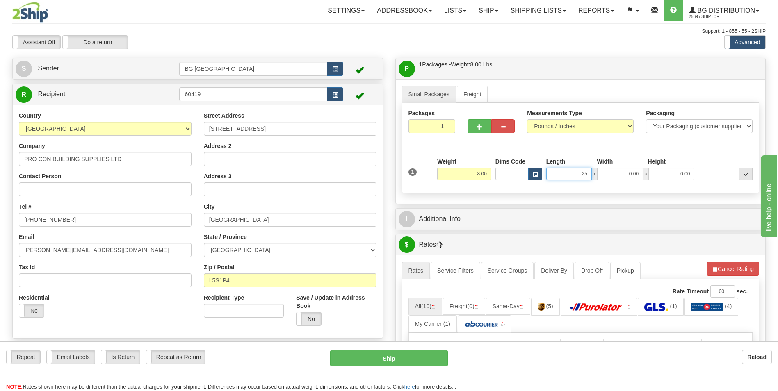
type input "25.00"
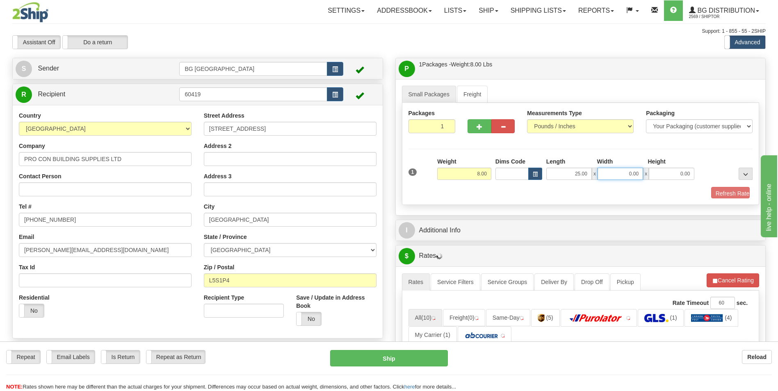
type input "4"
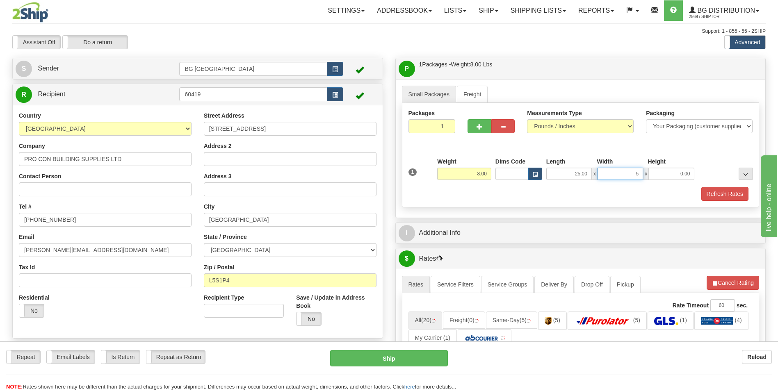
type input "5.00"
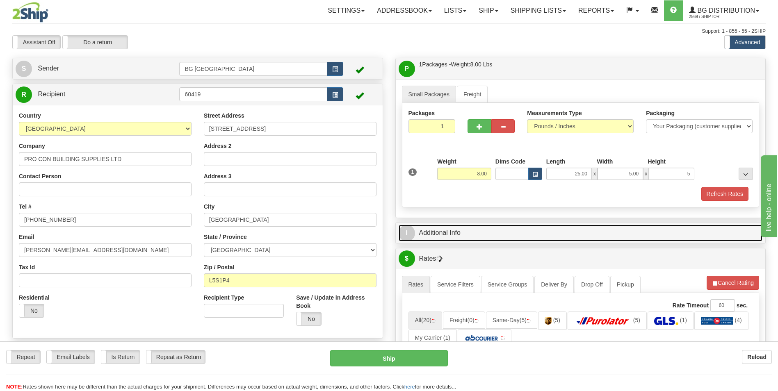
type input "5.00"
click at [412, 230] on span "I" at bounding box center [407, 233] width 16 height 16
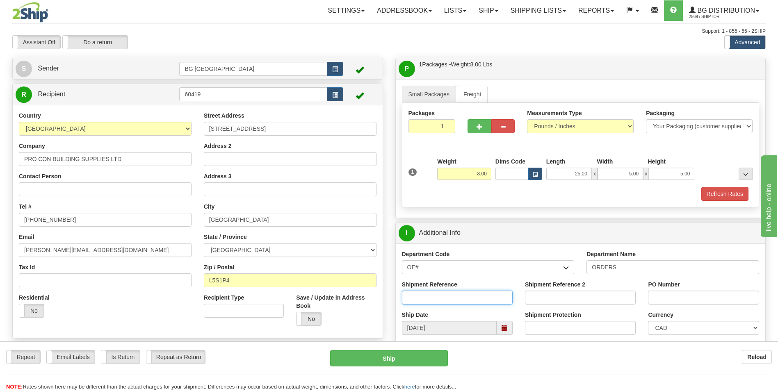
click at [466, 300] on input "Shipment Reference" at bounding box center [457, 298] width 111 height 14
type input "70182326-00"
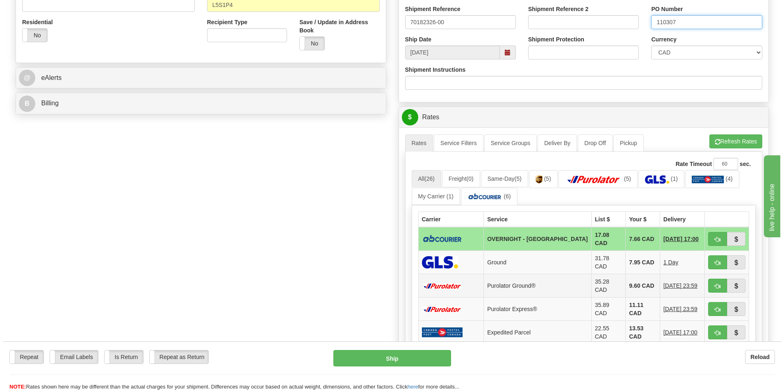
scroll to position [287, 0]
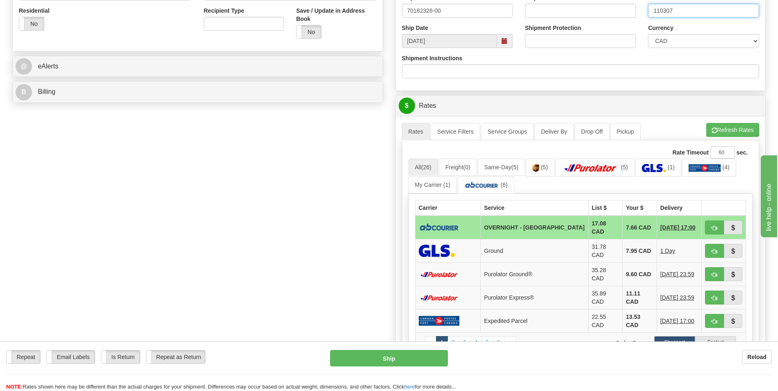
type input "110307"
drag, startPoint x: 567, startPoint y: 226, endPoint x: 561, endPoint y: 232, distance: 8.7
click at [588, 226] on td "17.08 CAD" at bounding box center [605, 228] width 34 height 24
click at [409, 360] on button "Ship" at bounding box center [388, 358] width 117 height 16
type input "4"
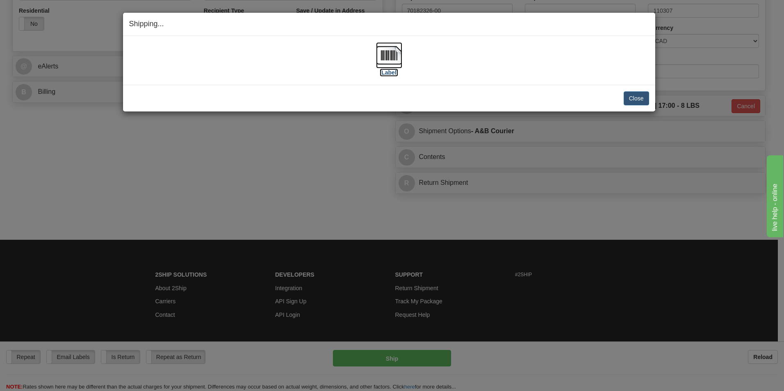
click at [392, 57] on img at bounding box center [389, 55] width 26 height 26
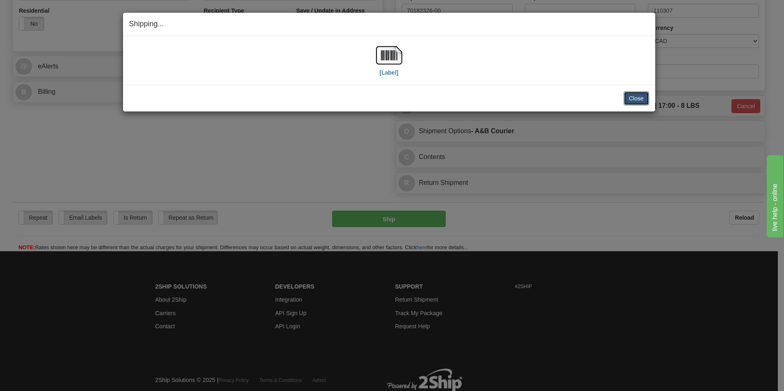
click at [628, 96] on button "Close" at bounding box center [636, 98] width 25 height 14
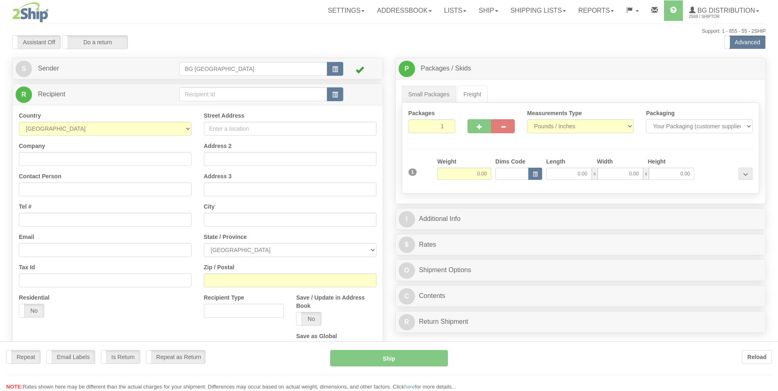
click at [201, 88] on div at bounding box center [389, 195] width 778 height 391
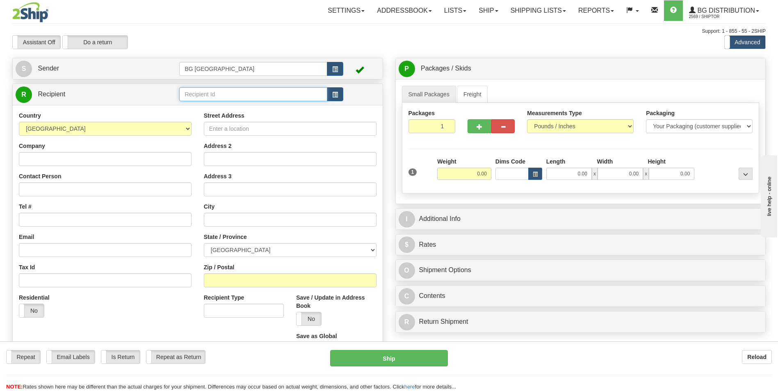
click at [207, 98] on input "text" at bounding box center [253, 94] width 148 height 14
click at [210, 102] on li "60020" at bounding box center [253, 107] width 147 height 11
type input "60020"
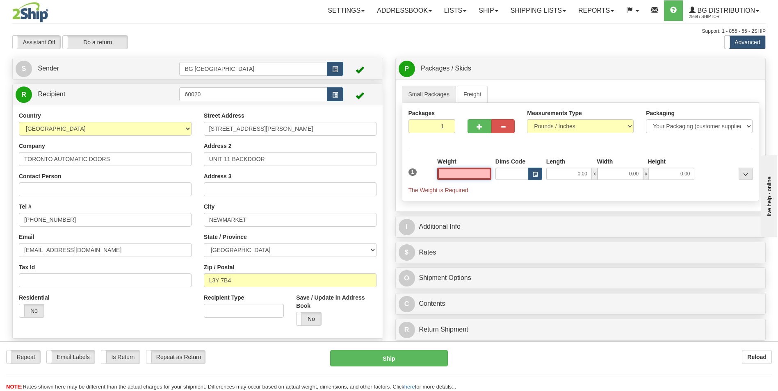
click at [473, 174] on input "text" at bounding box center [464, 174] width 54 height 12
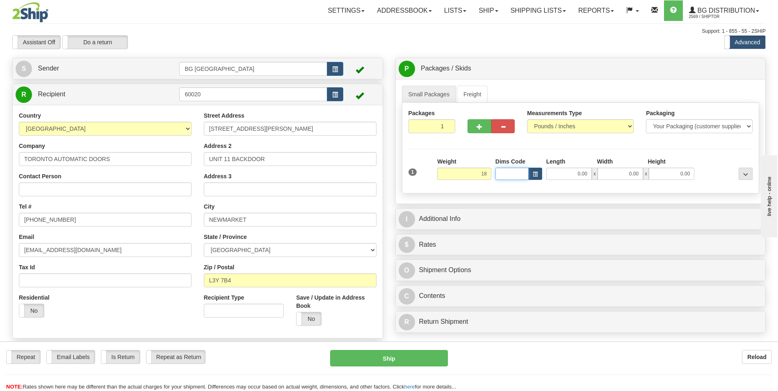
type input "18.00"
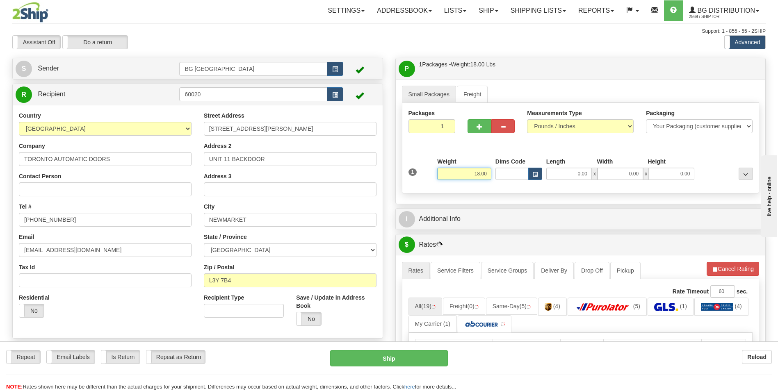
drag, startPoint x: 473, startPoint y: 174, endPoint x: 527, endPoint y: 174, distance: 54.1
click at [481, 174] on input "18.00" at bounding box center [464, 174] width 54 height 12
drag, startPoint x: 471, startPoint y: 175, endPoint x: 557, endPoint y: 164, distance: 86.9
click at [549, 167] on div "1 Weight 1900 Dims Code 0.00" at bounding box center [580, 171] width 349 height 29
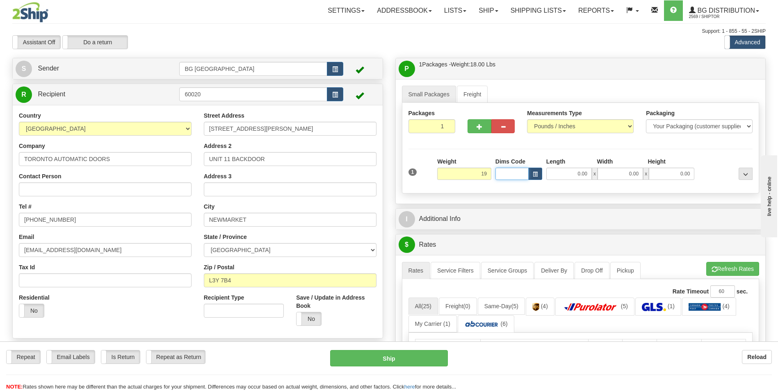
type input "19.00"
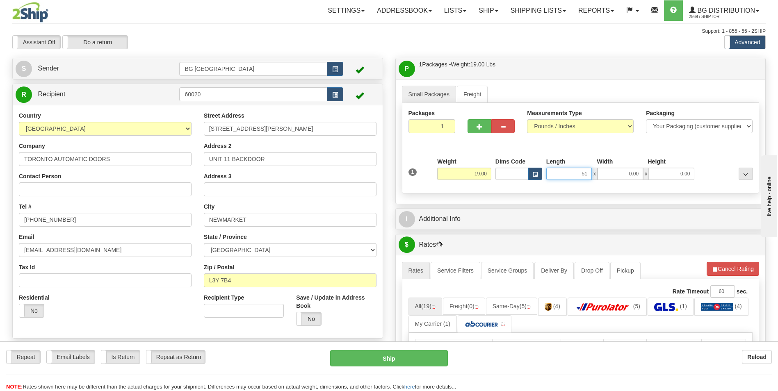
type input "51.00"
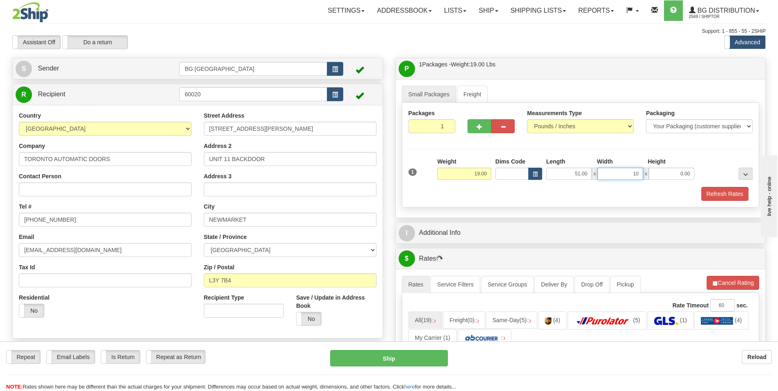
type input "10.00"
type input "5.00"
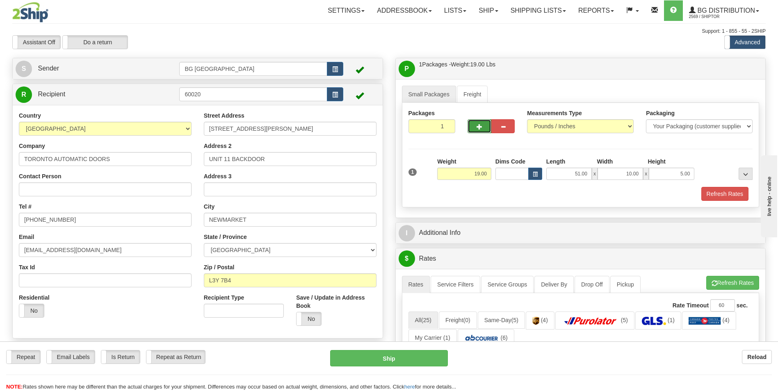
click at [477, 129] on span "button" at bounding box center [479, 126] width 6 height 5
type input "2"
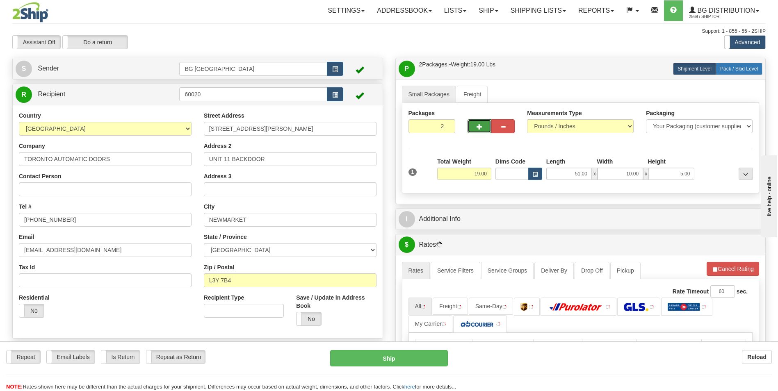
click at [730, 73] on label "Pack / Skid Level Pack.." at bounding box center [739, 69] width 47 height 12
radio input "true"
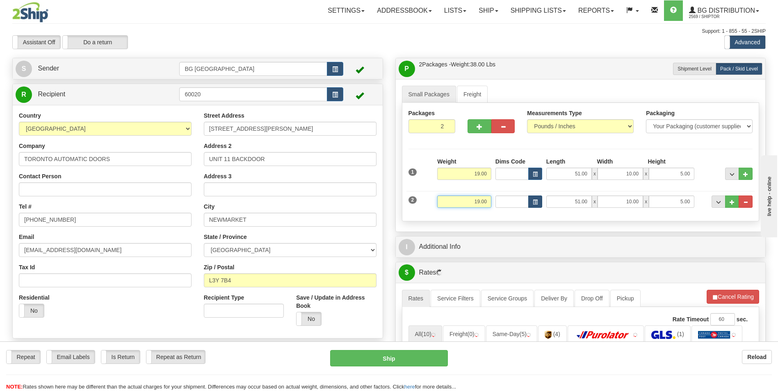
drag, startPoint x: 470, startPoint y: 204, endPoint x: 538, endPoint y: 196, distance: 68.5
click at [533, 197] on div "2 Weight 19.00 Dims Code Length Width Height" at bounding box center [580, 200] width 349 height 27
type input "15.00"
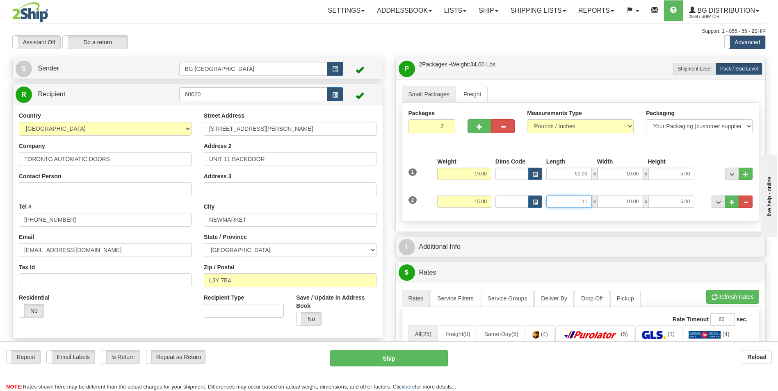
type input "11.00"
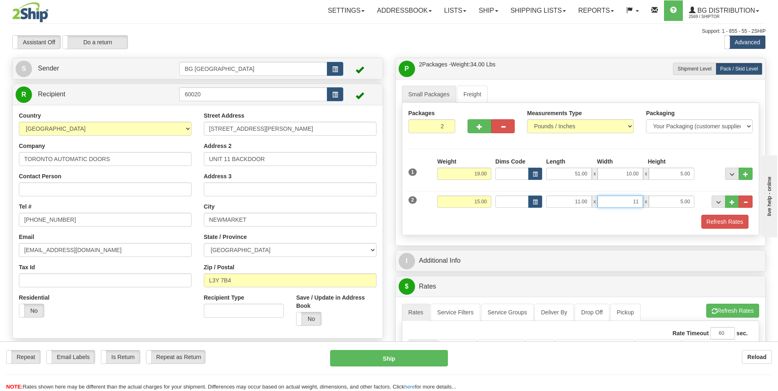
type input "11.00"
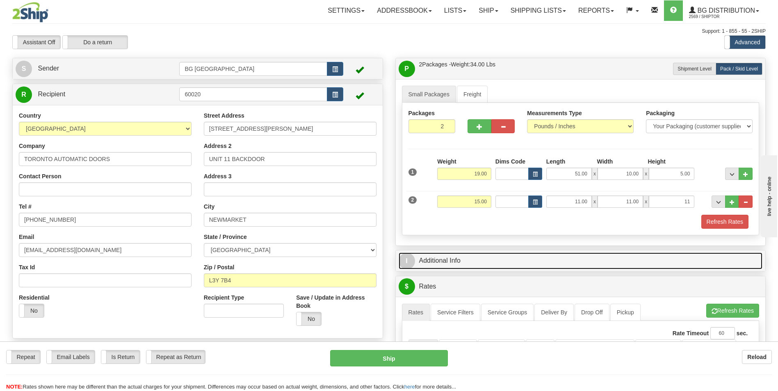
type input "11.00"
click at [414, 262] on span "I" at bounding box center [407, 261] width 16 height 16
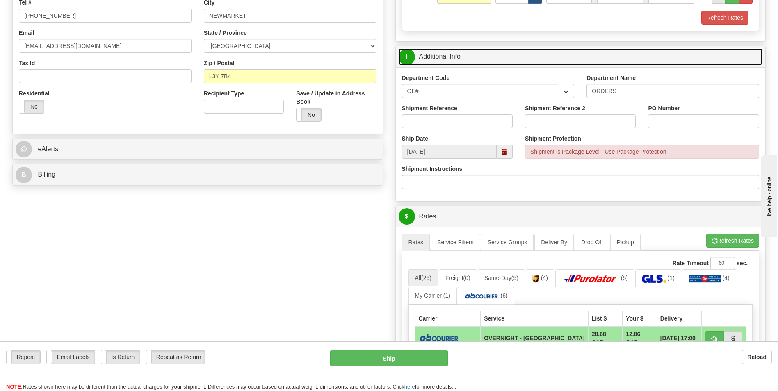
scroll to position [205, 0]
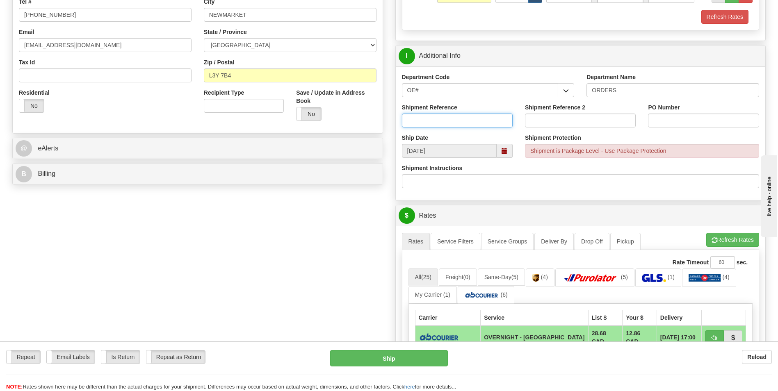
click at [471, 122] on input "Shipment Reference" at bounding box center [457, 121] width 111 height 14
type input "70182310-00"
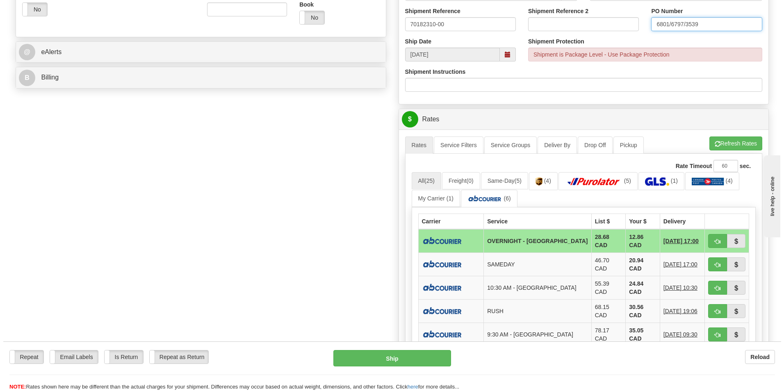
scroll to position [328, 0]
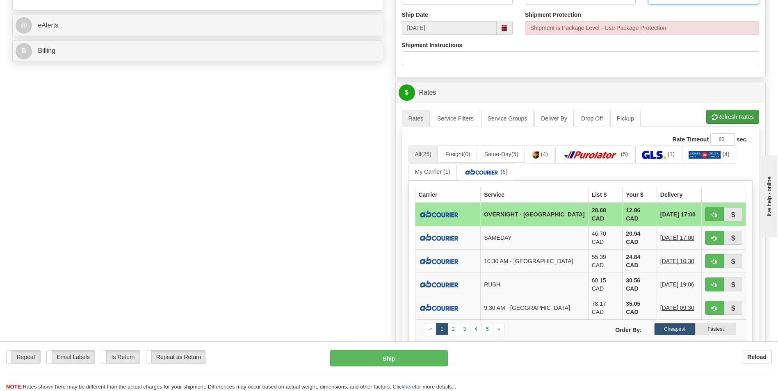
type input "6801/6797/3539"
click at [730, 111] on button "Refresh Rates" at bounding box center [732, 117] width 53 height 14
click at [588, 214] on td "34.85 CAD" at bounding box center [605, 215] width 34 height 24
click at [460, 210] on td at bounding box center [448, 215] width 66 height 24
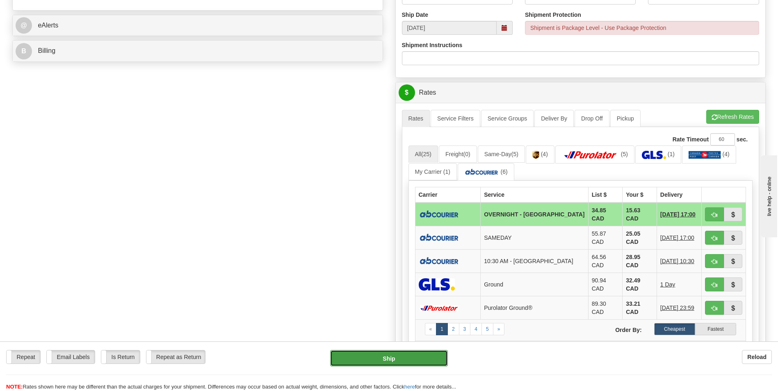
click at [416, 363] on button "Ship" at bounding box center [388, 358] width 117 height 16
type input "4"
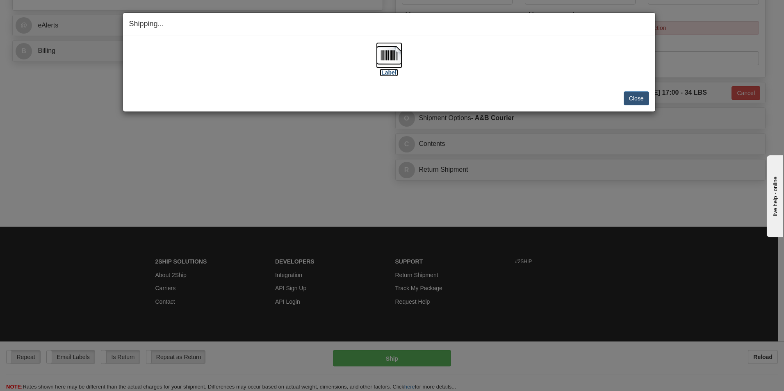
click at [394, 63] on img at bounding box center [389, 55] width 26 height 26
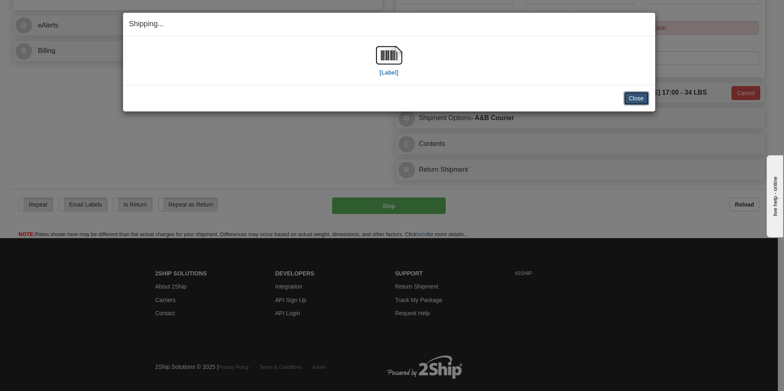
click at [634, 99] on button "Close" at bounding box center [636, 98] width 25 height 14
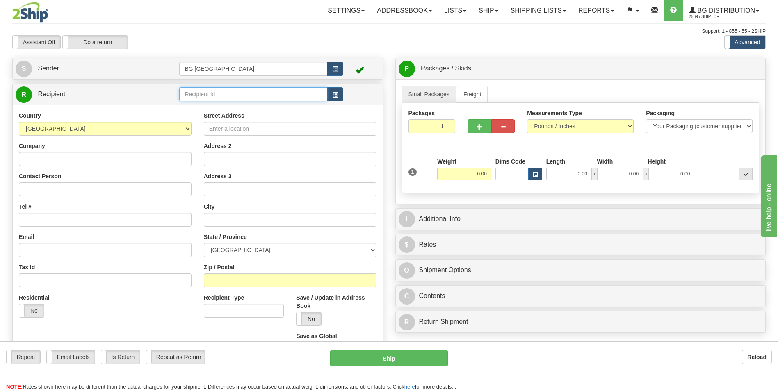
click at [237, 98] on input "text" at bounding box center [253, 94] width 148 height 14
click at [226, 105] on div "60220" at bounding box center [252, 107] width 140 height 9
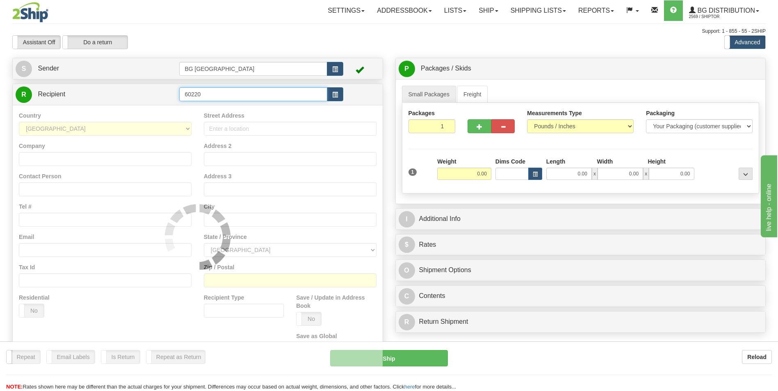
type input "60220"
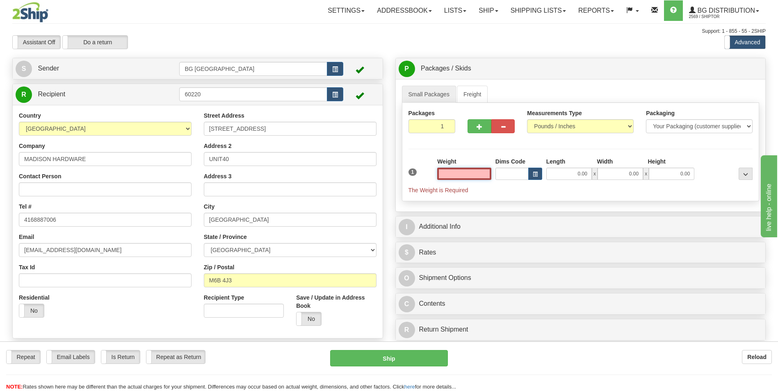
click at [470, 175] on input "text" at bounding box center [464, 174] width 54 height 12
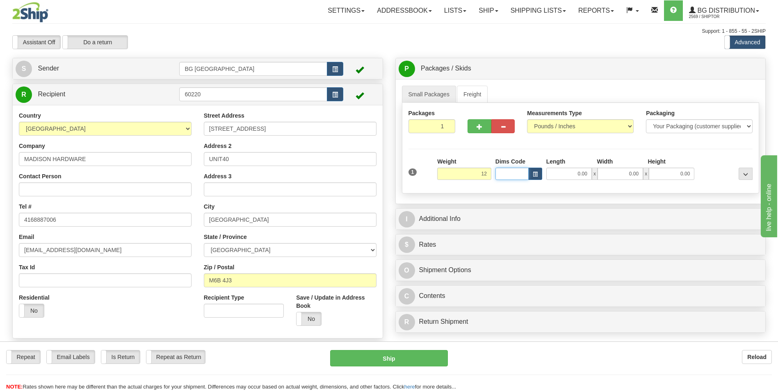
type input "12.00"
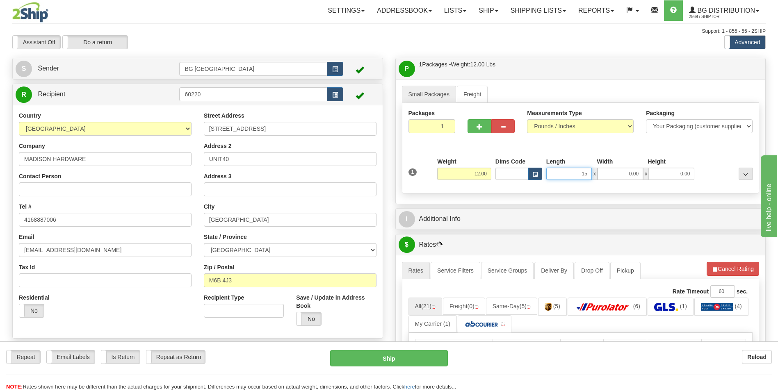
type input "15.00"
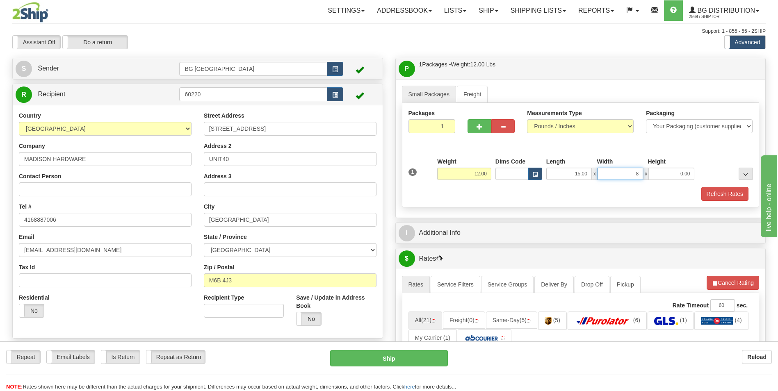
type input "8.00"
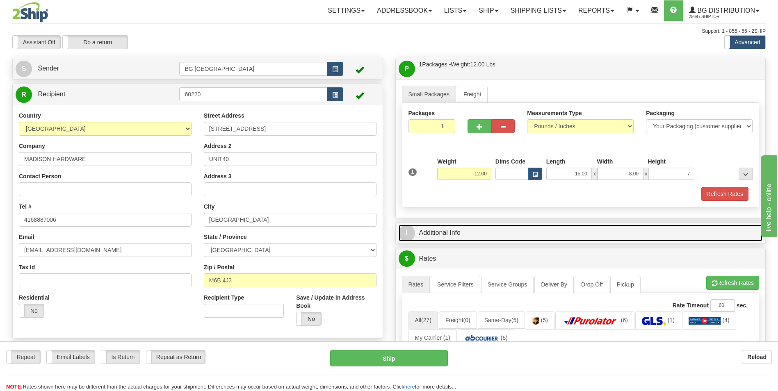
type input "7.00"
click at [415, 226] on link "I Additional Info" at bounding box center [581, 233] width 364 height 17
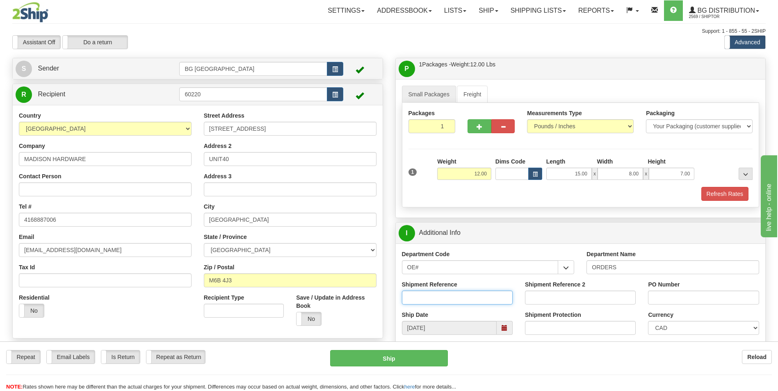
click at [485, 299] on input "Shipment Reference" at bounding box center [457, 298] width 111 height 14
type input "70182374-00"
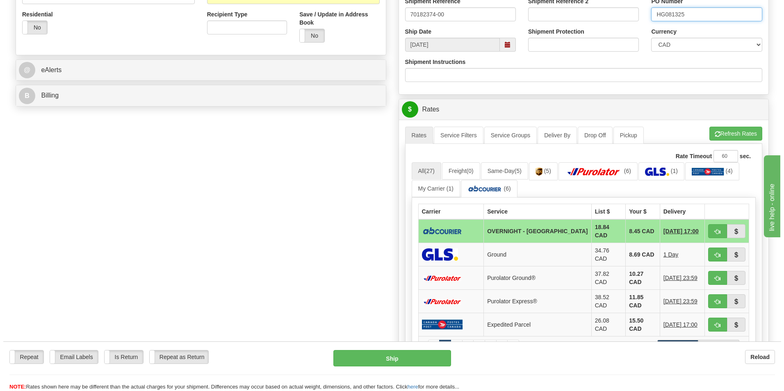
scroll to position [287, 0]
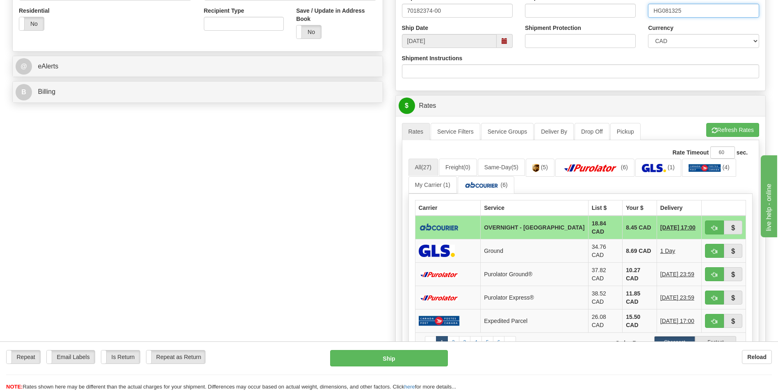
type input "HG081325"
click at [544, 225] on td "OVERNIGHT - [GEOGRAPHIC_DATA]" at bounding box center [534, 228] width 107 height 24
click at [386, 358] on button "Ship" at bounding box center [388, 358] width 117 height 16
type input "4"
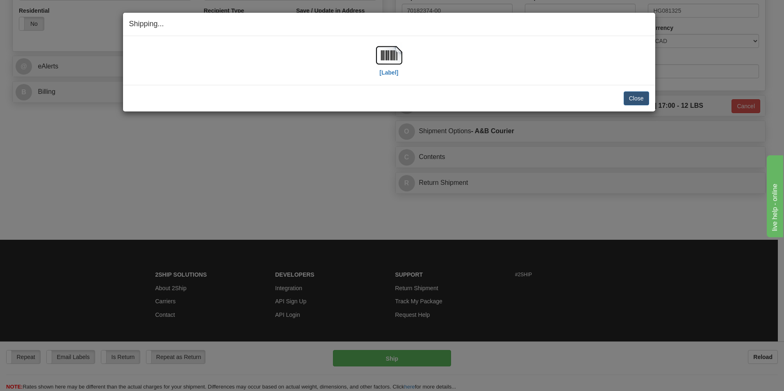
click at [404, 62] on div "[Label]" at bounding box center [389, 60] width 520 height 36
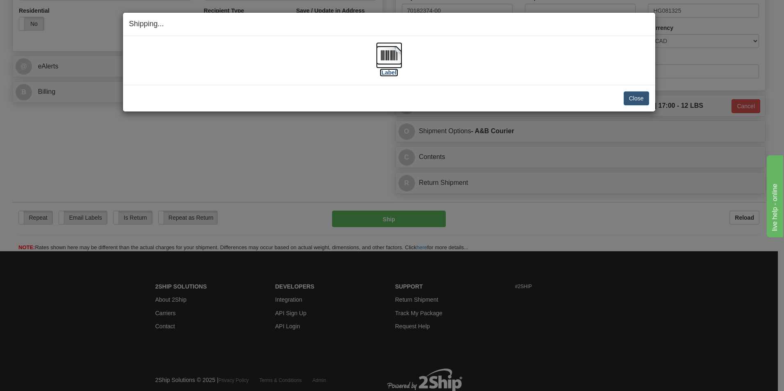
click at [384, 53] on img at bounding box center [389, 55] width 26 height 26
click at [636, 97] on button "Close" at bounding box center [636, 98] width 25 height 14
click at [640, 93] on button "Close" at bounding box center [636, 98] width 25 height 14
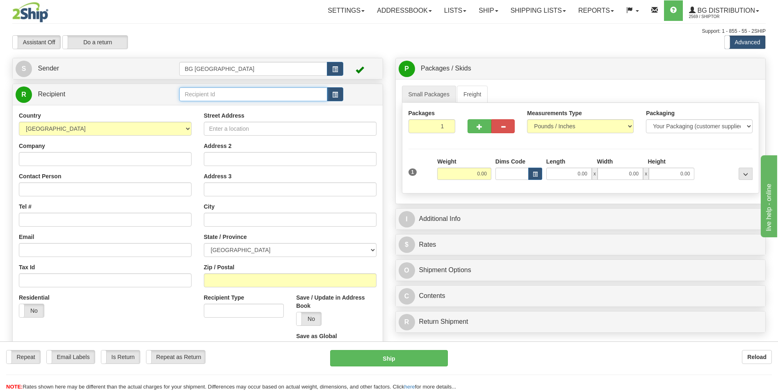
click at [243, 94] on input "text" at bounding box center [253, 94] width 148 height 14
click at [237, 104] on div "60628" at bounding box center [252, 107] width 140 height 9
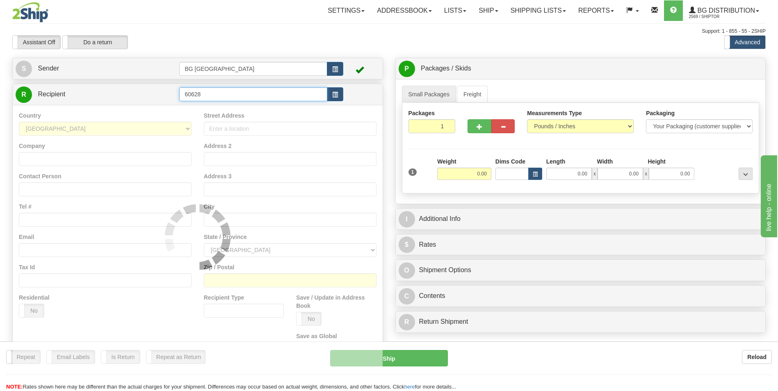
type input "60628"
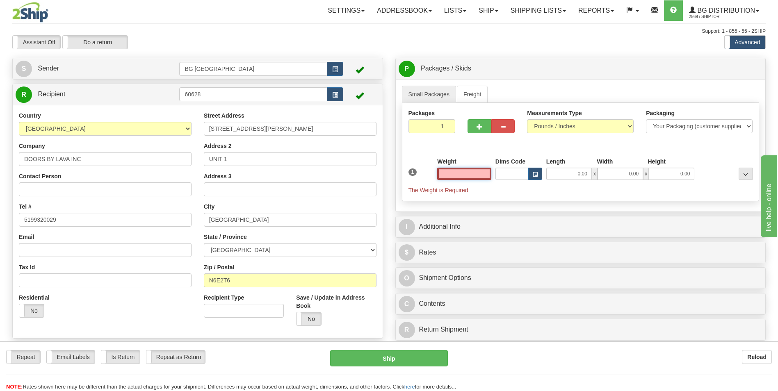
click at [479, 174] on input "text" at bounding box center [464, 174] width 54 height 12
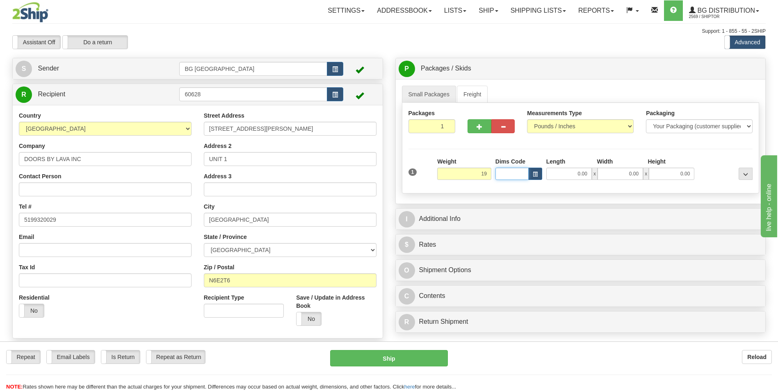
type input "19.00"
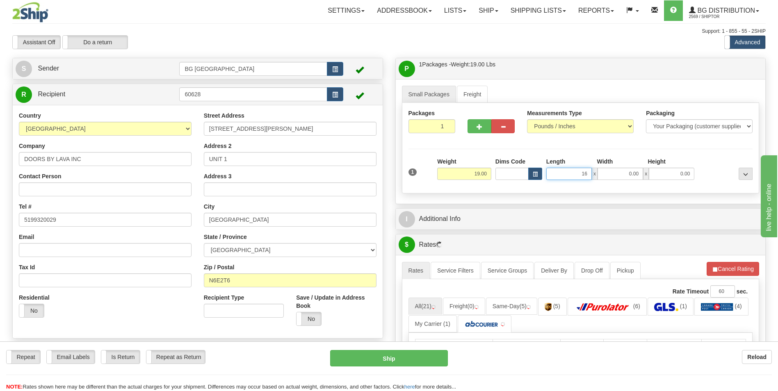
type input "16.00"
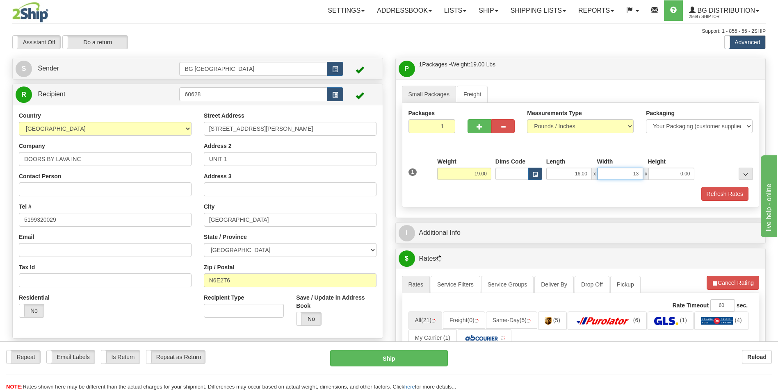
type input "13.00"
type input "9.00"
click at [478, 126] on span "button" at bounding box center [479, 126] width 6 height 5
type input "2"
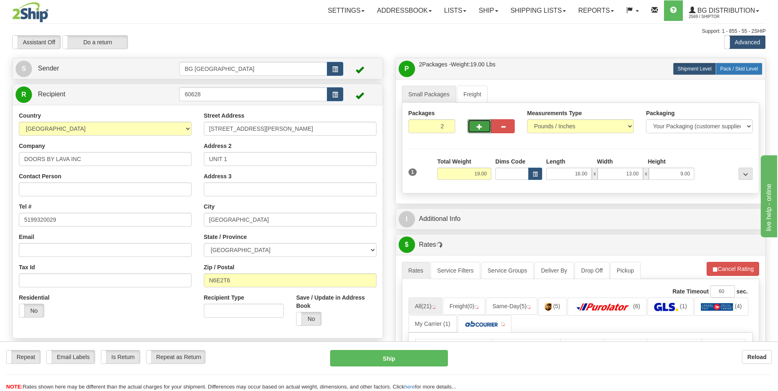
click at [739, 68] on span "Pack / Skid Level" at bounding box center [739, 69] width 38 height 6
radio input "true"
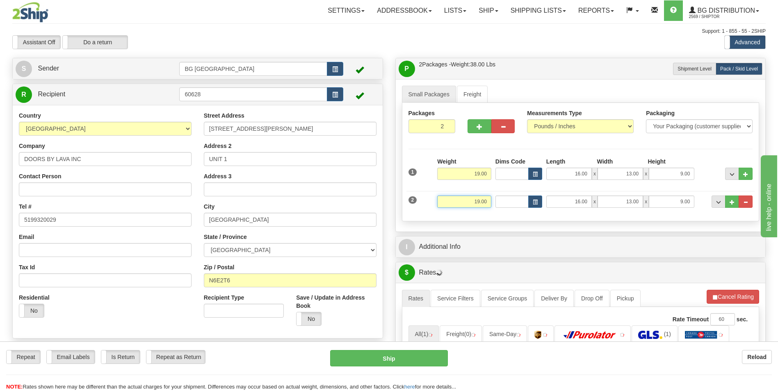
drag, startPoint x: 467, startPoint y: 200, endPoint x: 511, endPoint y: 198, distance: 43.9
click at [511, 198] on div "2 Weight 19.00 Dims Code Length Width Height" at bounding box center [580, 200] width 349 height 27
type input "22.00"
type input "14.00"
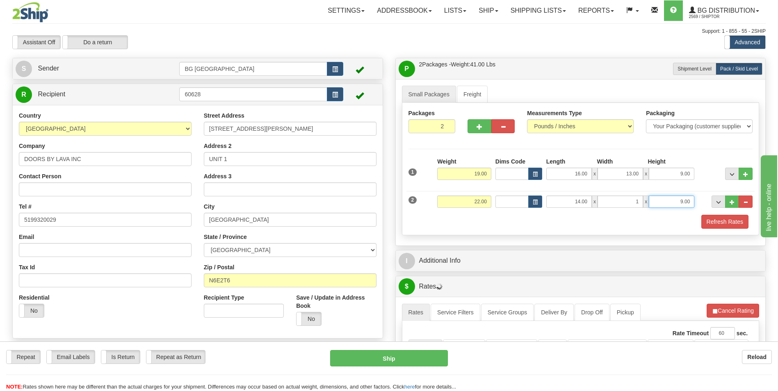
type input "1.00"
type input "4.00"
click at [603, 197] on input "1.00" at bounding box center [620, 202] width 46 height 12
drag, startPoint x: 608, startPoint y: 197, endPoint x: 649, endPoint y: 200, distance: 40.7
click at [649, 200] on div "14.00 x 1.00 x 4.00" at bounding box center [620, 202] width 148 height 12
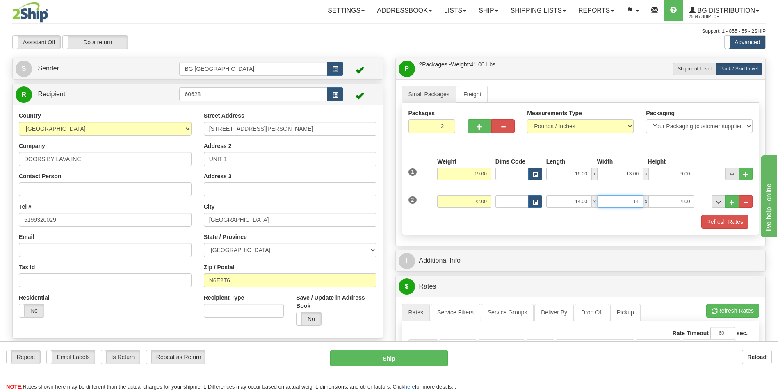
type input "14.00"
type input "9.00"
click at [472, 127] on button "button" at bounding box center [478, 126] width 23 height 14
type input "3"
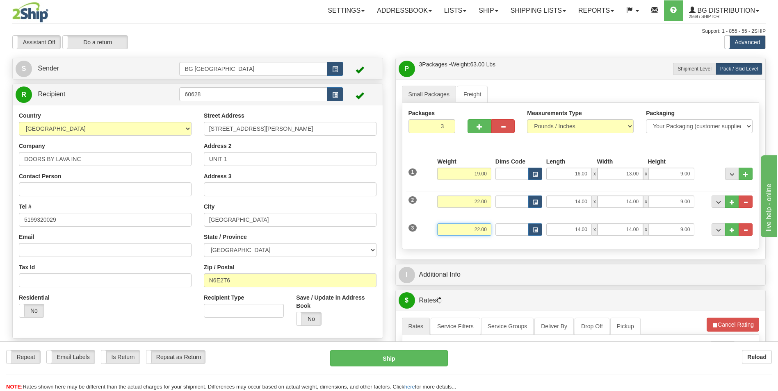
drag, startPoint x: 464, startPoint y: 230, endPoint x: 524, endPoint y: 225, distance: 60.9
click at [524, 225] on div "3 Weight 22.00 Dims Code Length Width Height" at bounding box center [580, 228] width 349 height 27
type input "8.00"
type input "26.00"
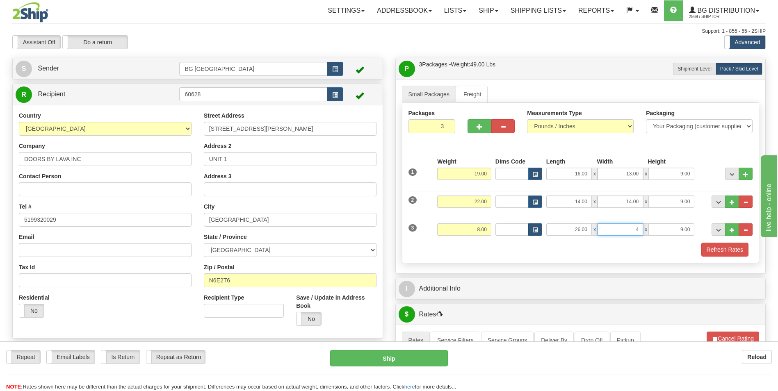
type input "4.00"
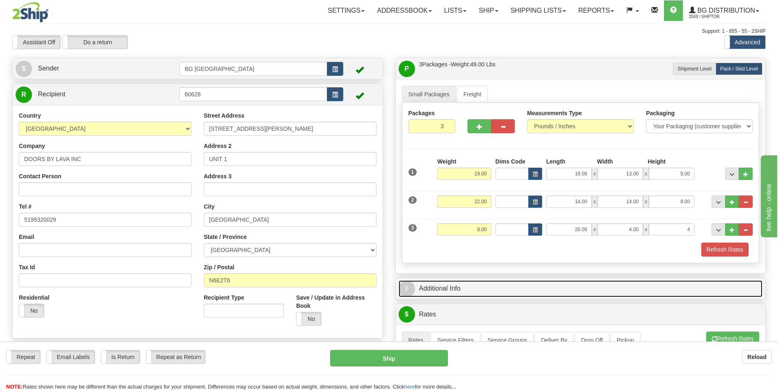
type input "4.00"
click at [403, 289] on span "I" at bounding box center [407, 289] width 16 height 16
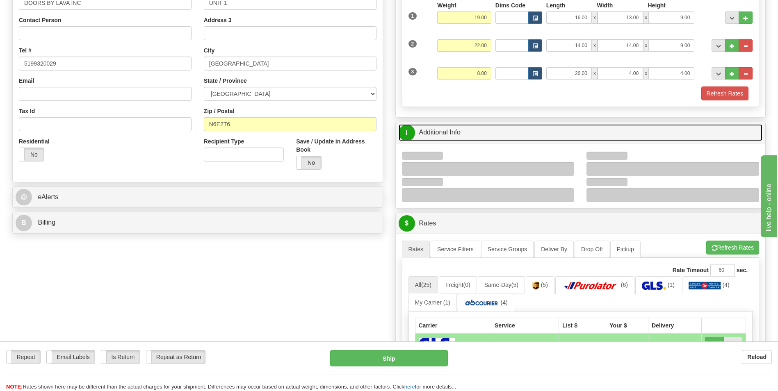
scroll to position [205, 0]
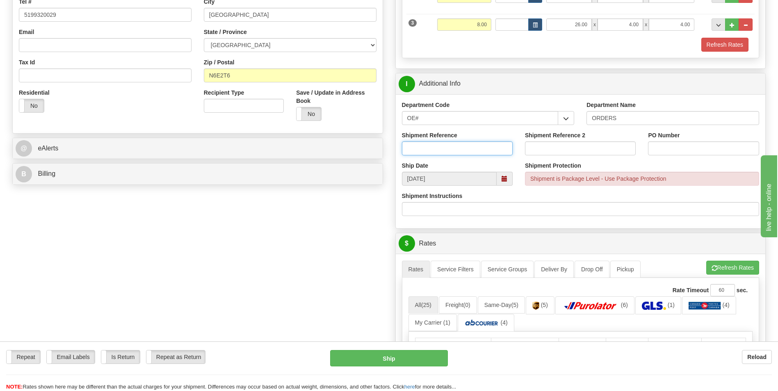
click at [472, 151] on input "Shipment Reference" at bounding box center [457, 148] width 111 height 14
type input "70178099-00"
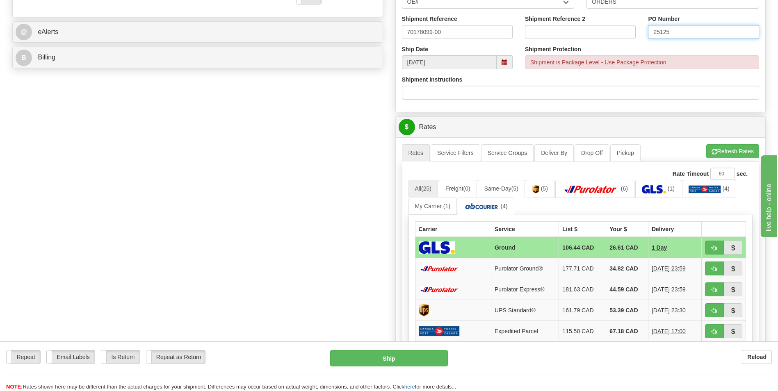
scroll to position [369, 0]
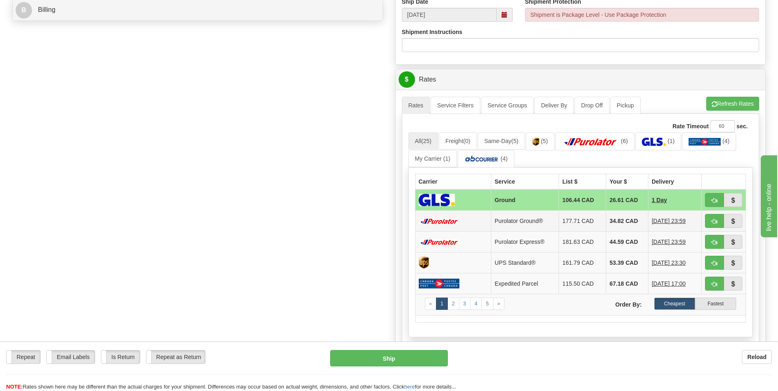
type input "25125"
click at [543, 222] on td "Purolator Ground®" at bounding box center [525, 221] width 68 height 21
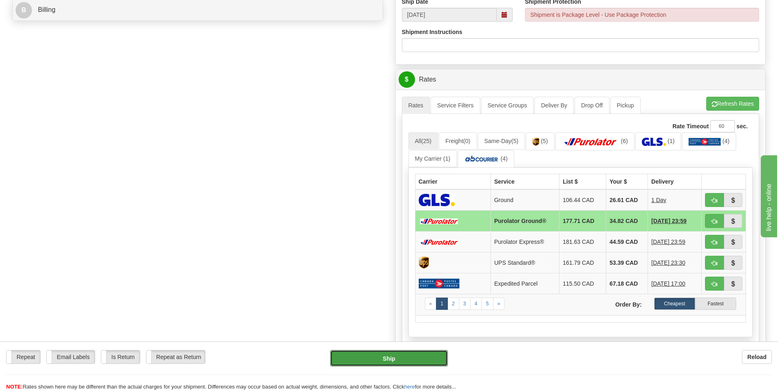
drag, startPoint x: 428, startPoint y: 353, endPoint x: 376, endPoint y: 120, distance: 239.5
click at [386, 157] on form "Pre-print Ship Docs. Delete Close Consolidation Unit Close Consolidation Unit C…" at bounding box center [388, 100] width 753 height 825
click at [731, 109] on button "Refresh Rates" at bounding box center [732, 104] width 53 height 14
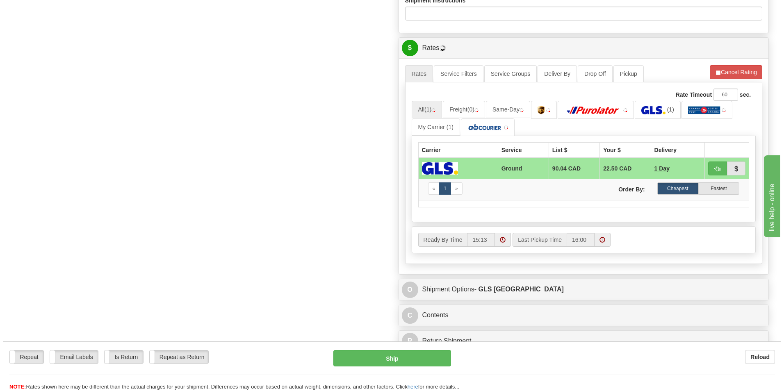
scroll to position [410, 0]
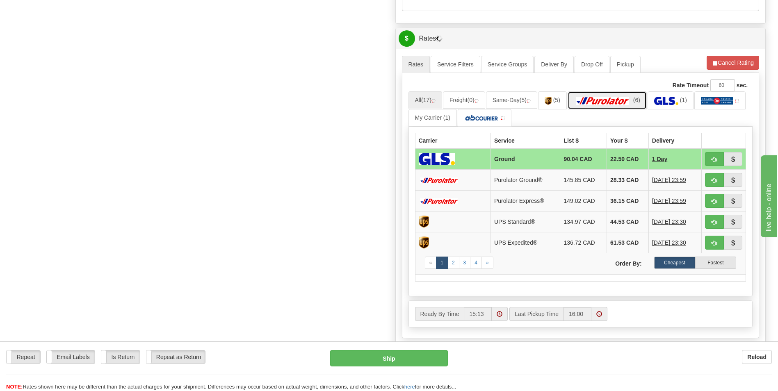
click at [610, 103] on img at bounding box center [602, 101] width 57 height 8
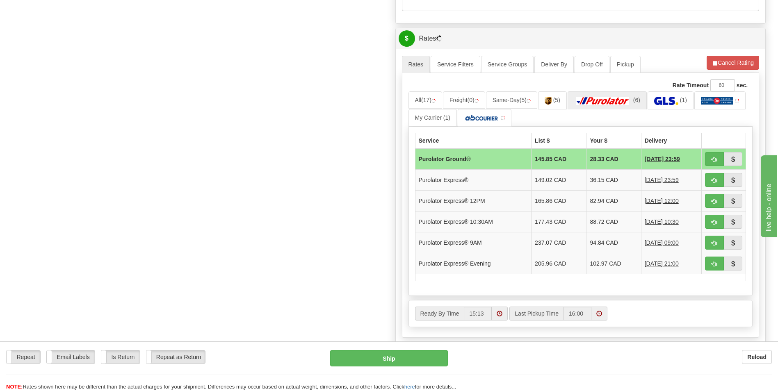
click at [611, 160] on td "28.33 CAD" at bounding box center [613, 158] width 55 height 21
click at [433, 353] on button "Ship" at bounding box center [388, 358] width 117 height 16
type input "260"
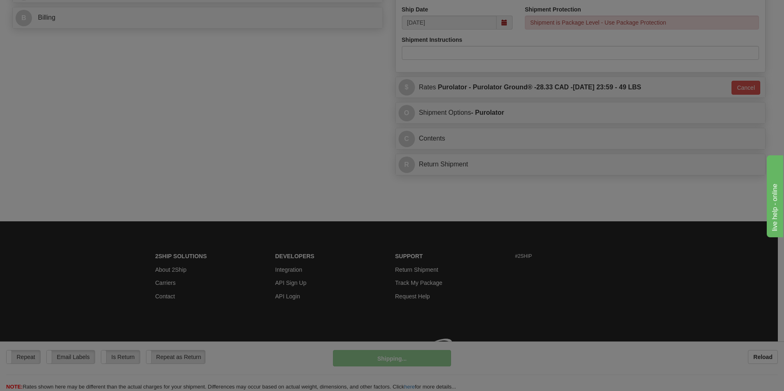
scroll to position [373, 0]
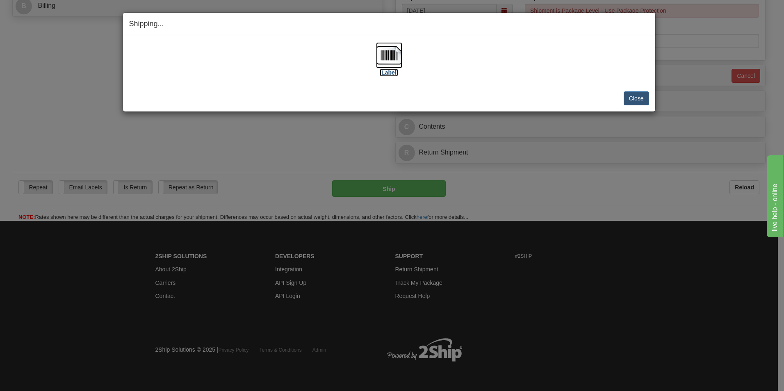
click at [382, 56] on img at bounding box center [389, 55] width 26 height 26
click at [623, 96] on div "Close Cancel" at bounding box center [389, 98] width 520 height 14
click at [629, 96] on button "Close" at bounding box center [636, 98] width 25 height 14
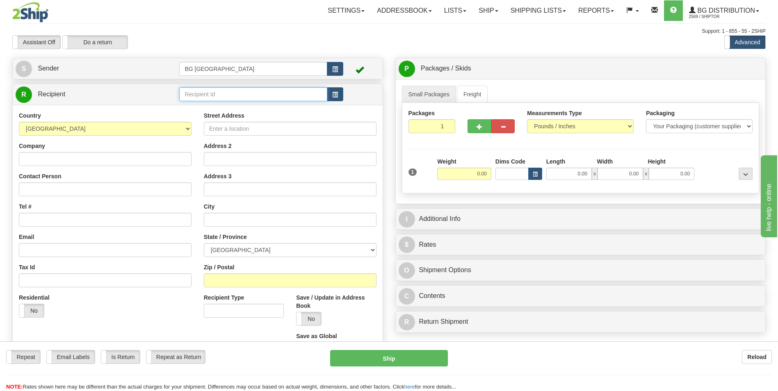
click at [244, 90] on input "text" at bounding box center [253, 94] width 148 height 14
click at [243, 109] on div "60151" at bounding box center [252, 107] width 140 height 9
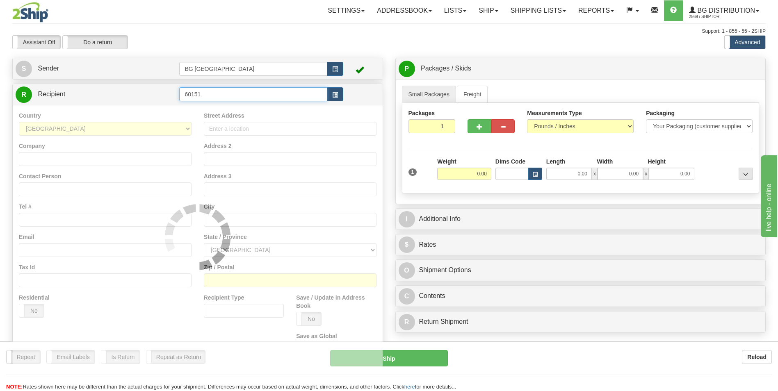
type input "60151"
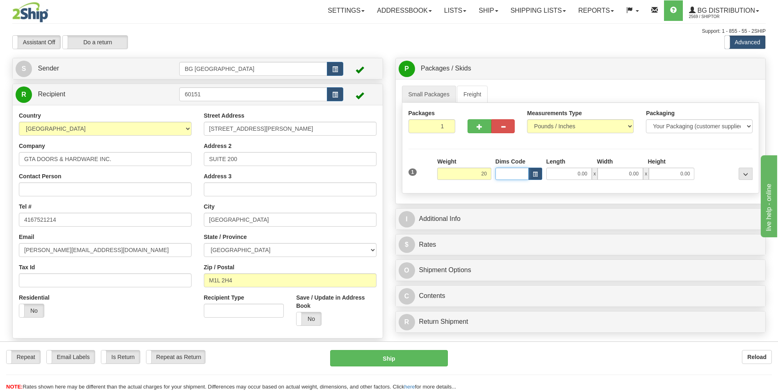
type input "20.00"
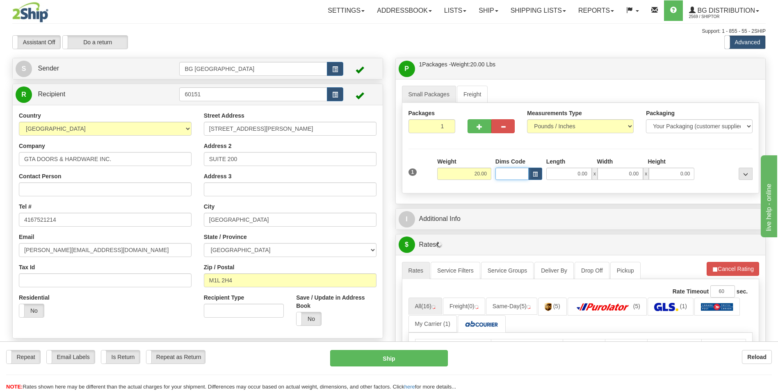
click at [508, 177] on input "Dims Code" at bounding box center [511, 174] width 33 height 12
click at [570, 175] on input "0.00" at bounding box center [569, 174] width 46 height 12
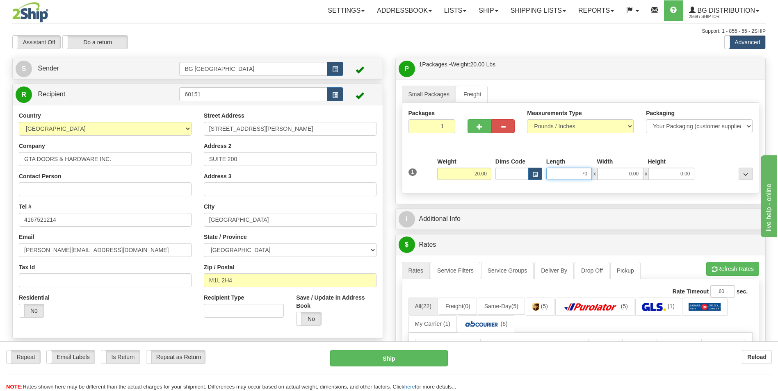
type input "70.00"
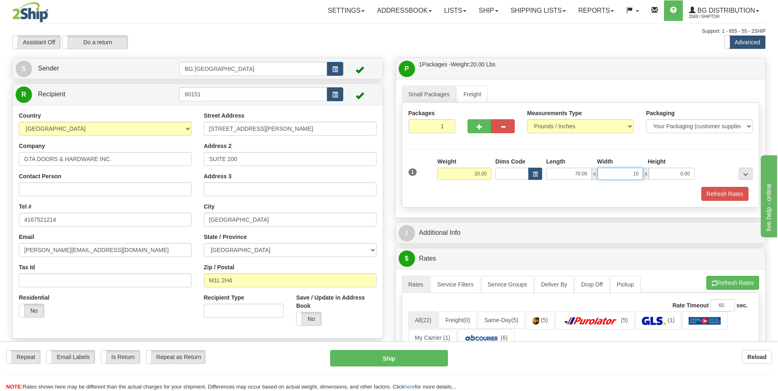
type input "10.00"
type input "5.00"
click at [574, 166] on div "Length" at bounding box center [569, 162] width 51 height 10
click at [568, 177] on input "70.00" at bounding box center [569, 174] width 46 height 12
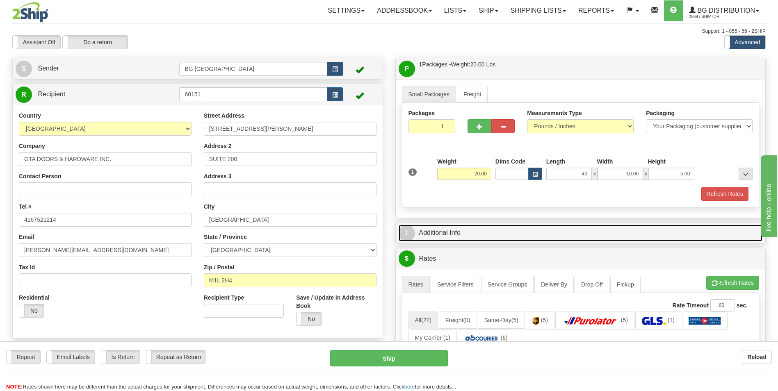
type input "40.00"
click at [408, 235] on span "I" at bounding box center [407, 233] width 16 height 16
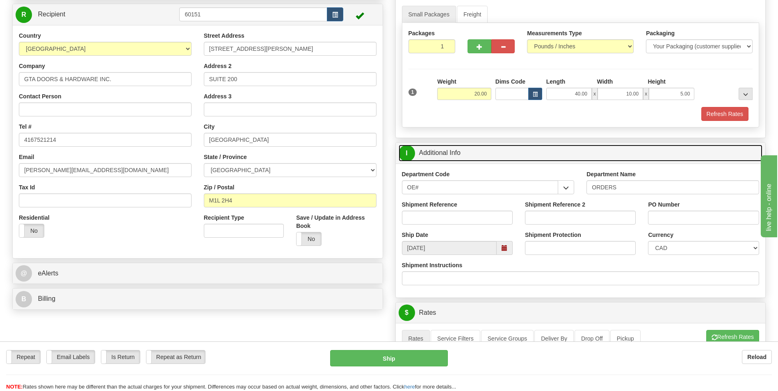
scroll to position [82, 0]
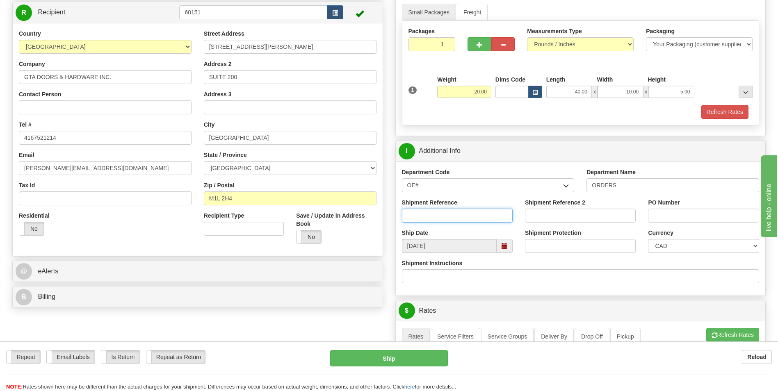
click at [463, 214] on input "Shipment Reference" at bounding box center [457, 216] width 111 height 14
type input "70179624-03"
click at [667, 216] on input "PO Number" at bounding box center [703, 216] width 111 height 14
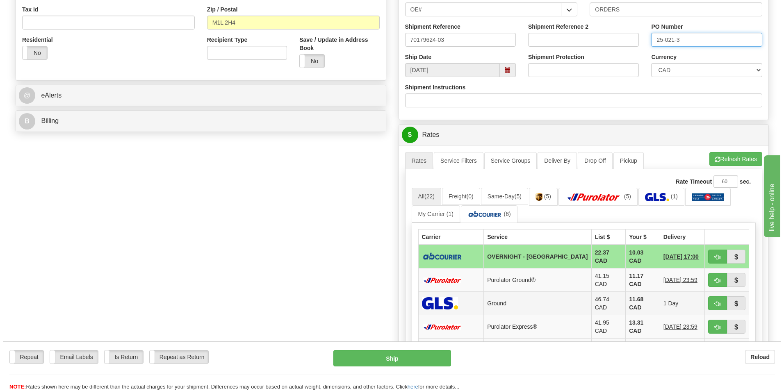
scroll to position [328, 0]
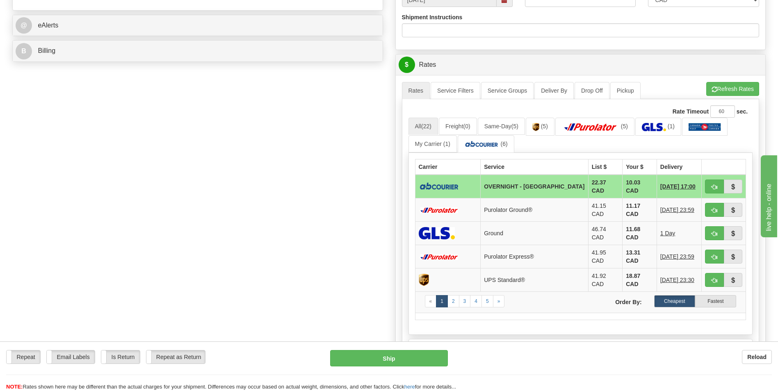
type input "25-021-3"
click at [588, 185] on td "22.37 CAD" at bounding box center [605, 187] width 34 height 24
click at [420, 365] on button "Ship" at bounding box center [388, 358] width 117 height 16
type input "4"
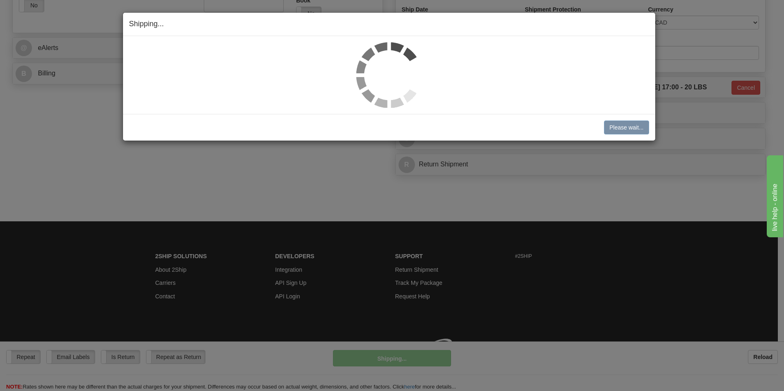
scroll to position [317, 0]
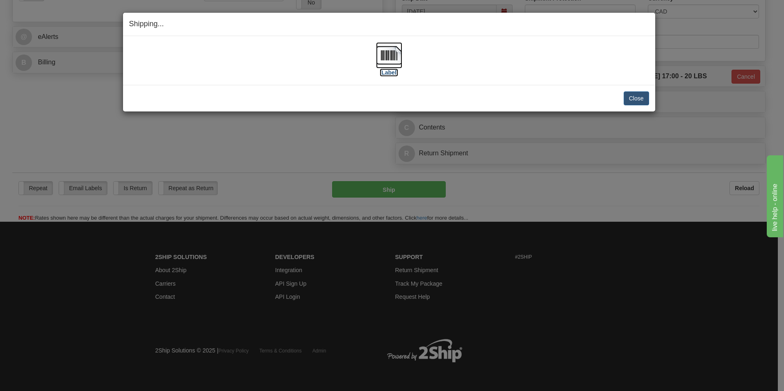
click at [379, 54] on img at bounding box center [389, 55] width 26 height 26
click at [630, 102] on button "Close" at bounding box center [636, 98] width 25 height 14
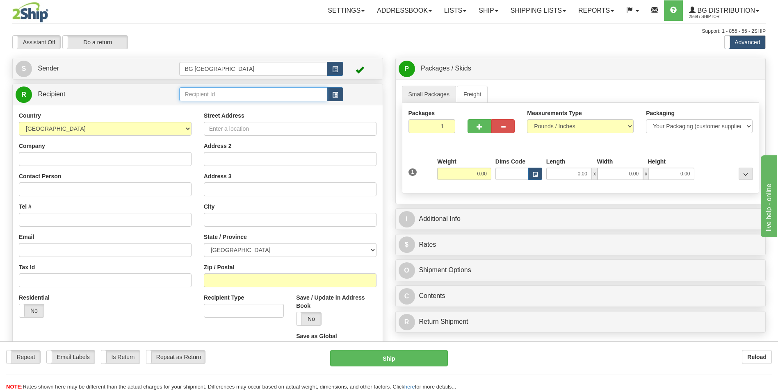
click at [299, 93] on input "text" at bounding box center [253, 94] width 148 height 14
click at [257, 89] on input "text" at bounding box center [253, 94] width 148 height 14
click at [549, 7] on link "Shipping lists" at bounding box center [538, 10] width 68 height 21
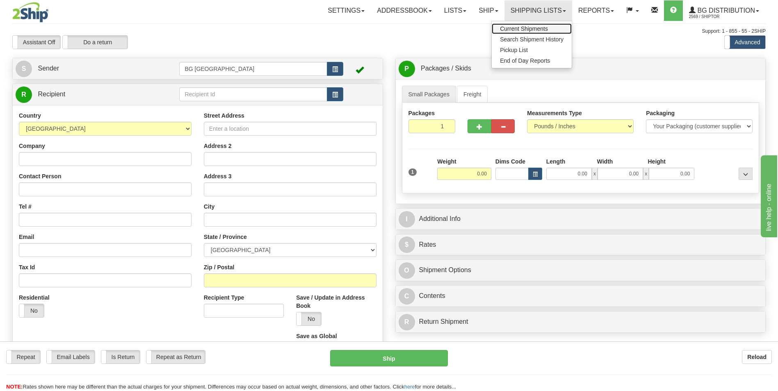
click at [541, 27] on span "Current Shipments" at bounding box center [524, 28] width 48 height 7
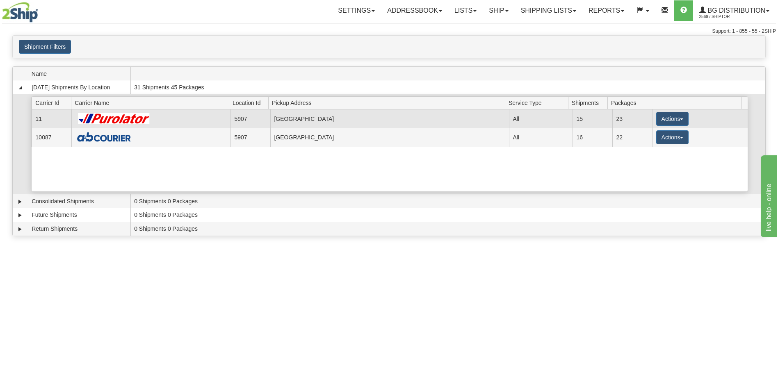
click at [697, 115] on td "Actions Details Close Pickup Zip Print" at bounding box center [700, 118] width 96 height 18
click at [682, 117] on button "Actions" at bounding box center [672, 119] width 33 height 14
click at [640, 132] on span "Details" at bounding box center [642, 134] width 22 height 6
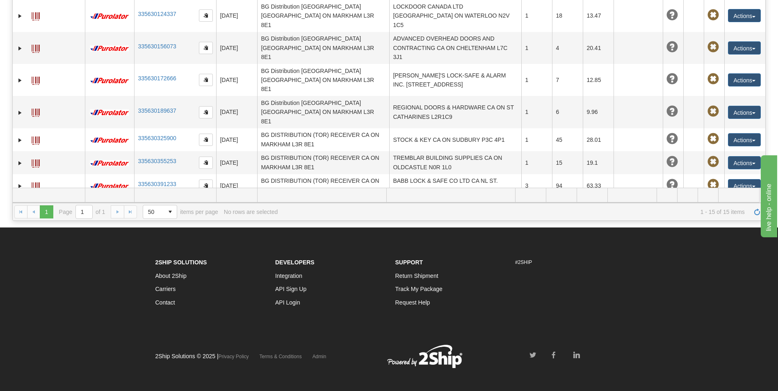
scroll to position [164, 0]
click at [748, 206] on button "Actions" at bounding box center [744, 212] width 33 height 13
click at [695, 223] on link "Edit" at bounding box center [717, 228] width 85 height 11
click at [748, 206] on button "Actions" at bounding box center [744, 212] width 33 height 13
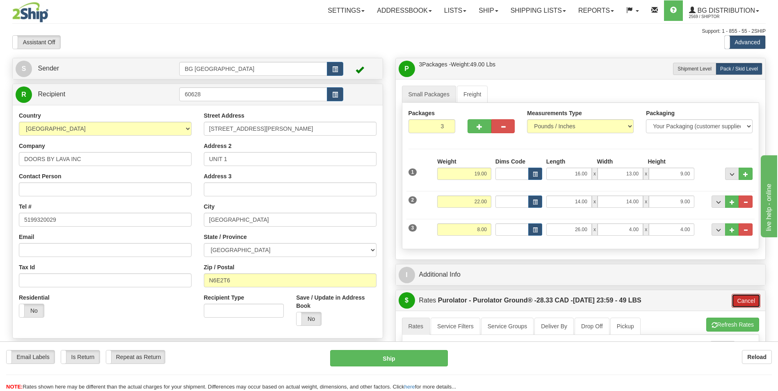
click at [739, 301] on button "Cancel" at bounding box center [746, 301] width 29 height 14
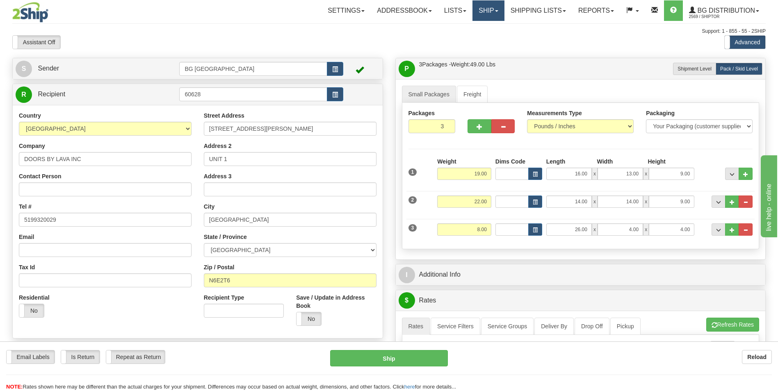
click at [482, 8] on link "Ship" at bounding box center [488, 10] width 32 height 21
click at [467, 29] on span "Ship Screen" at bounding box center [462, 28] width 31 height 7
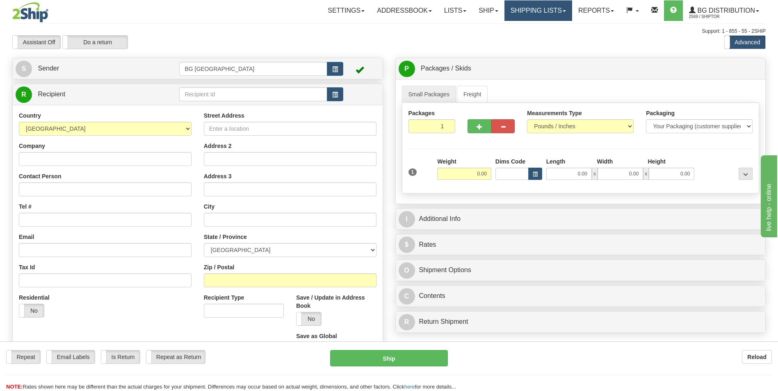
click at [534, 10] on link "Shipping lists" at bounding box center [538, 10] width 68 height 21
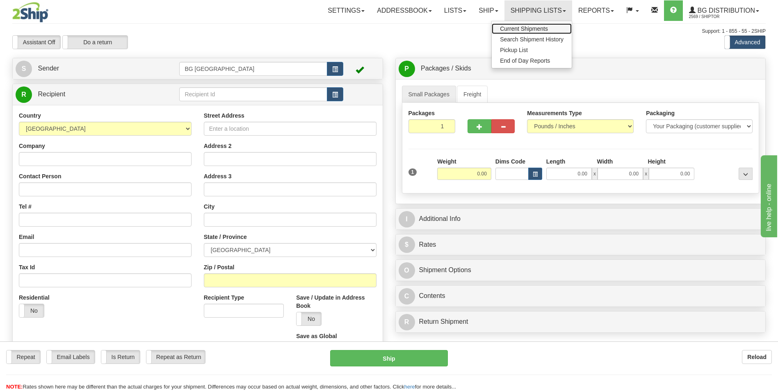
click at [529, 28] on span "Current Shipments" at bounding box center [524, 28] width 48 height 7
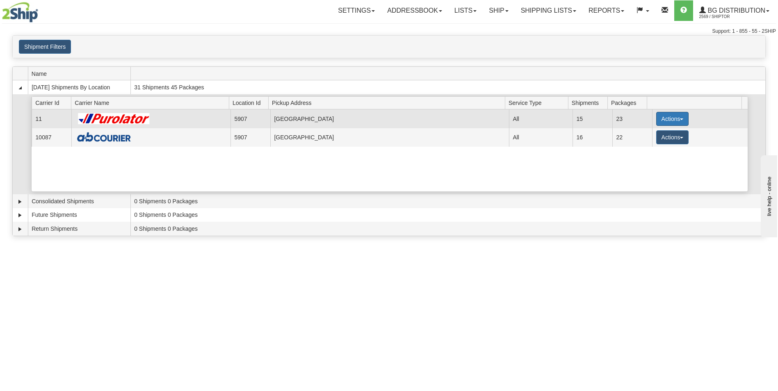
click at [675, 119] on button "Actions" at bounding box center [672, 119] width 33 height 14
click at [649, 135] on span "Details" at bounding box center [642, 134] width 22 height 6
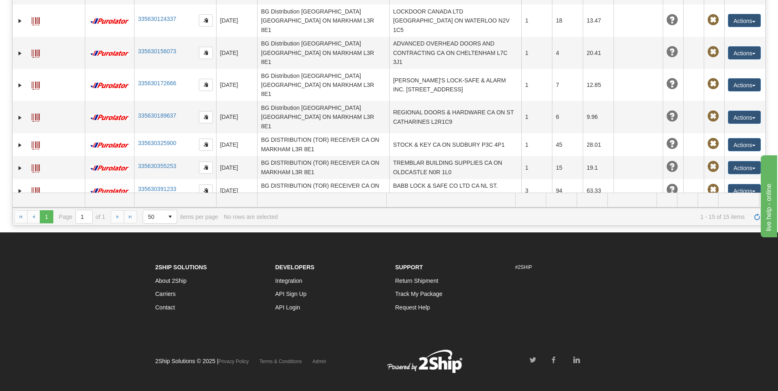
scroll to position [170, 0]
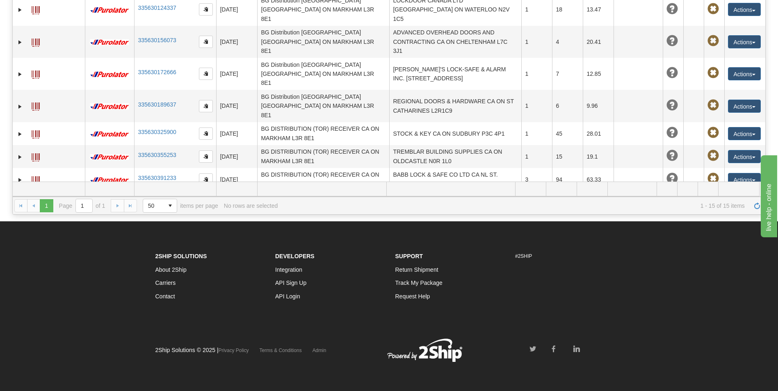
click at [750, 201] on button "Actions" at bounding box center [744, 207] width 33 height 13
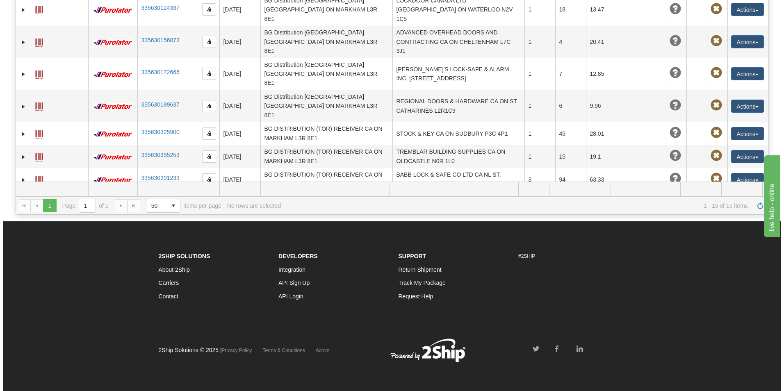
scroll to position [165, 0]
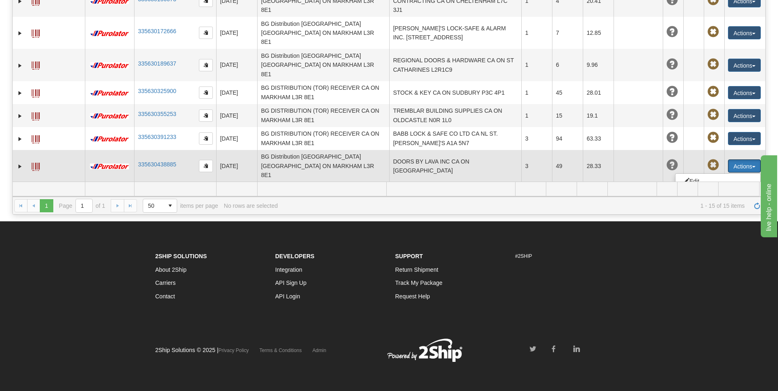
click at [684, 210] on span at bounding box center [687, 213] width 6 height 6
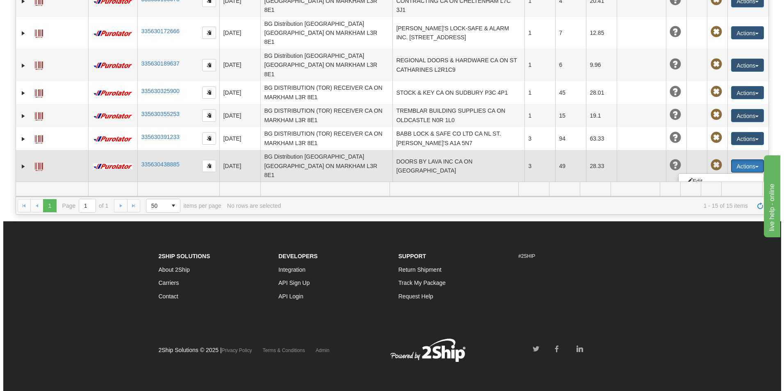
scroll to position [124, 0]
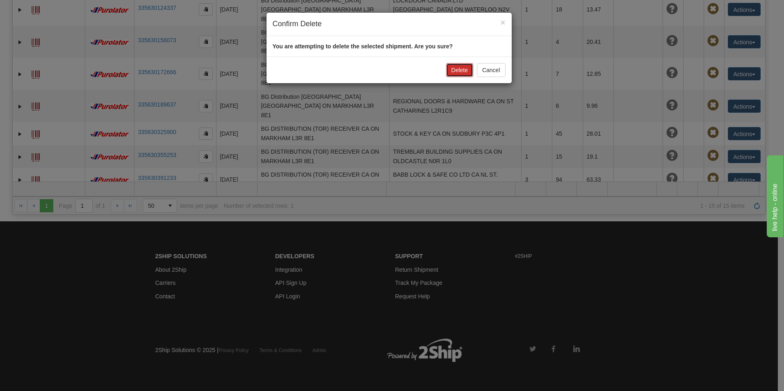
click at [459, 71] on button "Delete" at bounding box center [459, 70] width 27 height 14
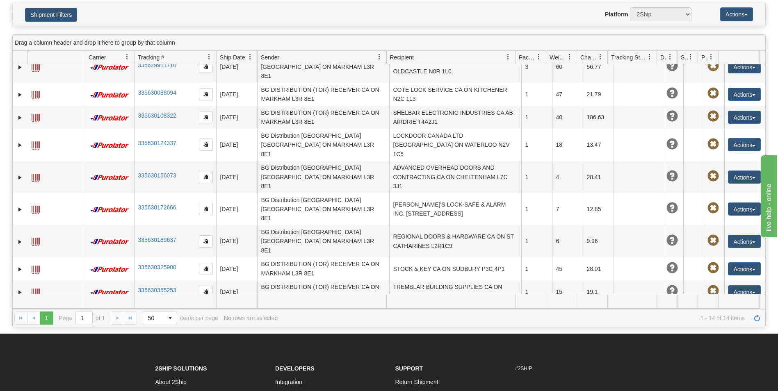
scroll to position [0, 0]
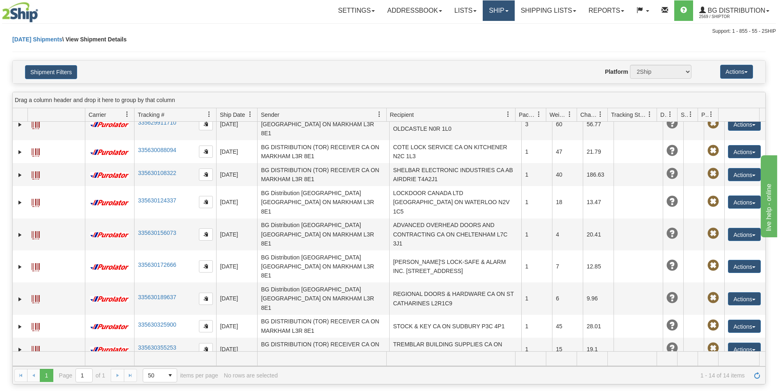
click at [496, 14] on link "Ship" at bounding box center [499, 10] width 32 height 21
click at [483, 32] on link "Ship Screen" at bounding box center [481, 28] width 65 height 11
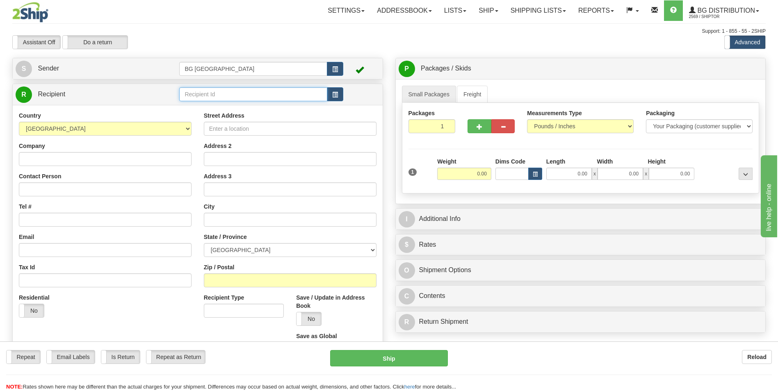
click at [243, 98] on input "text" at bounding box center [253, 94] width 148 height 14
click at [201, 103] on div "60767" at bounding box center [252, 107] width 140 height 9
type input "60767"
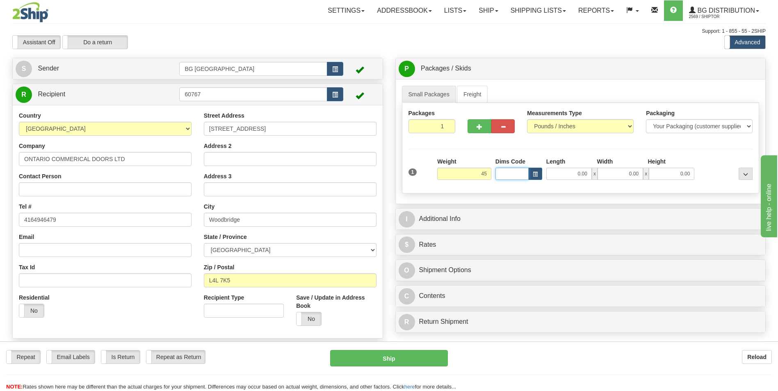
type input "45.00"
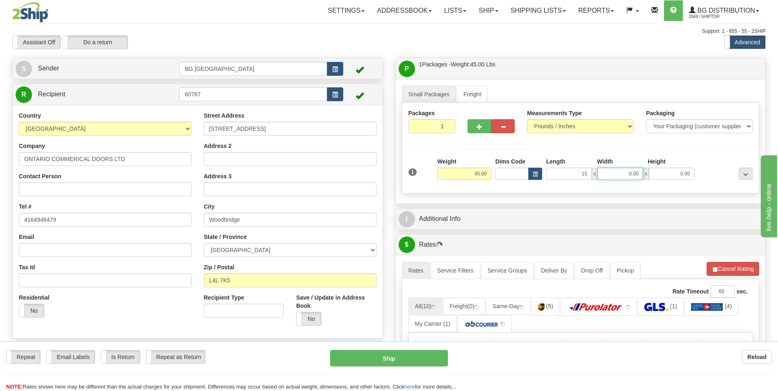
type input "15.00"
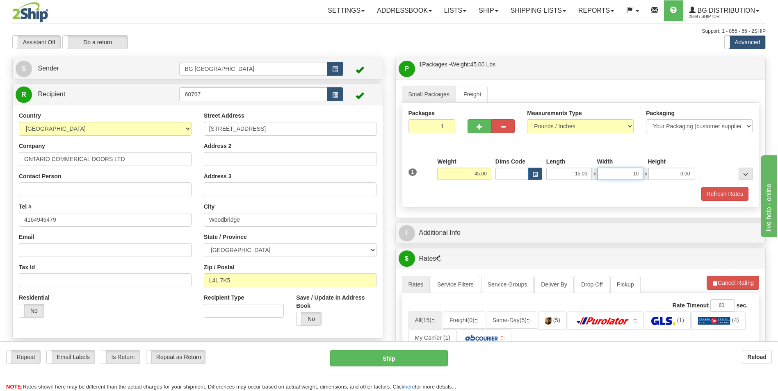
type input "10.00"
click at [454, 224] on div "I Additional Info" at bounding box center [581, 233] width 370 height 21
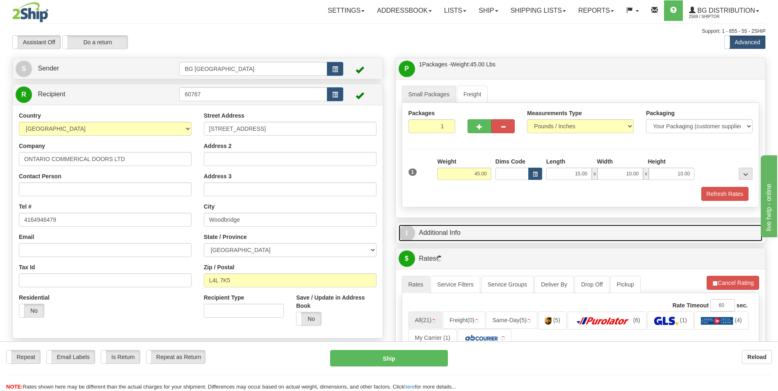
click at [458, 234] on link "I Additional Info" at bounding box center [581, 233] width 364 height 17
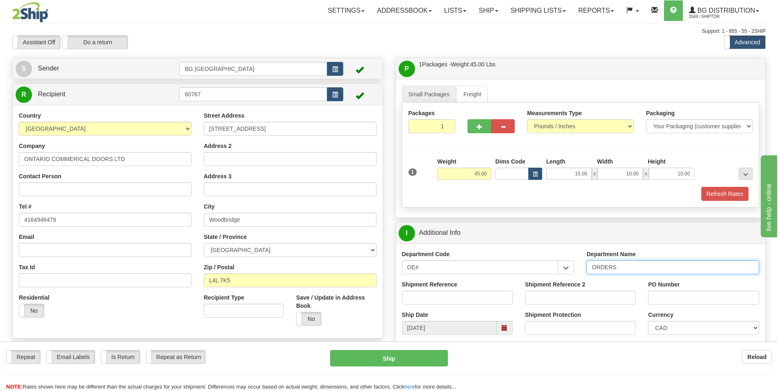
click at [624, 269] on input "ORDERS" at bounding box center [672, 267] width 173 height 14
type input "70182114-00"
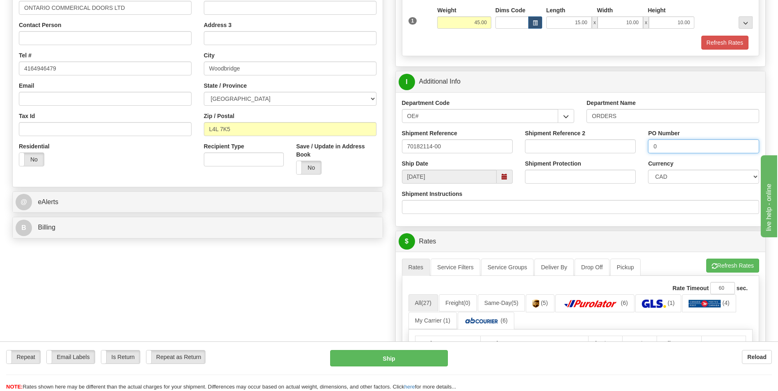
scroll to position [164, 0]
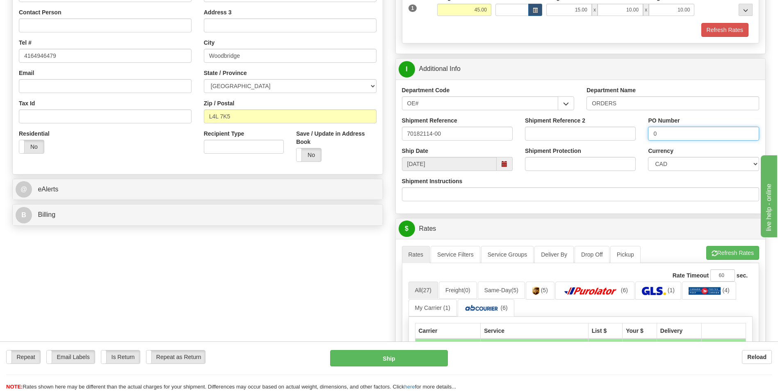
type input "0"
click at [714, 256] on span "button" at bounding box center [714, 253] width 6 height 5
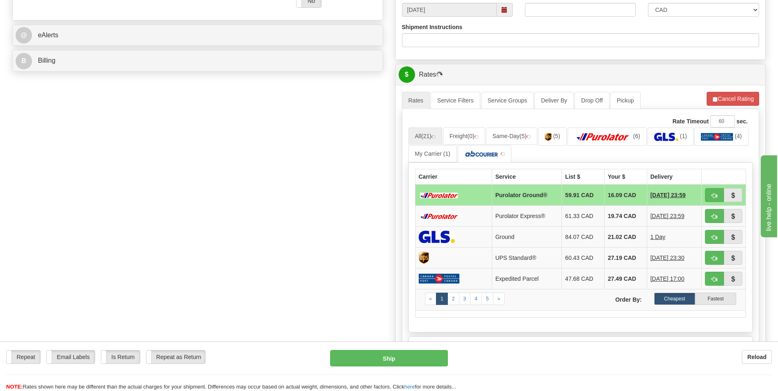
scroll to position [369, 0]
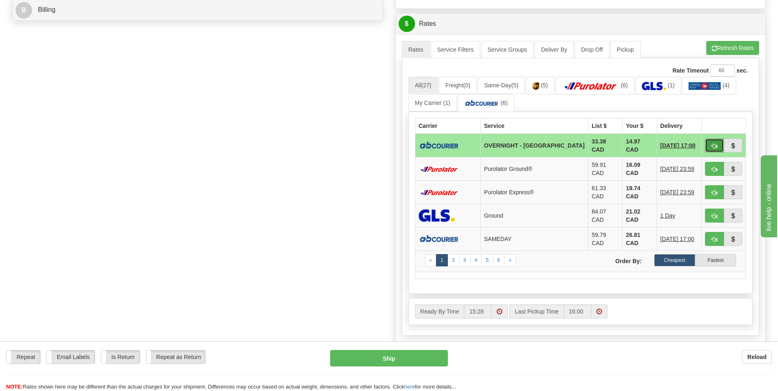
click at [711, 144] on button "button" at bounding box center [714, 146] width 19 height 14
type input "4"
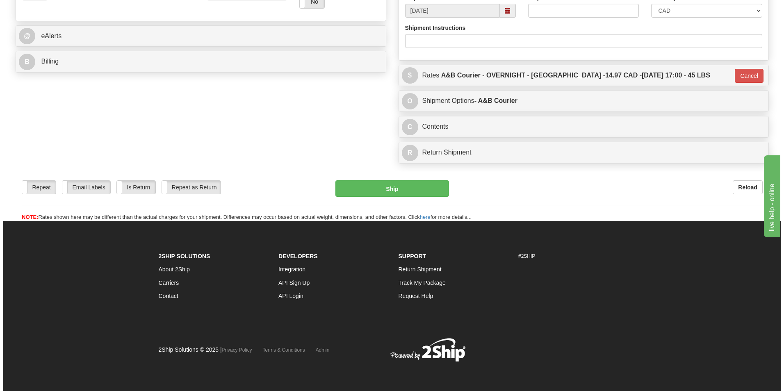
scroll to position [317, 0]
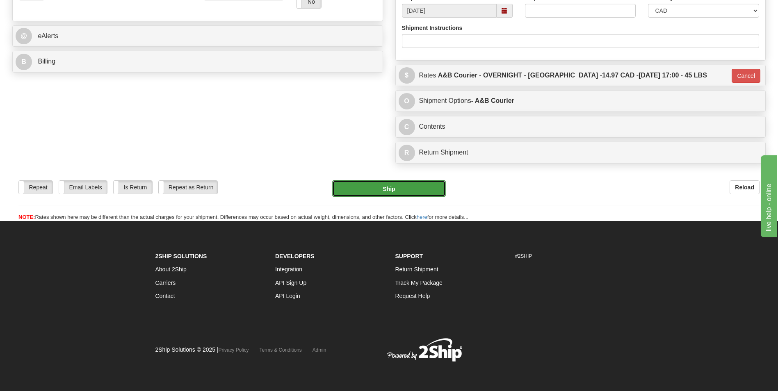
click at [417, 185] on button "Ship" at bounding box center [388, 188] width 113 height 16
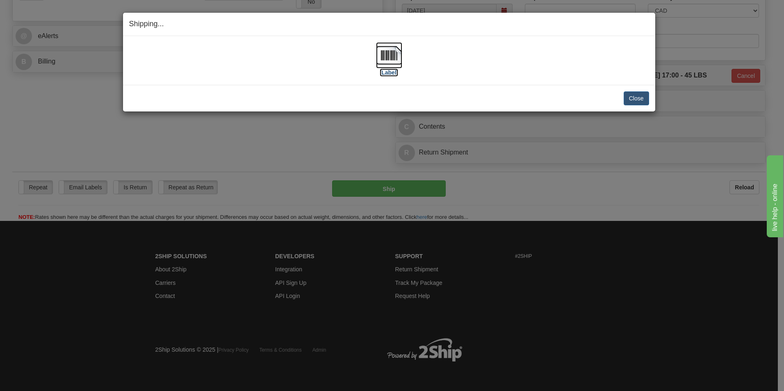
click at [390, 57] on img at bounding box center [389, 55] width 26 height 26
click at [636, 96] on button "Close" at bounding box center [636, 98] width 25 height 14
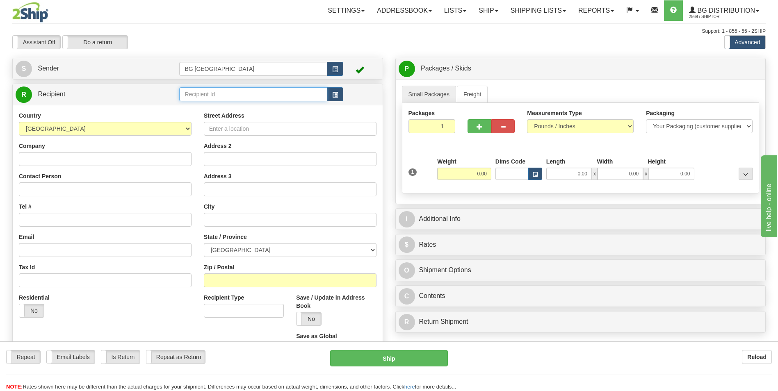
click at [257, 94] on input "text" at bounding box center [253, 94] width 148 height 14
click at [240, 105] on div "60748" at bounding box center [252, 107] width 140 height 9
type input "60748"
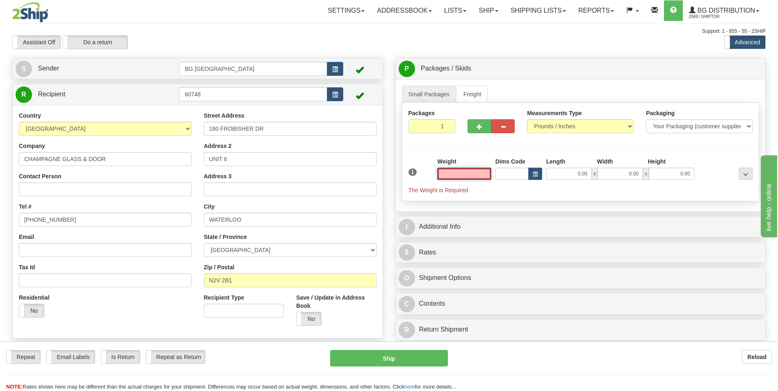
click at [478, 170] on input "text" at bounding box center [464, 174] width 54 height 12
type input "10.00"
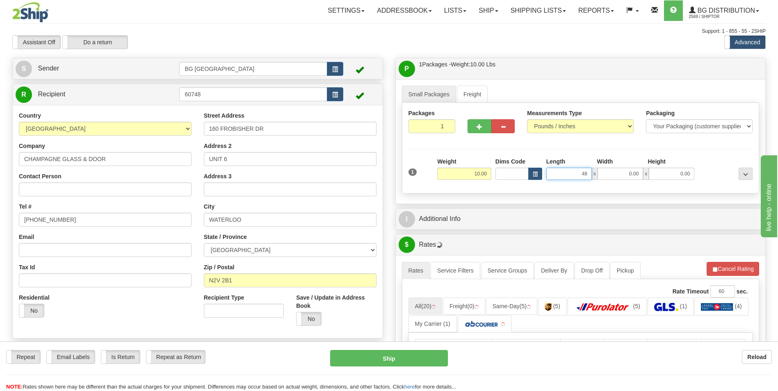
type input "48.00"
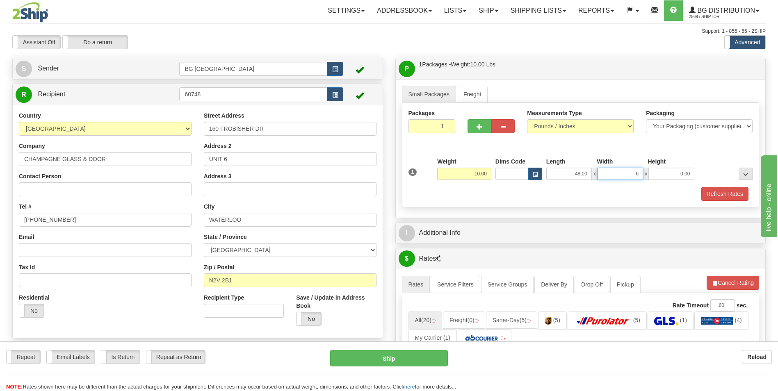
type input "6.00"
type input "4.00"
click at [485, 129] on button "button" at bounding box center [478, 126] width 23 height 14
type input "2"
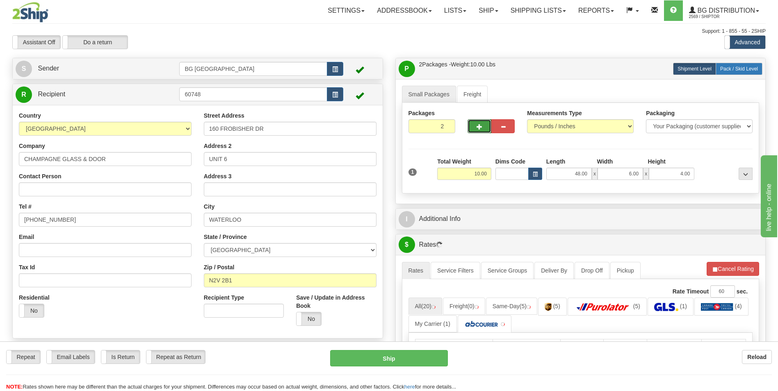
click at [736, 69] on span "Pack / Skid Level" at bounding box center [739, 69] width 38 height 6
radio input "true"
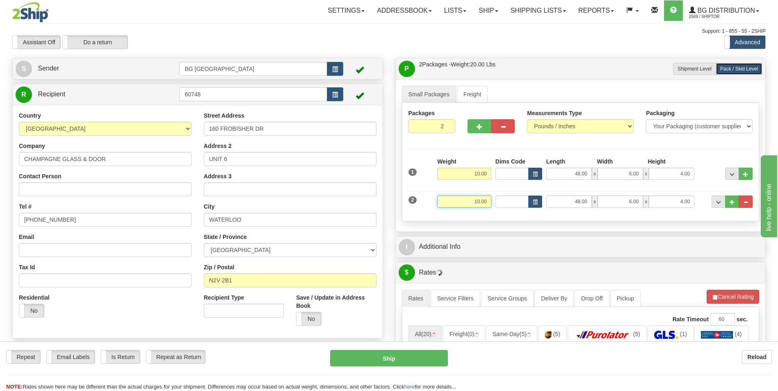
click at [474, 204] on input "10.00" at bounding box center [464, 202] width 54 height 12
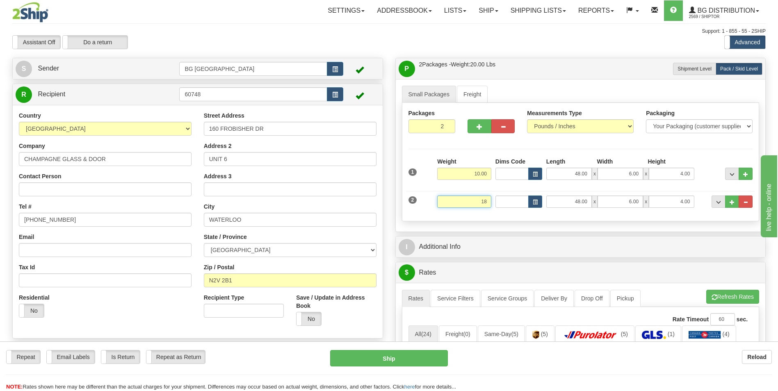
type input "18.00"
type input "96.00"
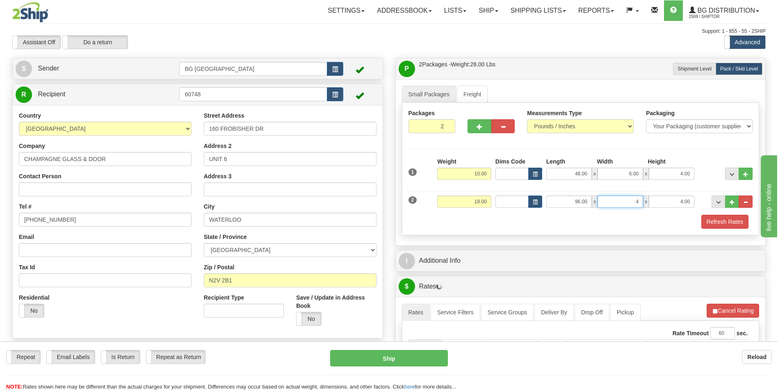
type input "4.00"
type input "3.00"
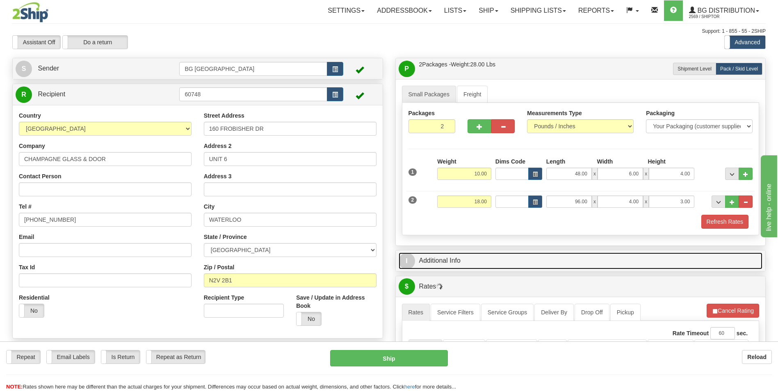
click at [461, 265] on link "I Additional Info" at bounding box center [581, 261] width 364 height 17
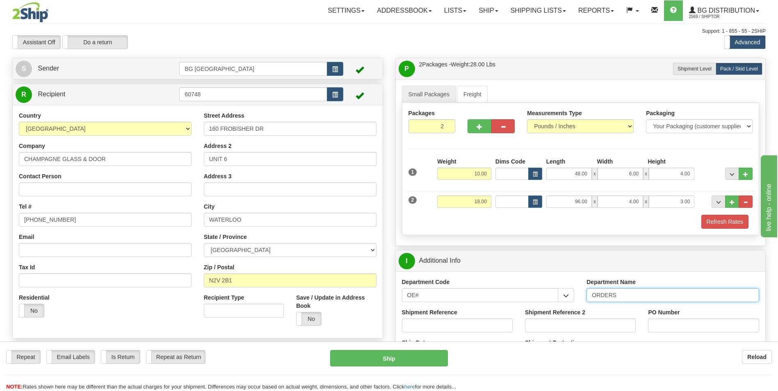
click at [631, 298] on input "ORDERS" at bounding box center [672, 295] width 173 height 14
type input "70182338-00"
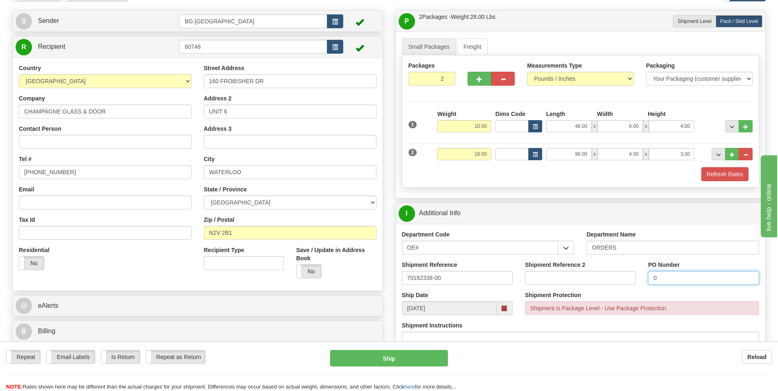
scroll to position [164, 0]
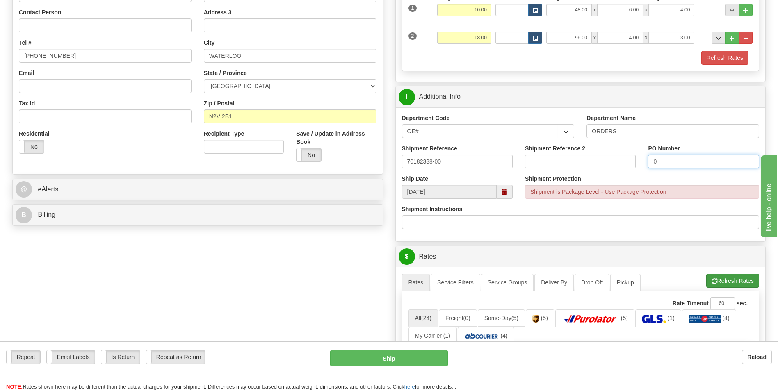
type input "0"
click at [706, 281] on button "Refresh Rates" at bounding box center [732, 281] width 53 height 14
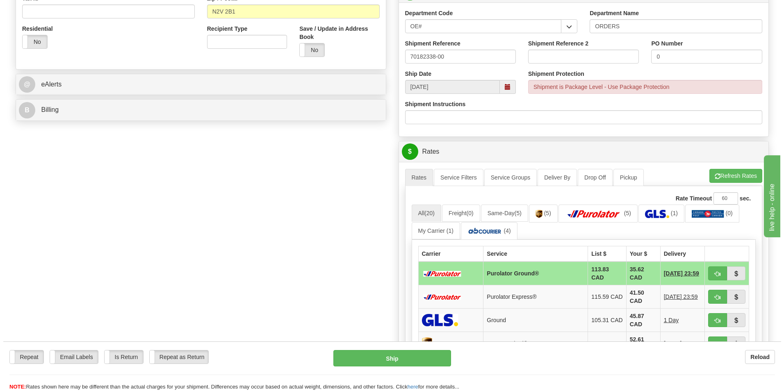
scroll to position [287, 0]
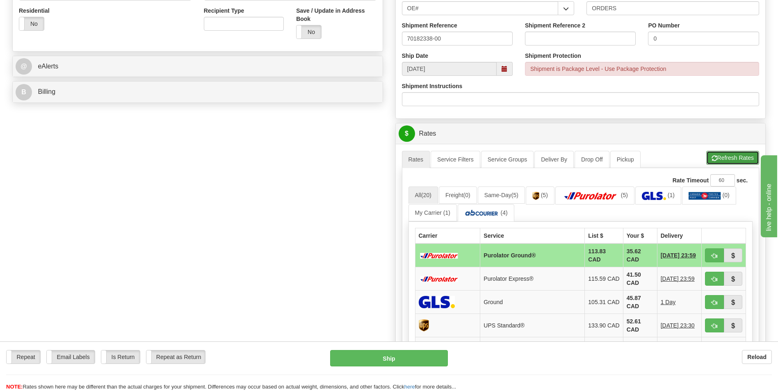
click at [728, 162] on button "Refresh Rates" at bounding box center [732, 158] width 53 height 14
click at [712, 254] on span "button" at bounding box center [714, 255] width 6 height 5
type input "260"
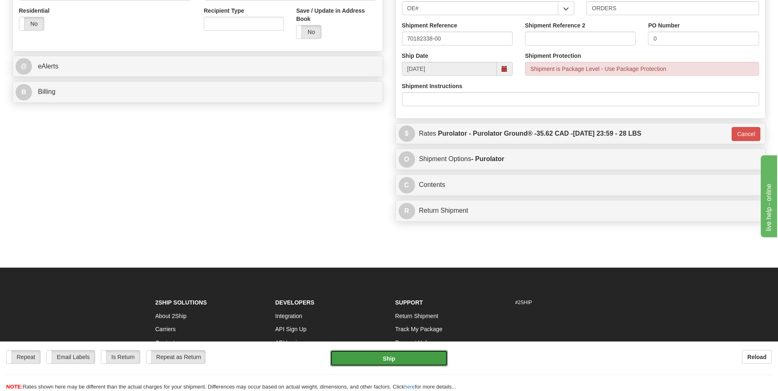
click at [397, 350] on button "Ship" at bounding box center [388, 358] width 117 height 16
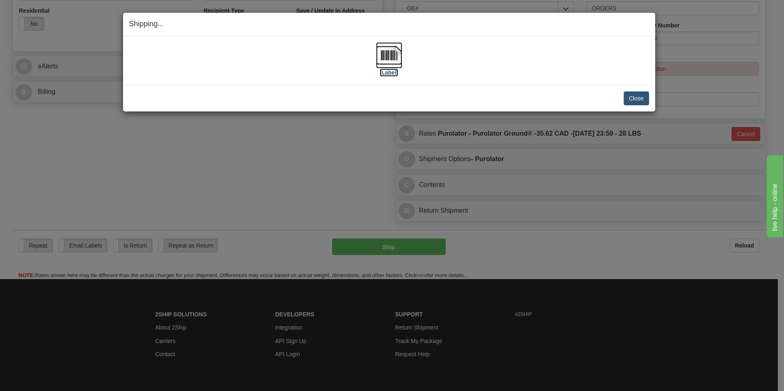
click at [394, 56] on img at bounding box center [389, 55] width 26 height 26
click at [628, 93] on button "Close" at bounding box center [636, 98] width 25 height 14
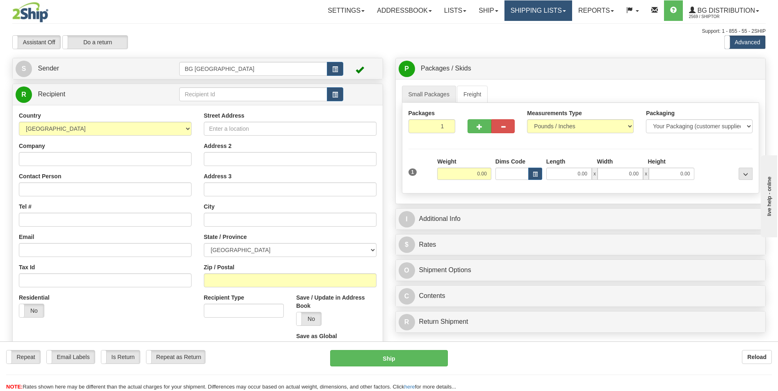
click at [547, 10] on link "Shipping lists" at bounding box center [538, 10] width 68 height 21
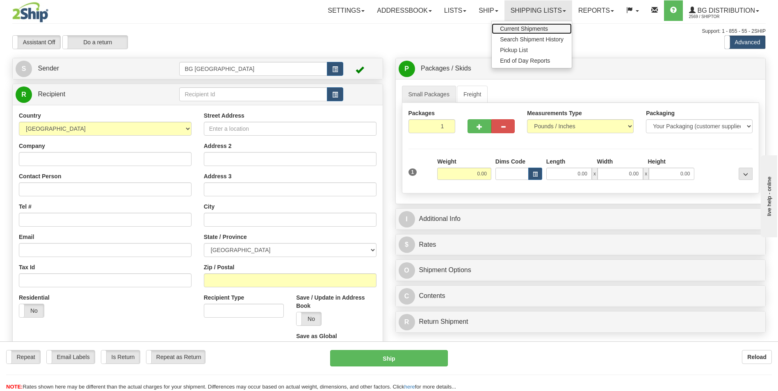
click at [513, 27] on span "Current Shipments" at bounding box center [524, 28] width 48 height 7
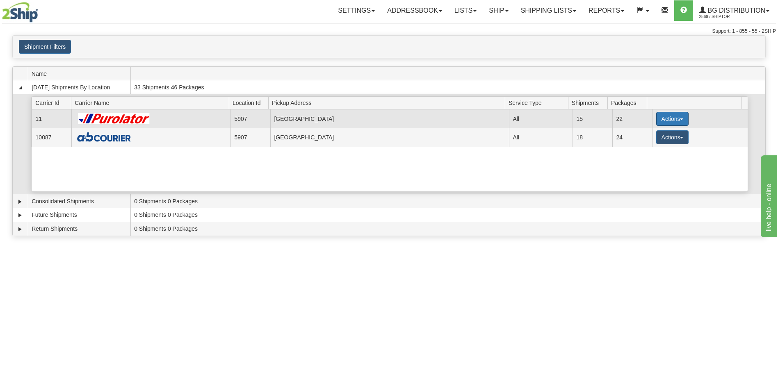
click at [660, 122] on button "Actions" at bounding box center [672, 119] width 33 height 14
click at [636, 131] on span "Details" at bounding box center [642, 134] width 22 height 6
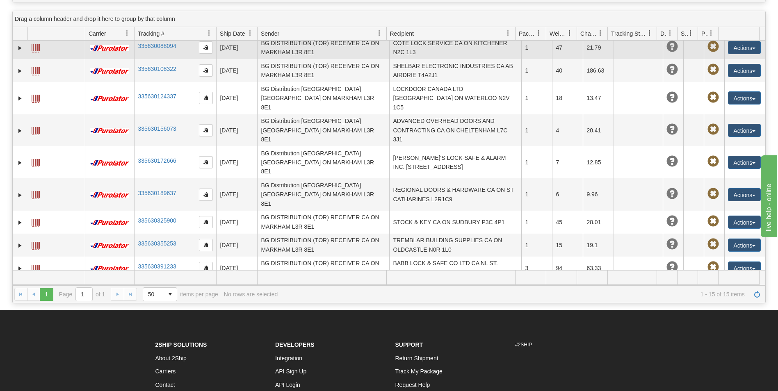
scroll to position [82, 0]
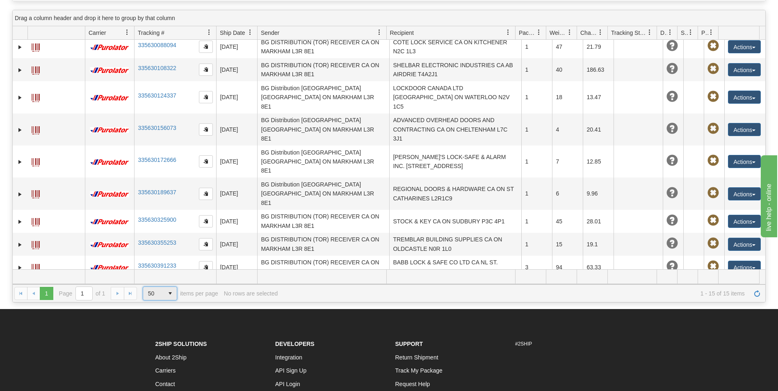
click at [160, 294] on span "50" at bounding box center [153, 293] width 21 height 13
click at [154, 339] on span "500" at bounding box center [150, 341] width 9 height 8
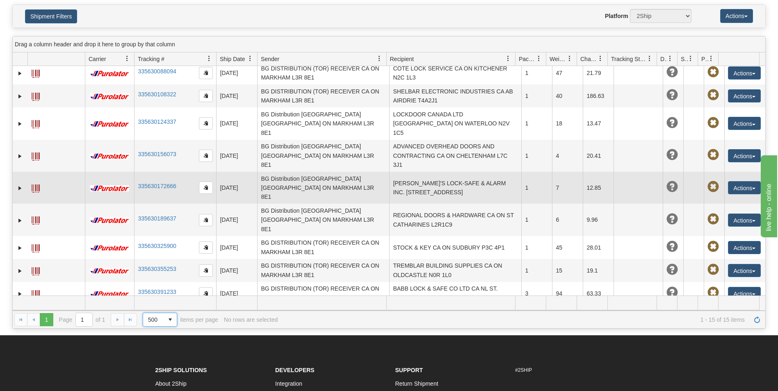
scroll to position [0, 0]
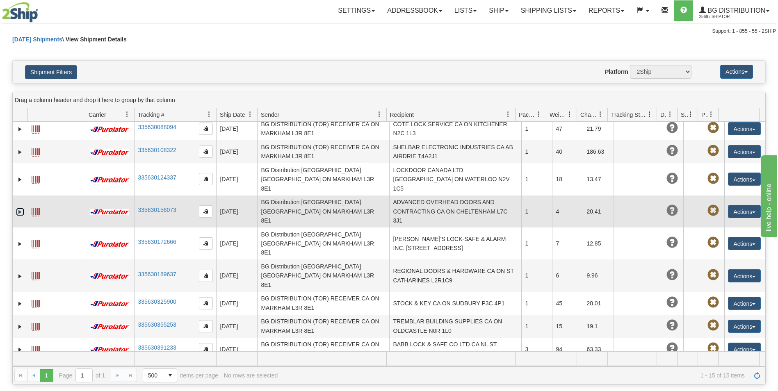
click at [23, 208] on link "Expand" at bounding box center [20, 212] width 8 height 8
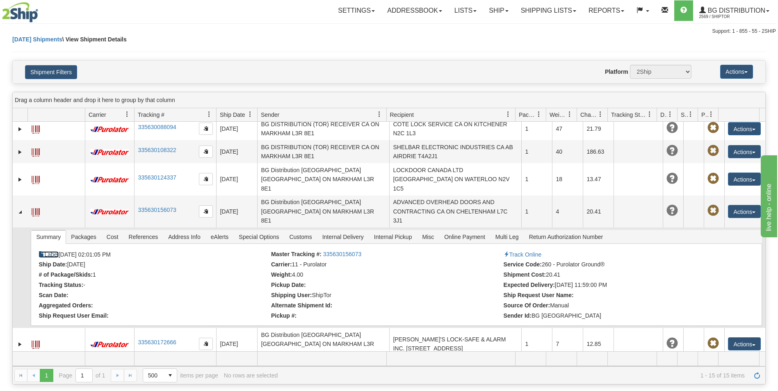
click at [51, 251] on link "Label" at bounding box center [49, 254] width 20 height 7
